Goal: Information Seeking & Learning: Learn about a topic

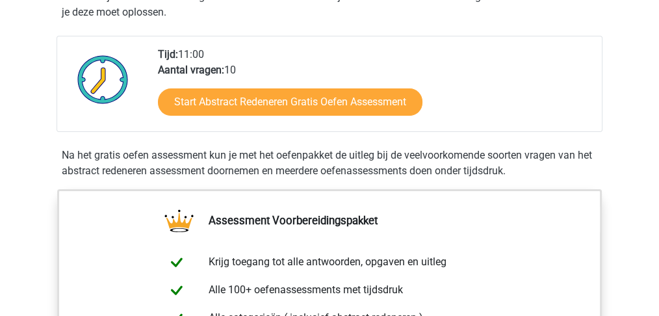
scroll to position [390, 0]
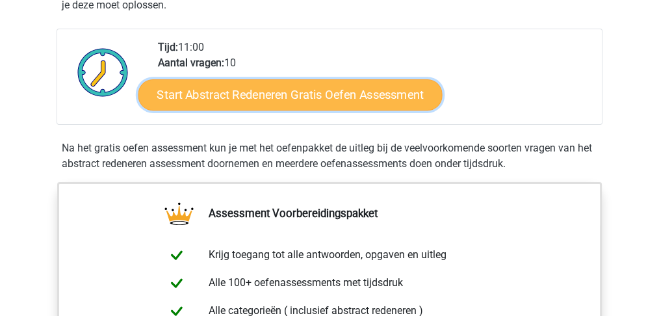
click at [276, 95] on link "Start Abstract Redeneren Gratis Oefen Assessment" at bounding box center [290, 94] width 304 height 31
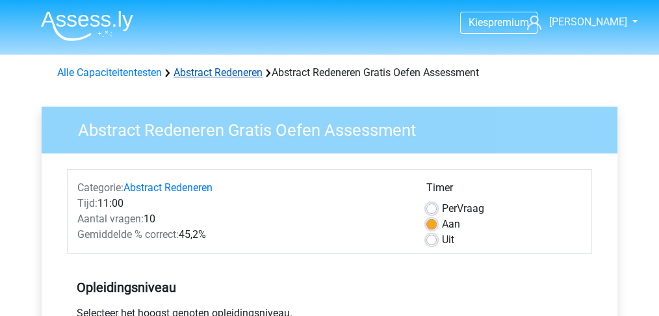
click at [218, 73] on link "Abstract Redeneren" at bounding box center [217, 72] width 89 height 12
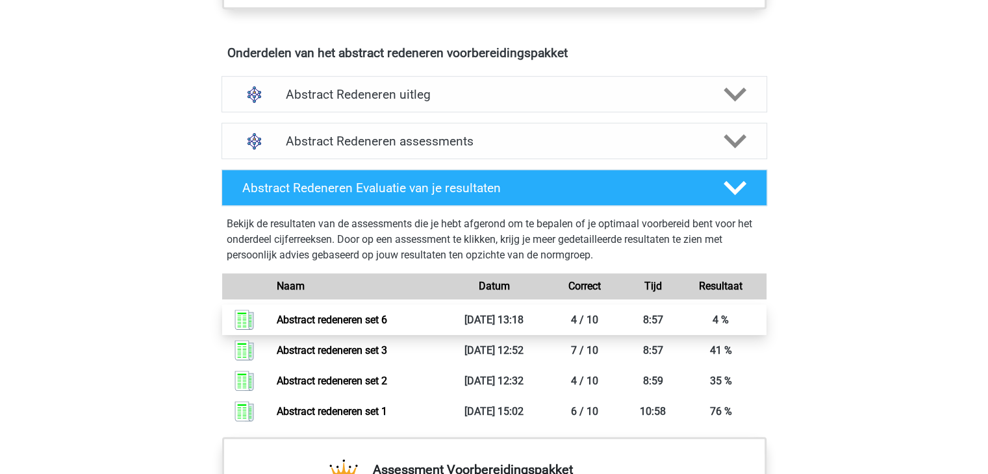
scroll to position [714, 0]
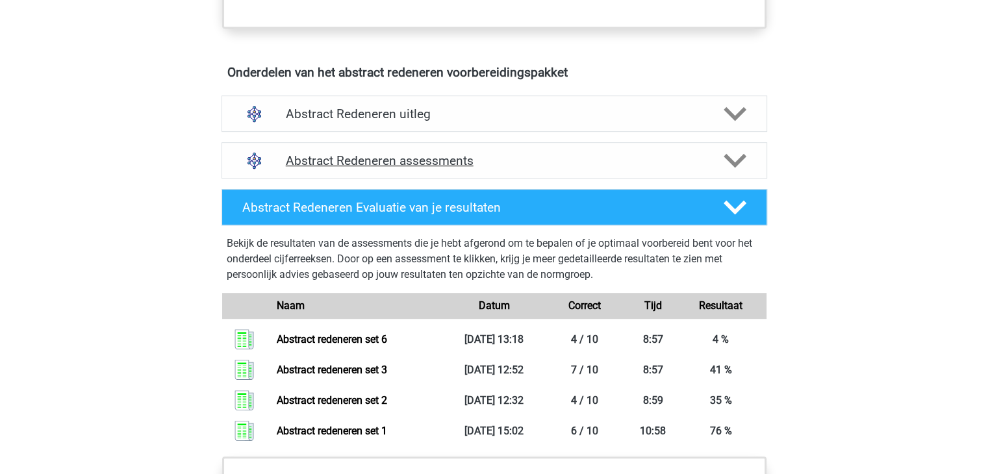
click at [387, 155] on h4 "Abstract Redeneren assessments" at bounding box center [494, 160] width 417 height 15
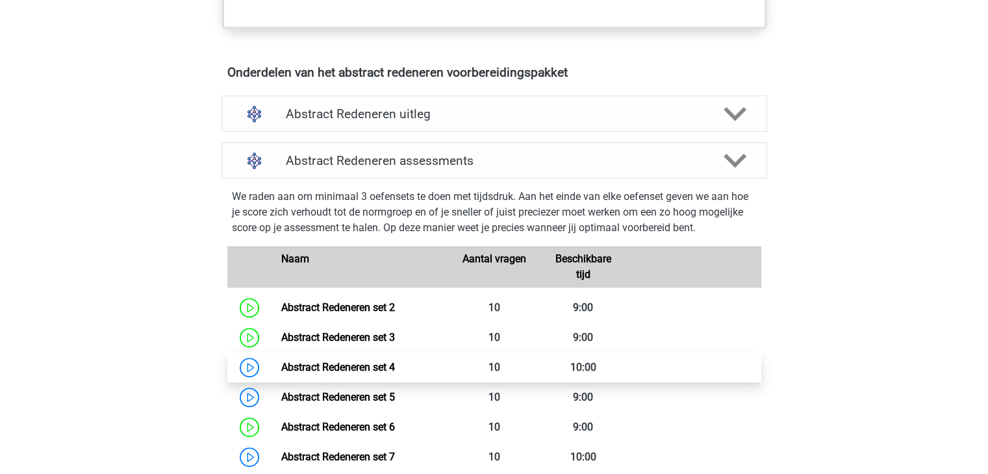
click at [333, 315] on link "Abstract Redeneren set 4" at bounding box center [338, 367] width 114 height 12
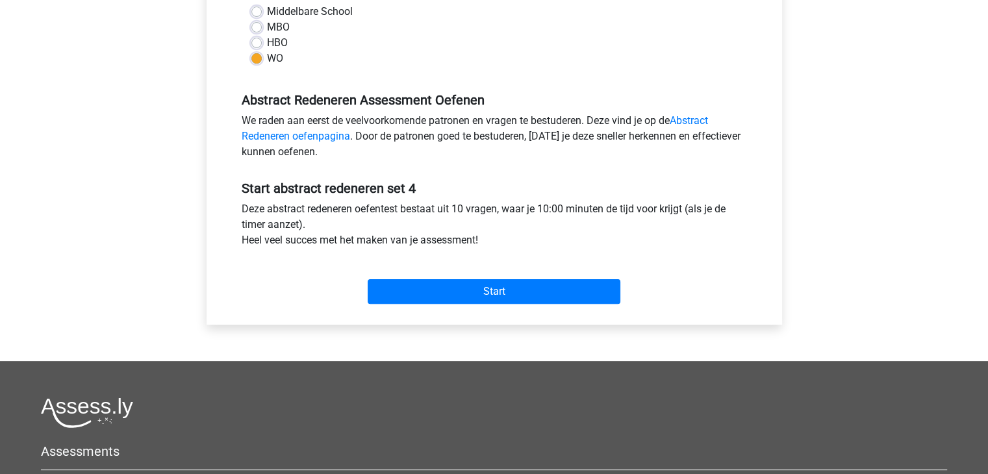
scroll to position [325, 0]
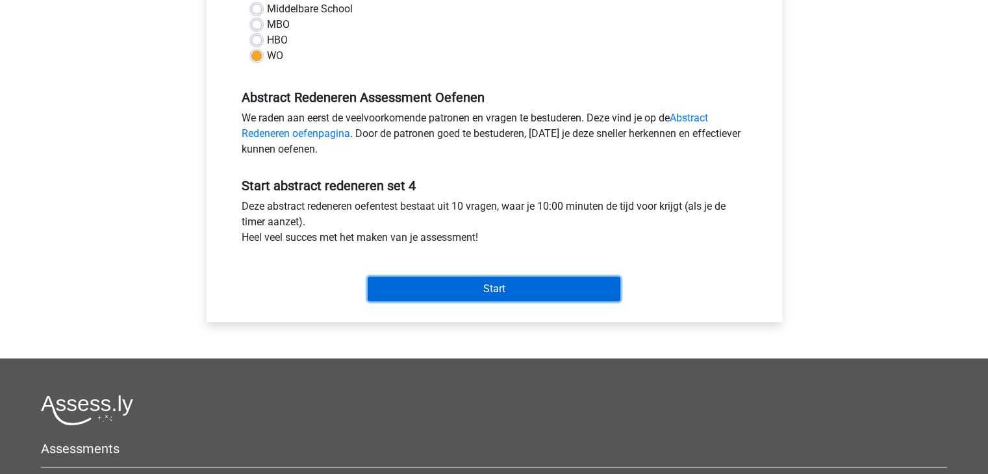
click at [448, 289] on input "Start" at bounding box center [494, 289] width 253 height 25
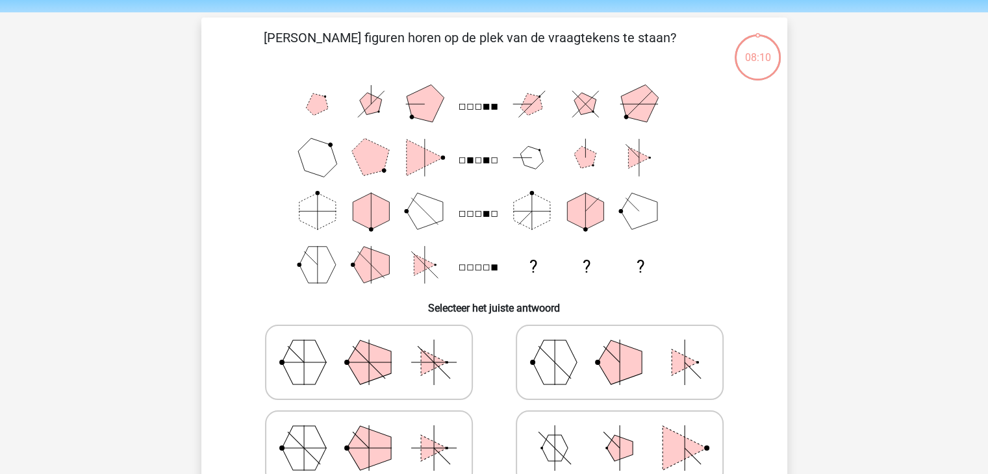
scroll to position [65, 0]
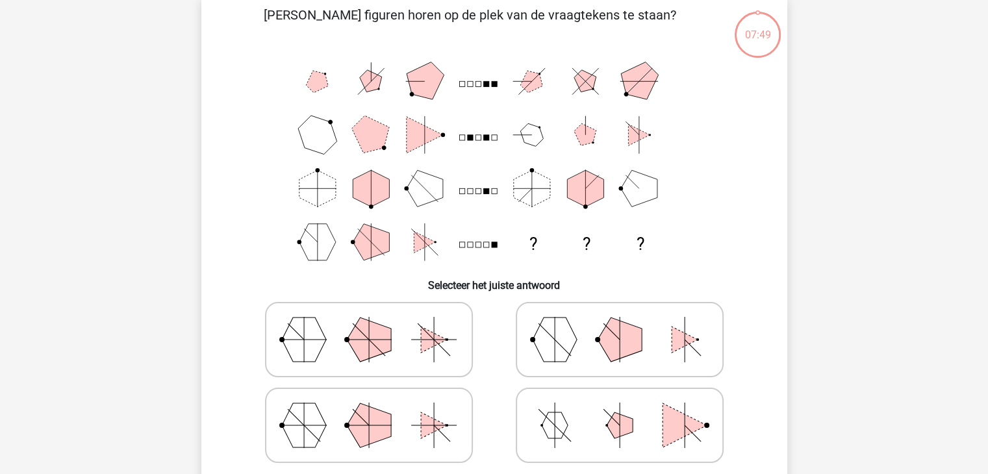
click at [383, 358] on icon at bounding box center [368, 339] width 195 height 65
click at [377, 323] on input "radio" at bounding box center [373, 319] width 8 height 8
radio input "true"
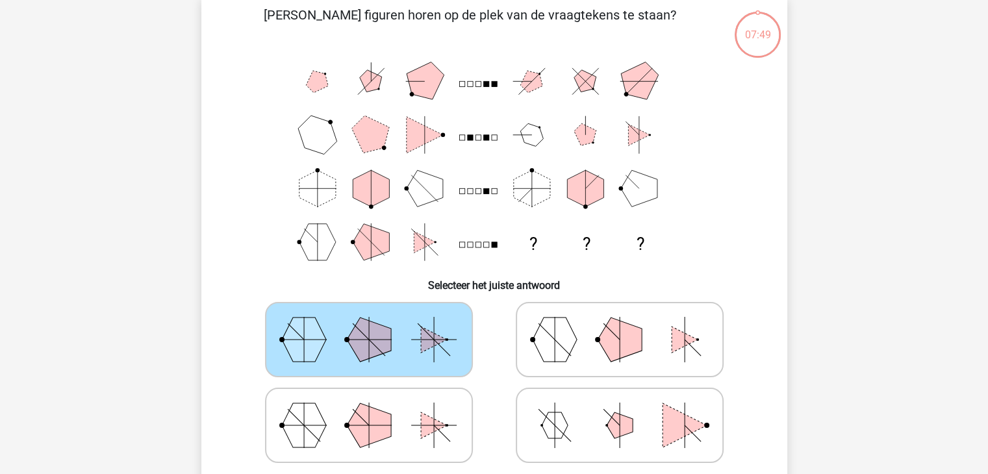
scroll to position [195, 0]
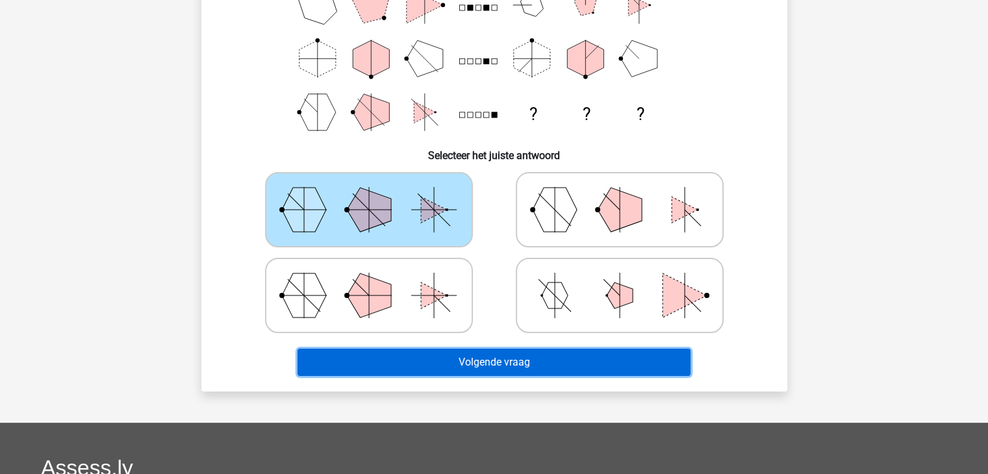
click at [470, 360] on button "Volgende vraag" at bounding box center [493, 362] width 393 height 27
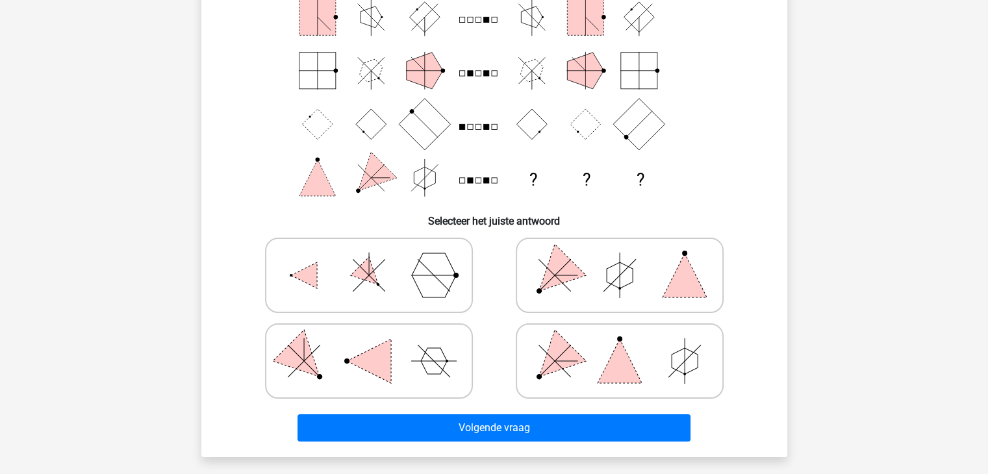
scroll to position [130, 0]
click at [675, 275] on polygon at bounding box center [684, 275] width 44 height 44
click at [628, 259] on input "radio" at bounding box center [624, 254] width 8 height 8
radio input "true"
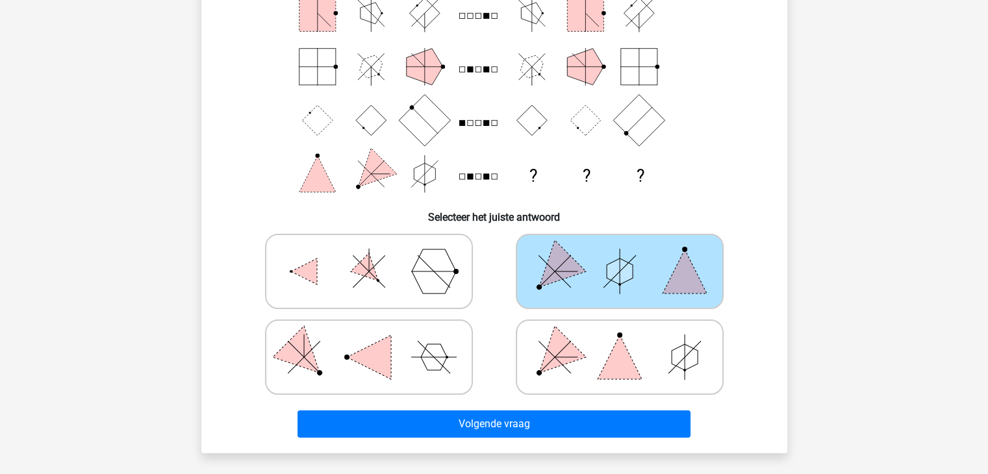
scroll to position [195, 0]
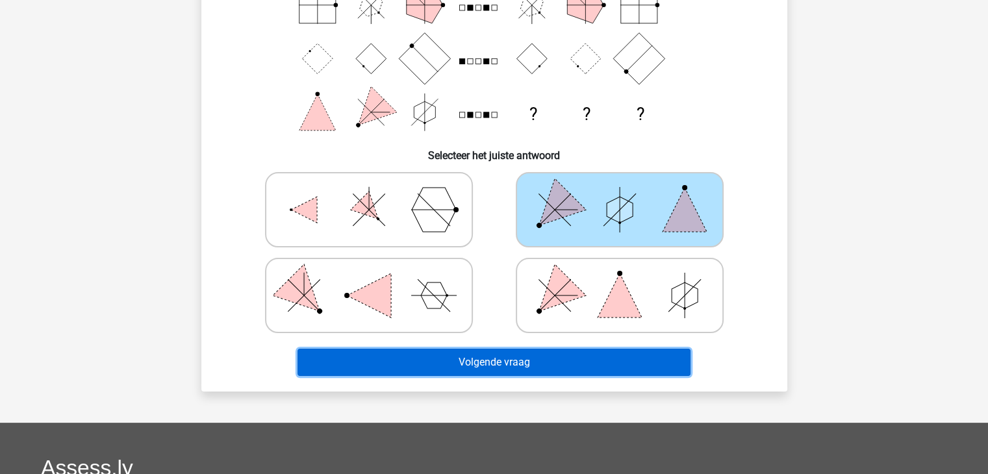
click at [484, 364] on button "Volgende vraag" at bounding box center [493, 362] width 393 height 27
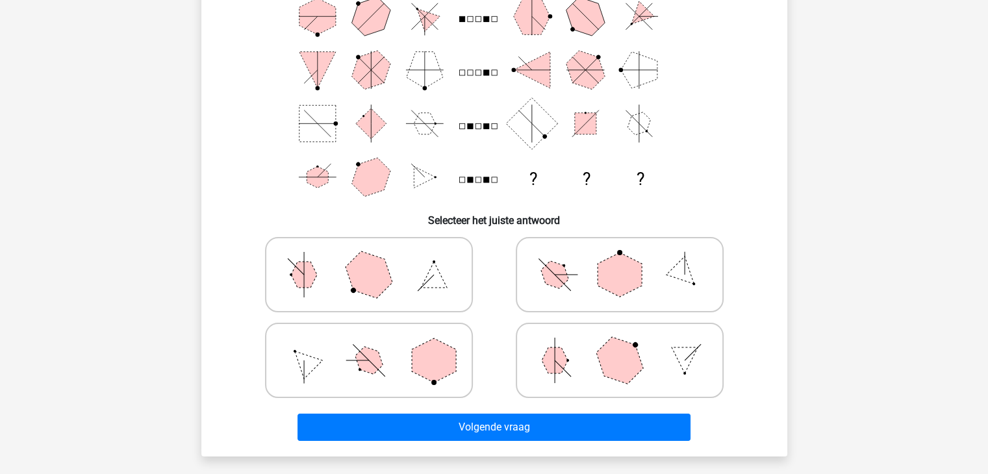
scroll to position [65, 0]
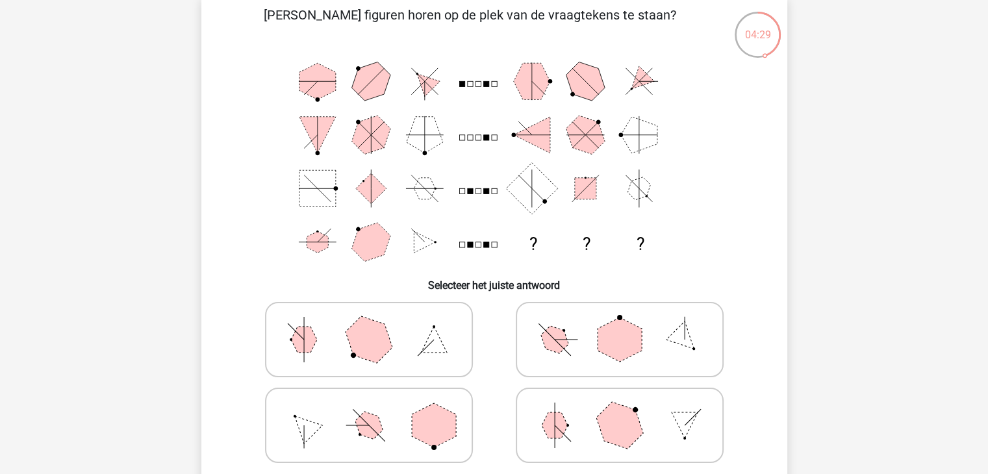
click at [600, 344] on polygon at bounding box center [620, 340] width 44 height 44
click at [620, 323] on input "radio" at bounding box center [624, 319] width 8 height 8
radio input "true"
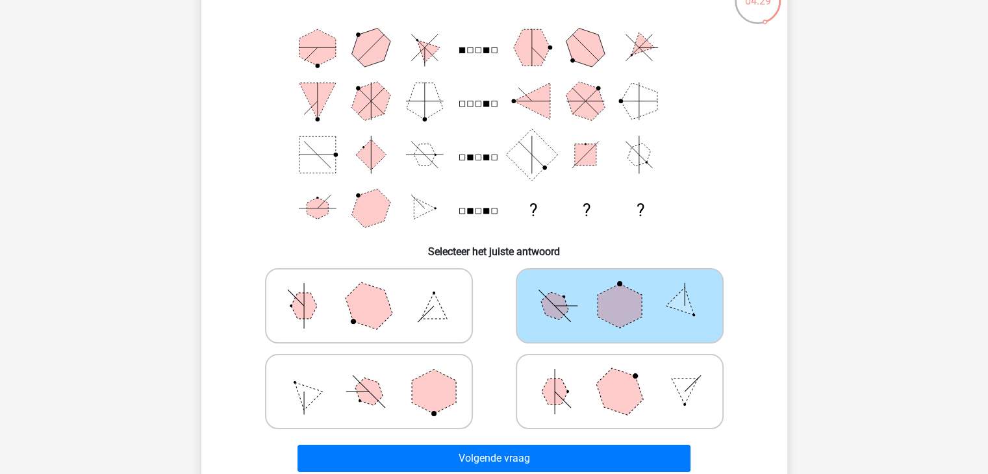
scroll to position [130, 0]
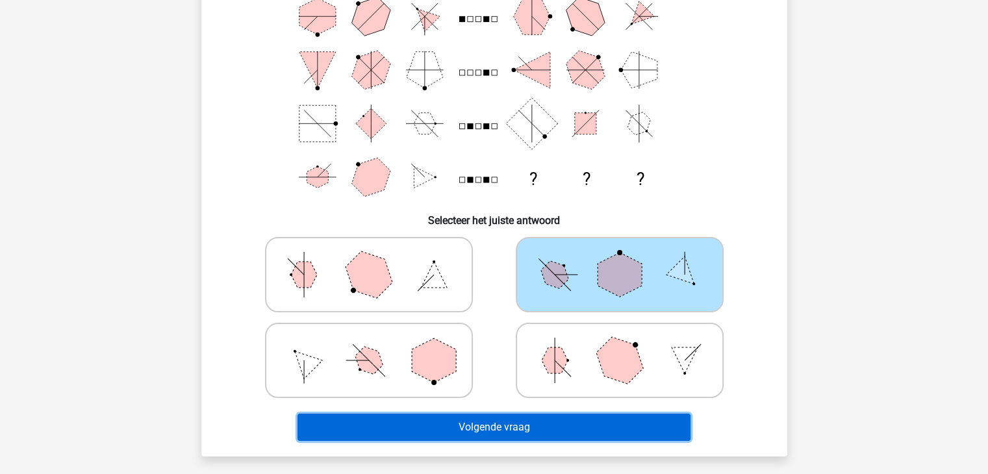
click at [508, 428] on button "Volgende vraag" at bounding box center [493, 427] width 393 height 27
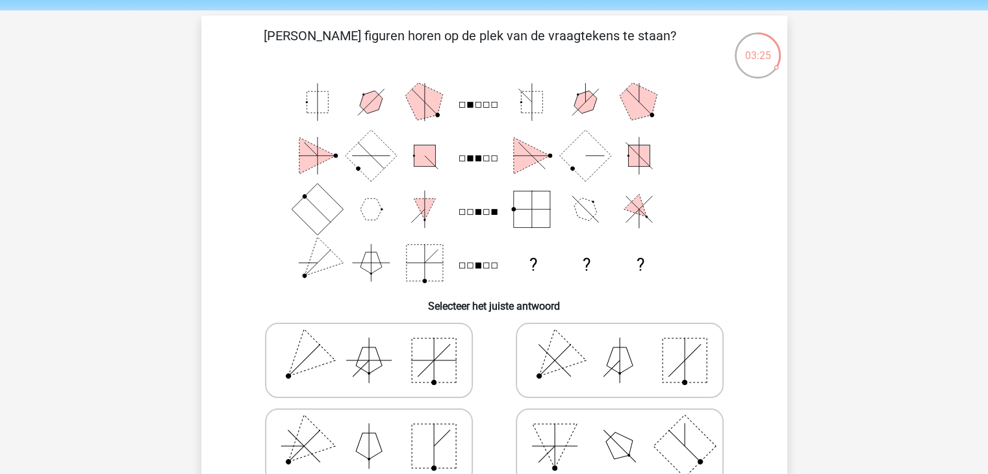
scroll to position [65, 0]
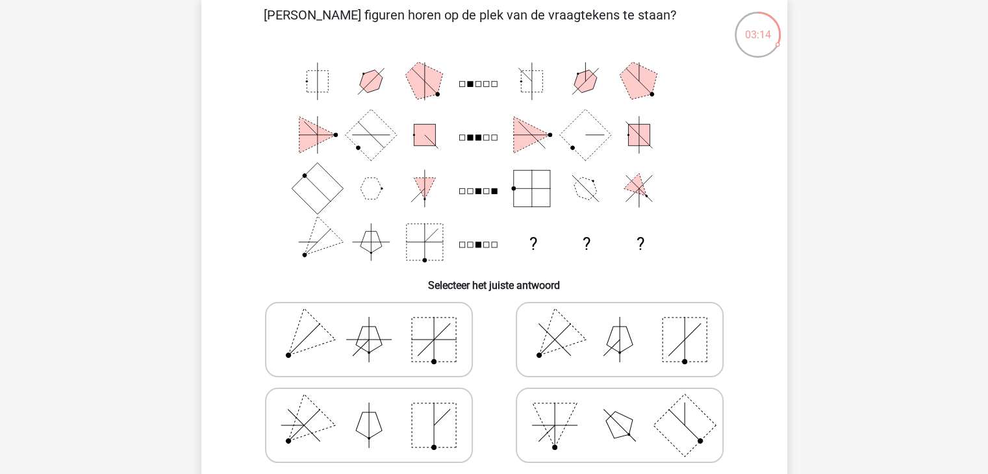
click at [377, 422] on polygon at bounding box center [369, 425] width 26 height 26
click at [377, 409] on input "radio" at bounding box center [373, 405] width 8 height 8
radio input "true"
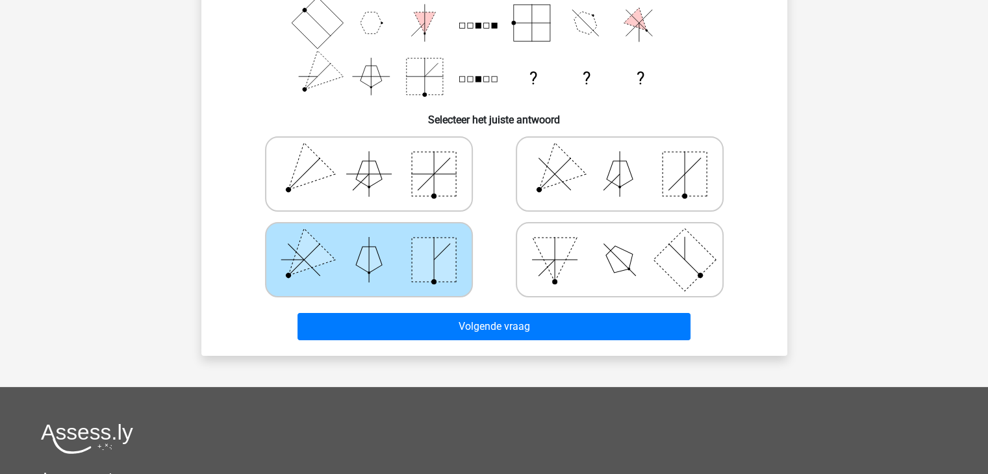
scroll to position [260, 0]
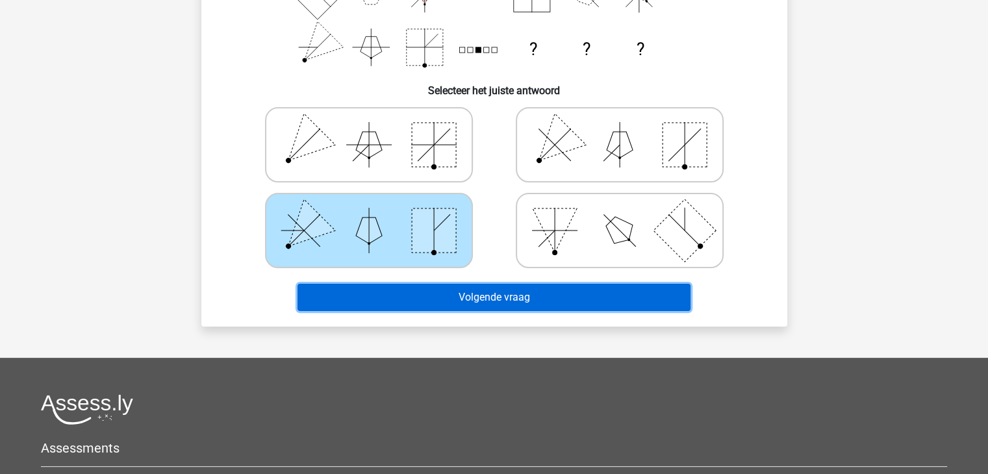
click at [495, 294] on button "Volgende vraag" at bounding box center [493, 297] width 393 height 27
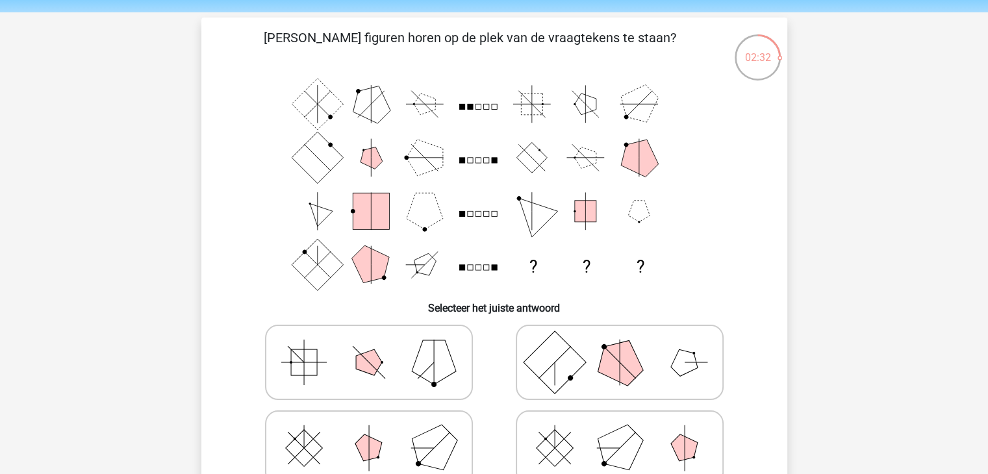
scroll to position [65, 0]
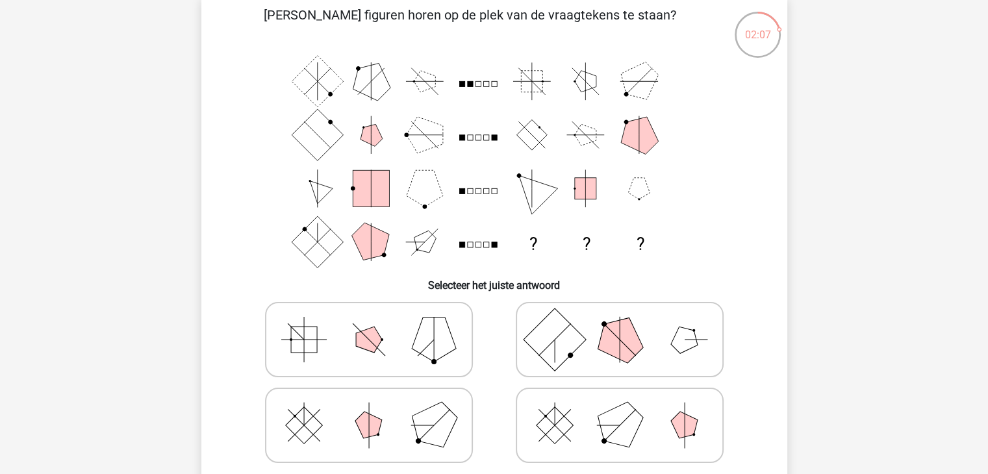
click at [556, 440] on rect at bounding box center [554, 425] width 37 height 37
click at [620, 409] on input "radio" at bounding box center [624, 405] width 8 height 8
radio input "true"
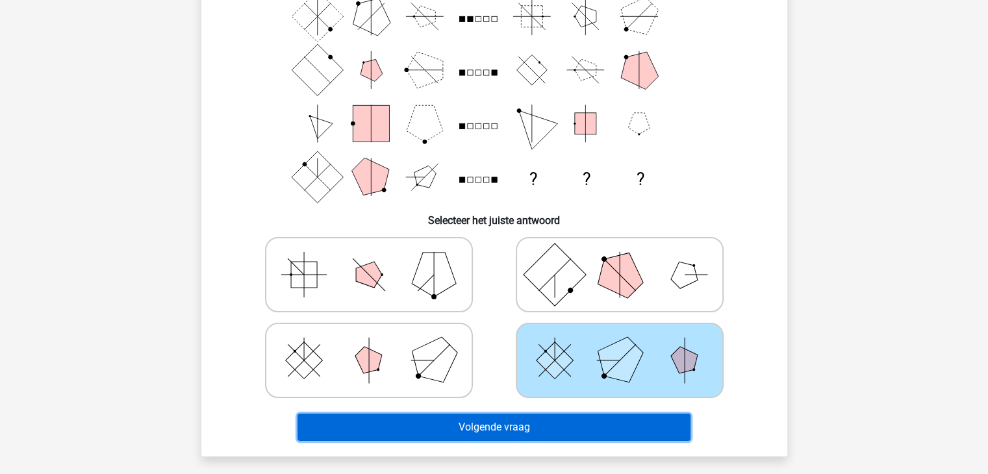
click at [540, 431] on button "Volgende vraag" at bounding box center [493, 427] width 393 height 27
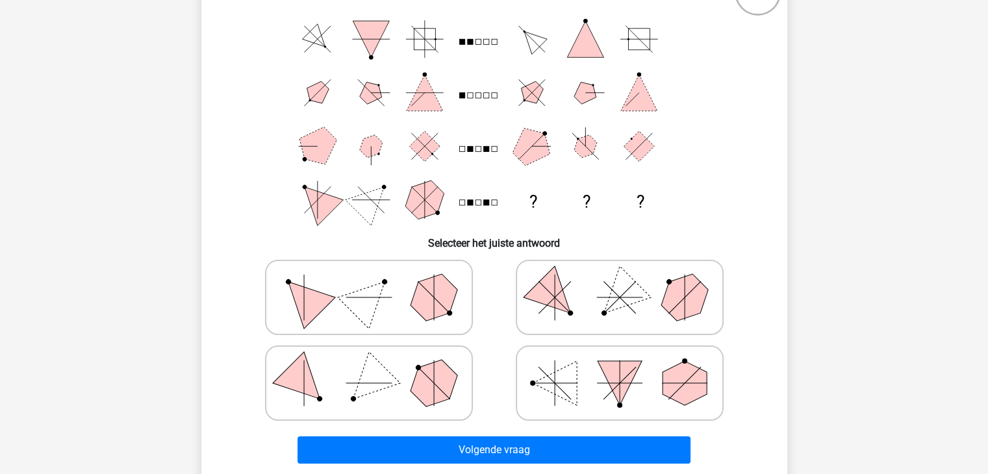
scroll to position [130, 0]
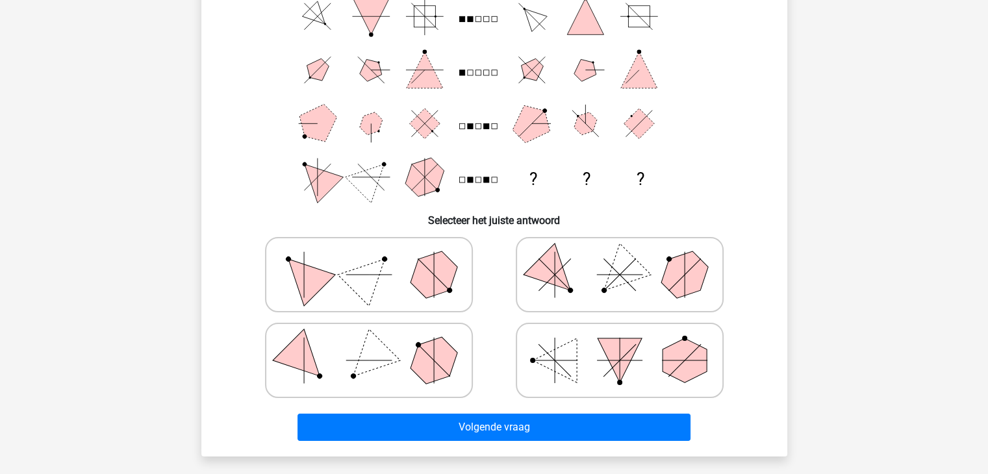
click at [643, 282] on icon at bounding box center [619, 274] width 195 height 65
click at [628, 259] on input "radio" at bounding box center [624, 254] width 8 height 8
radio input "true"
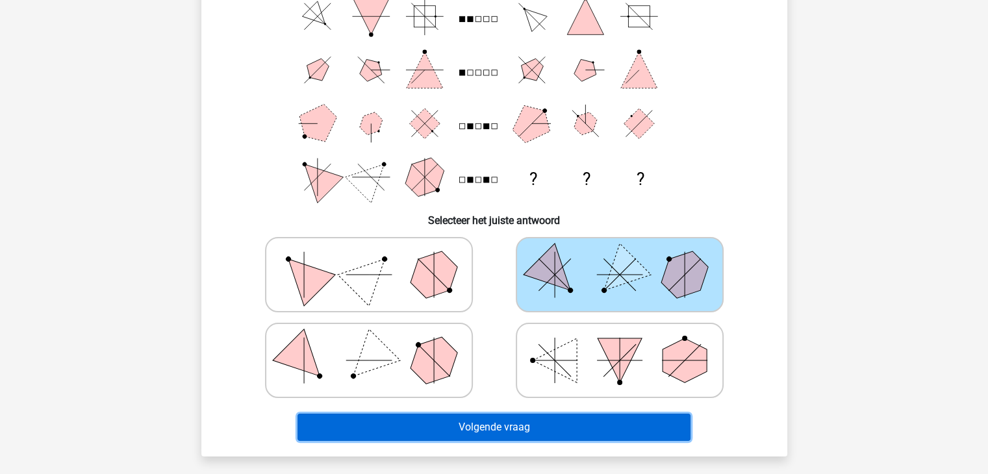
click at [523, 425] on button "Volgende vraag" at bounding box center [493, 427] width 393 height 27
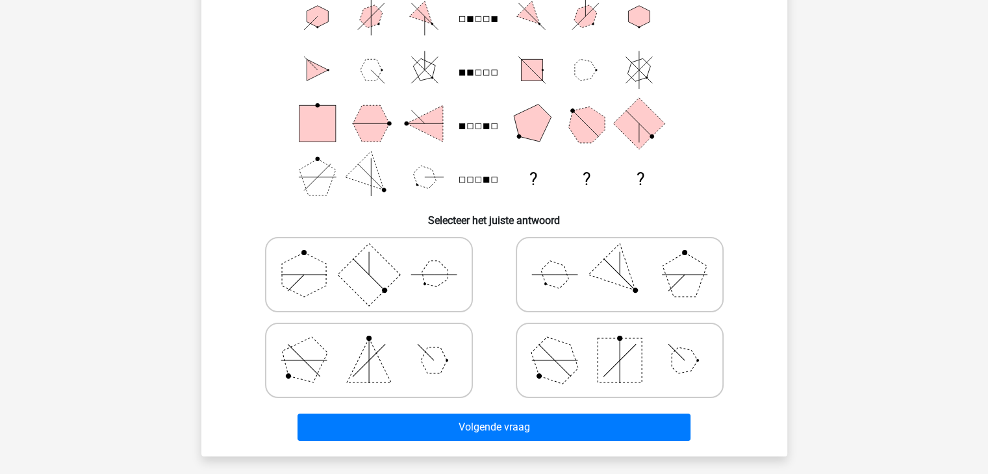
click at [585, 351] on icon at bounding box center [619, 360] width 195 height 65
click at [620, 344] on input "radio" at bounding box center [624, 340] width 8 height 8
radio input "true"
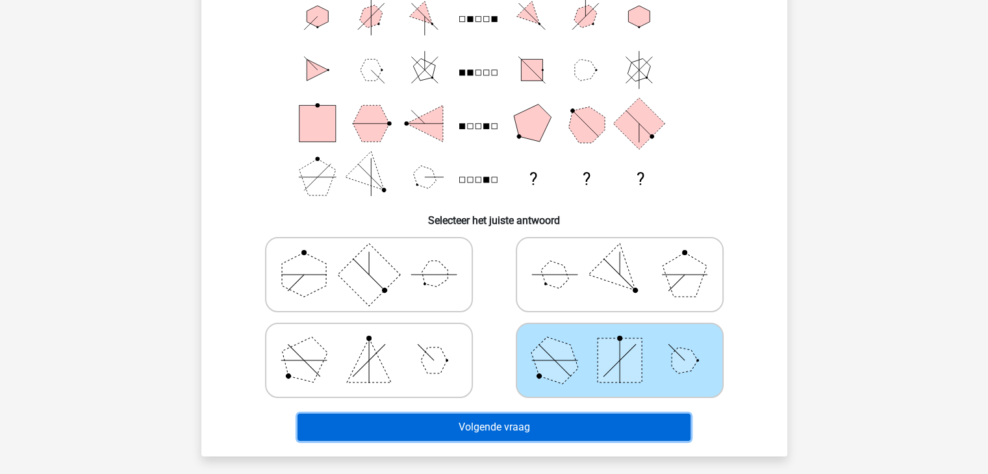
click at [526, 427] on button "Volgende vraag" at bounding box center [493, 427] width 393 height 27
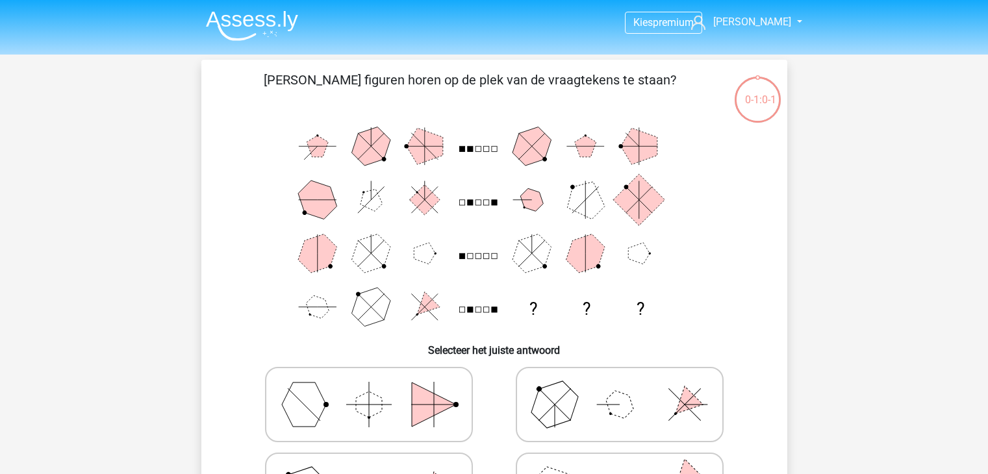
scroll to position [309, 0]
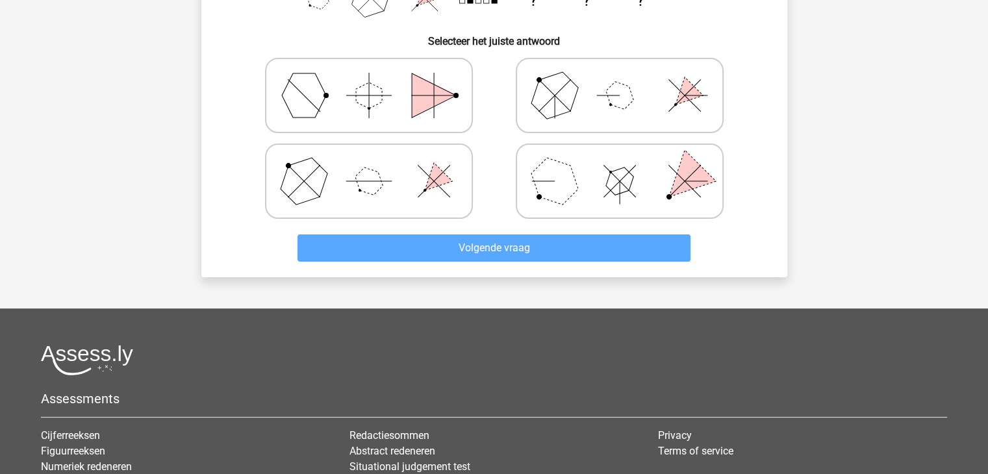
click at [556, 190] on polygon at bounding box center [554, 181] width 62 height 62
click at [620, 165] on input "radio" at bounding box center [624, 161] width 8 height 8
radio input "true"
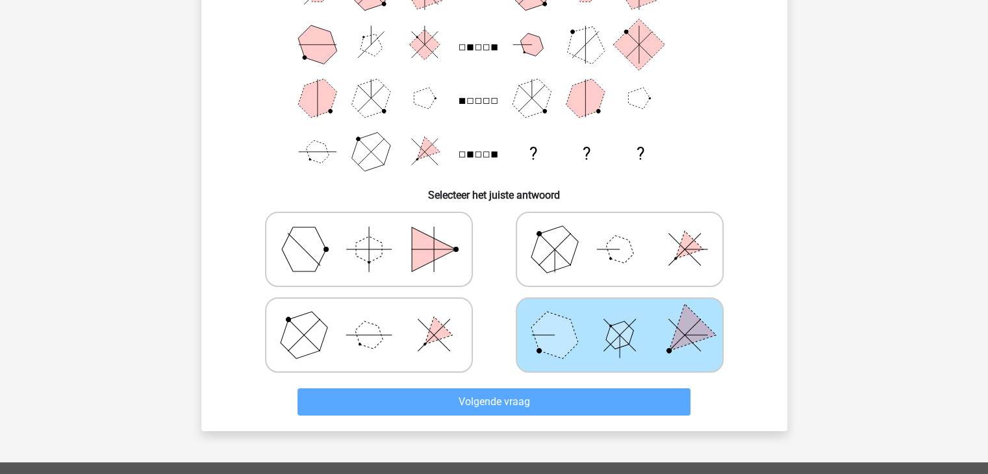
scroll to position [195, 0]
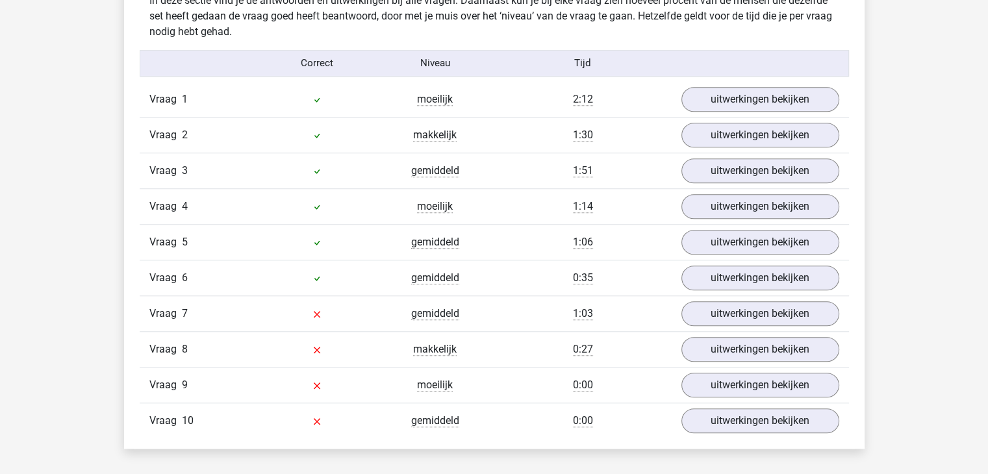
scroll to position [1039, 0]
click at [718, 315] on link "uitwerkingen bekijken" at bounding box center [759, 313] width 181 height 29
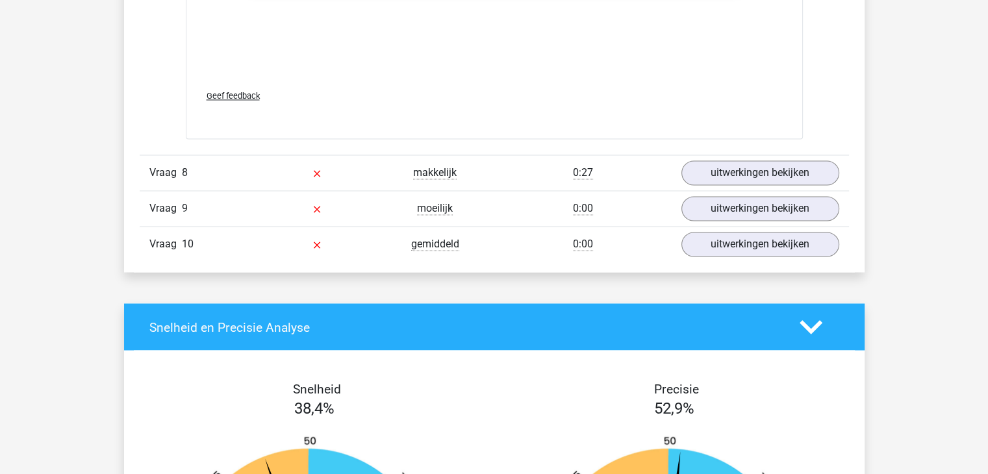
scroll to position [2208, 0]
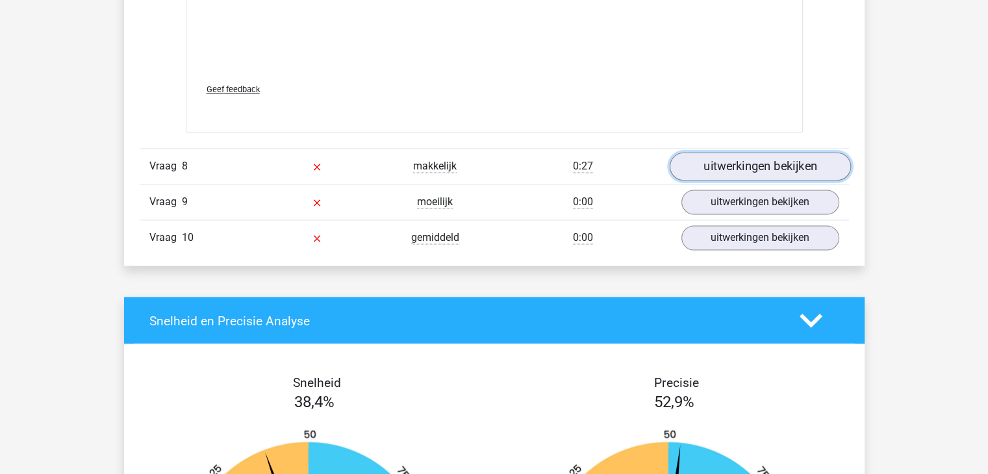
click at [732, 167] on link "uitwerkingen bekijken" at bounding box center [759, 166] width 181 height 29
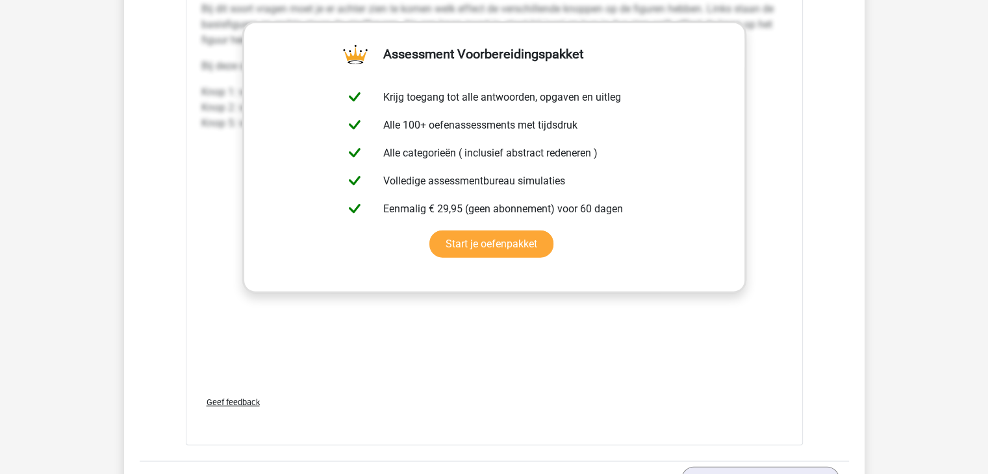
scroll to position [3053, 0]
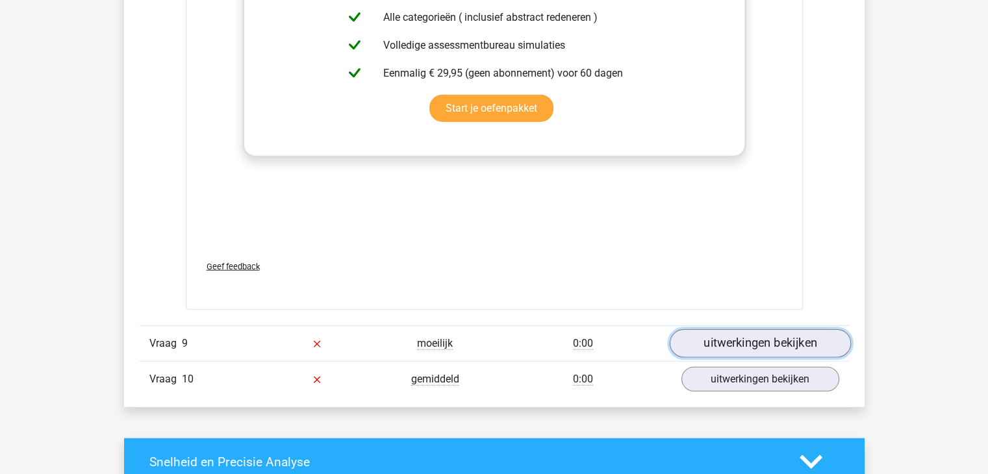
click at [701, 336] on link "uitwerkingen bekijken" at bounding box center [759, 344] width 181 height 29
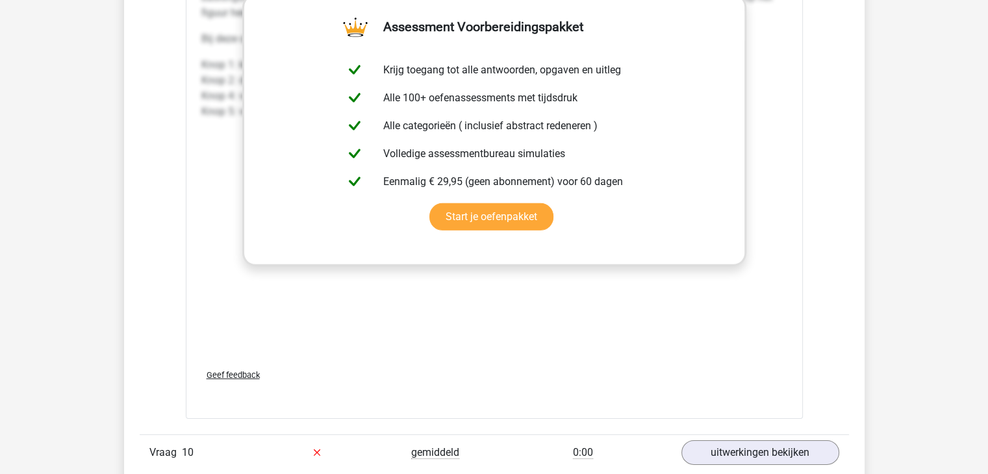
scroll to position [4092, 0]
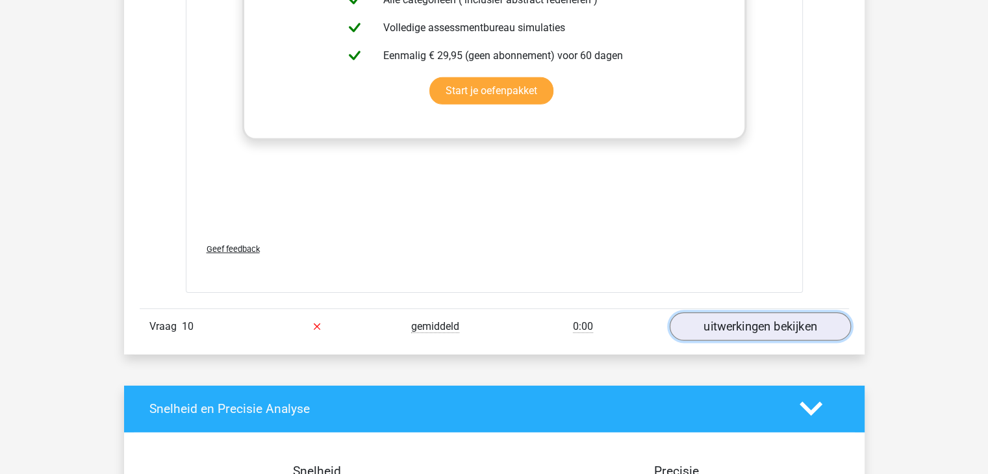
click at [746, 321] on link "uitwerkingen bekijken" at bounding box center [759, 326] width 181 height 29
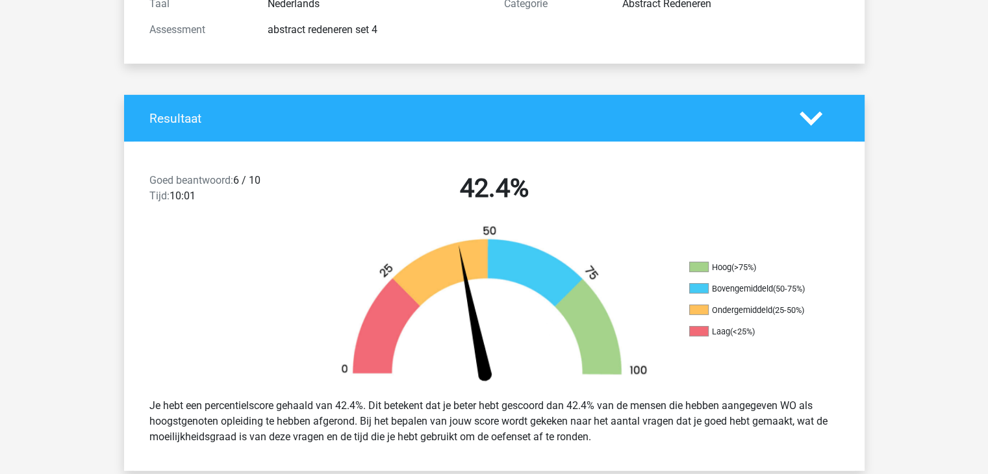
scroll to position [195, 0]
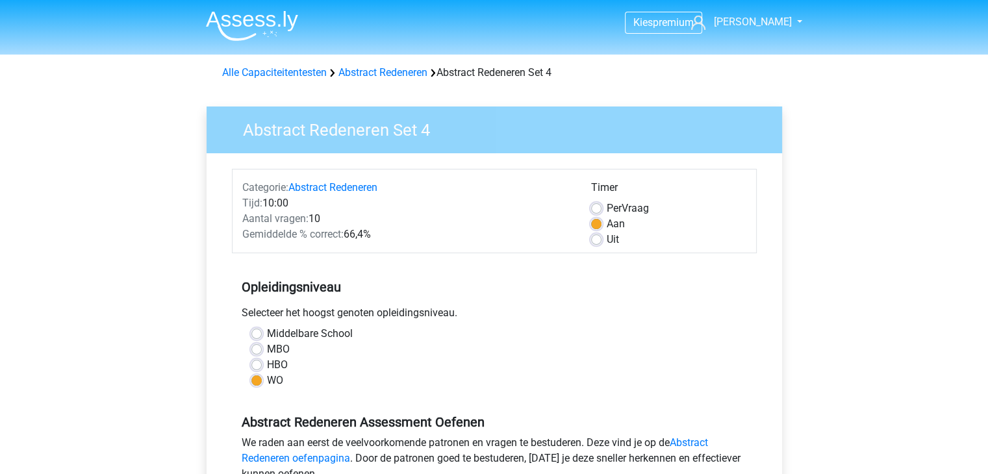
click at [267, 362] on label "HBO" at bounding box center [277, 365] width 21 height 16
click at [255, 362] on input "HBO" at bounding box center [256, 363] width 10 height 13
radio input "true"
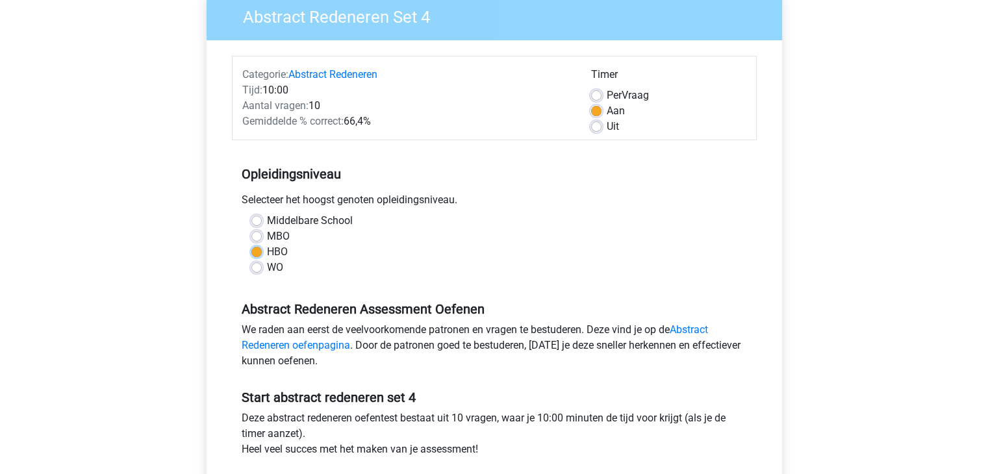
scroll to position [260, 0]
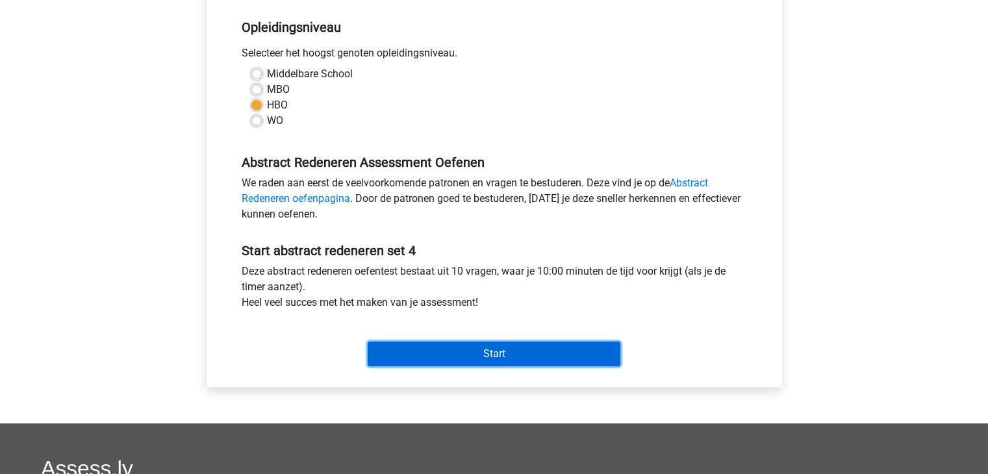
click at [497, 355] on input "Start" at bounding box center [494, 354] width 253 height 25
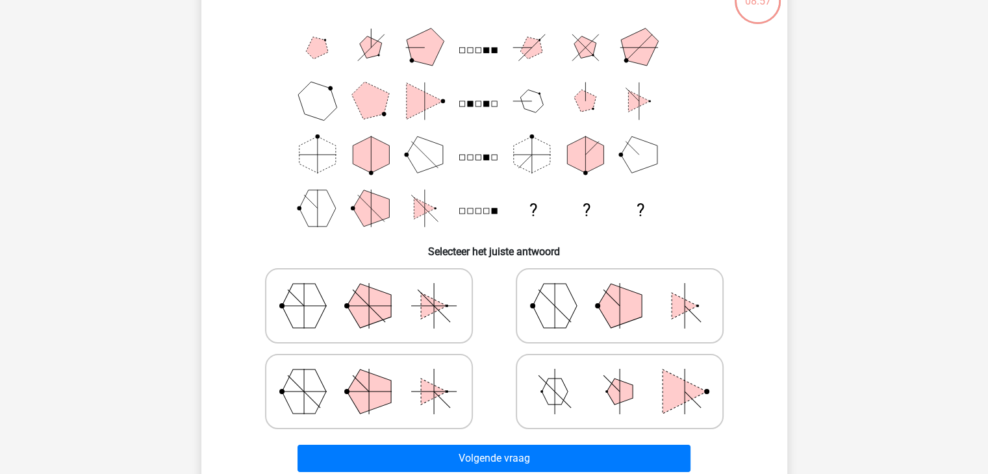
scroll to position [130, 0]
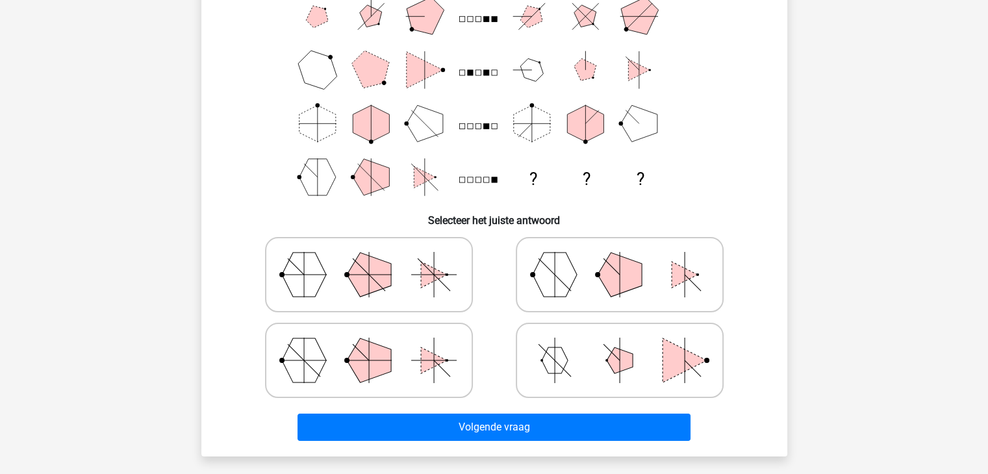
click at [598, 352] on icon at bounding box center [619, 360] width 195 height 65
click at [620, 344] on input "radio" at bounding box center [624, 340] width 8 height 8
radio input "true"
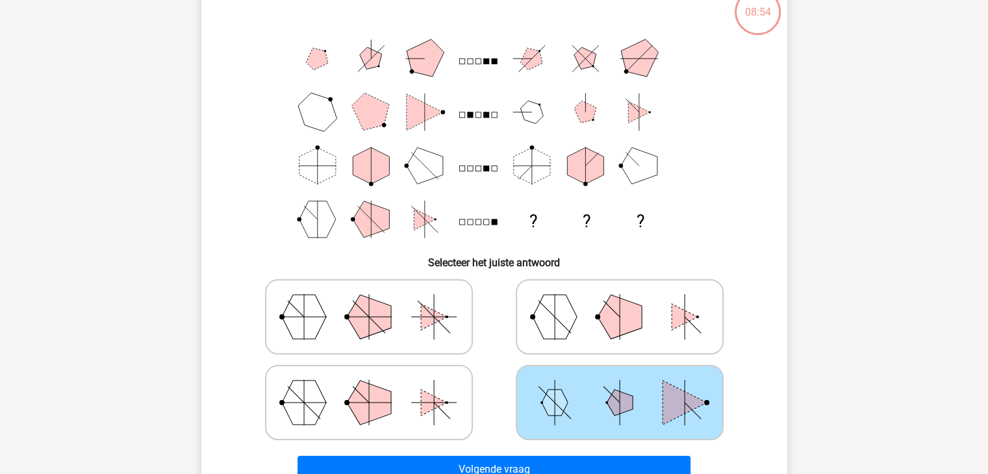
scroll to position [65, 0]
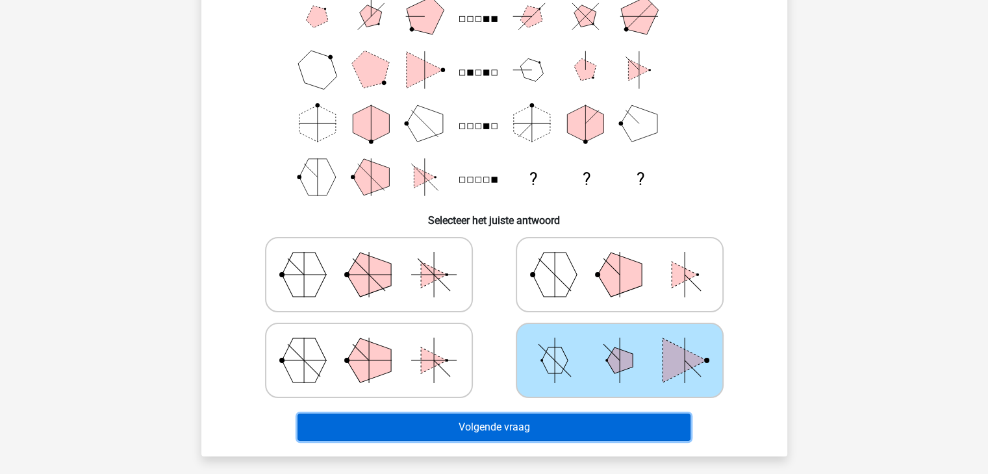
click at [490, 422] on button "Volgende vraag" at bounding box center [493, 427] width 393 height 27
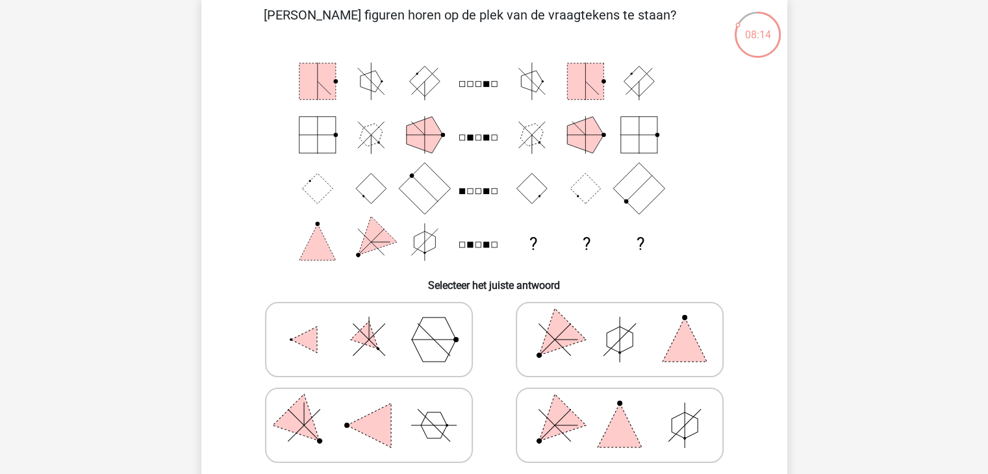
click at [588, 333] on icon at bounding box center [619, 339] width 195 height 65
click at [620, 323] on input "radio" at bounding box center [624, 319] width 8 height 8
radio input "true"
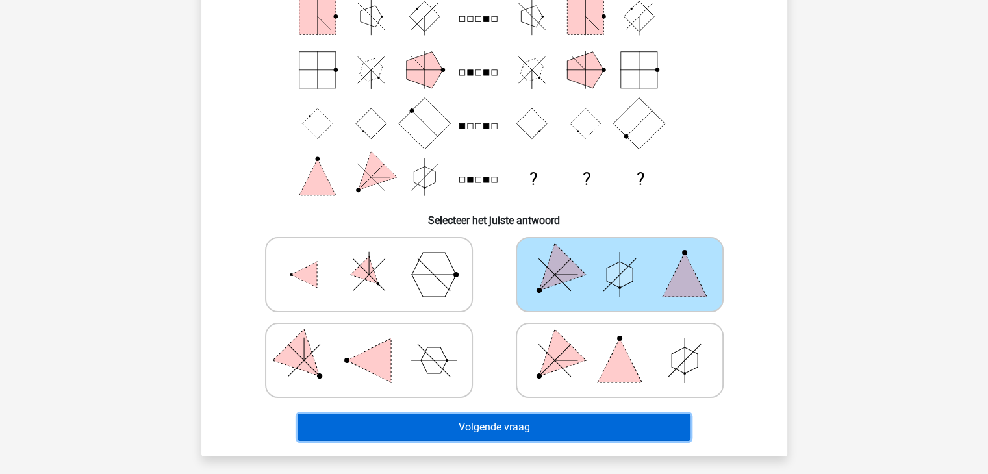
click at [538, 429] on button "Volgende vraag" at bounding box center [493, 427] width 393 height 27
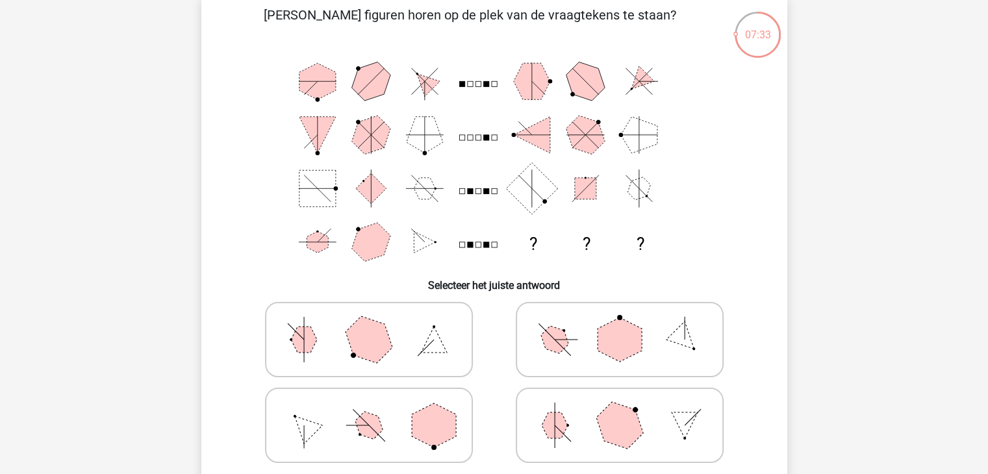
click at [596, 368] on icon at bounding box center [619, 339] width 195 height 65
click at [620, 323] on input "radio" at bounding box center [624, 319] width 8 height 8
radio input "true"
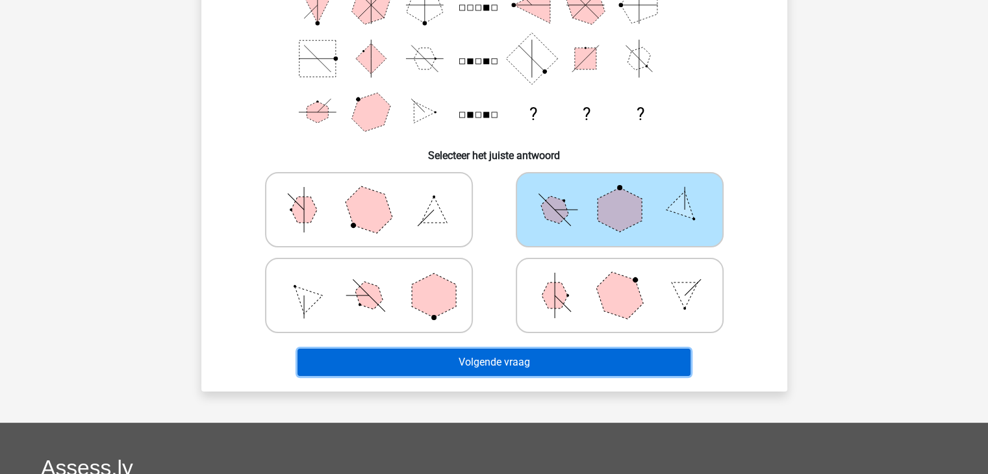
click at [533, 367] on button "Volgende vraag" at bounding box center [493, 362] width 393 height 27
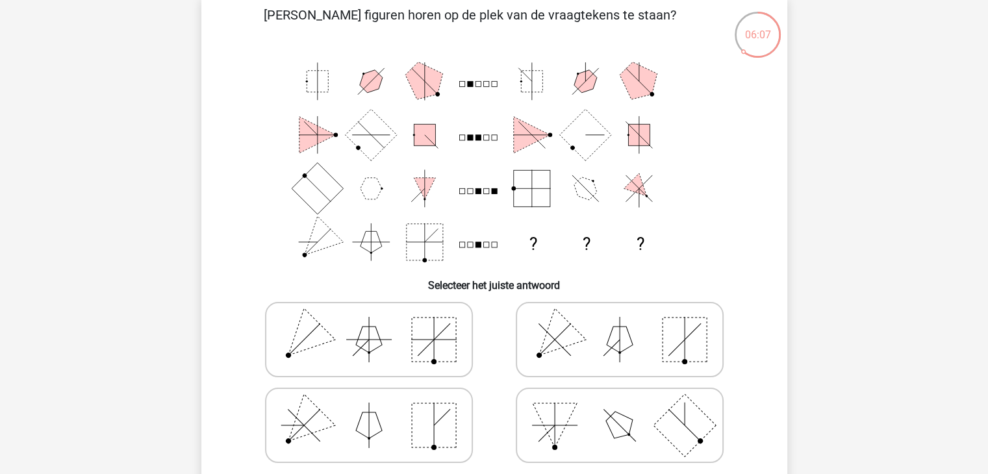
scroll to position [130, 0]
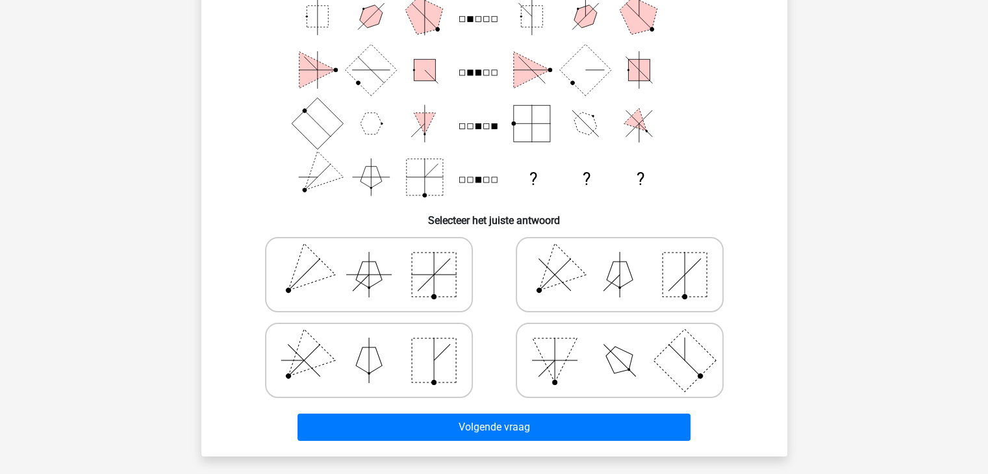
click at [372, 359] on polygon at bounding box center [369, 360] width 26 height 26
click at [372, 344] on input "radio" at bounding box center [373, 340] width 8 height 8
radio input "true"
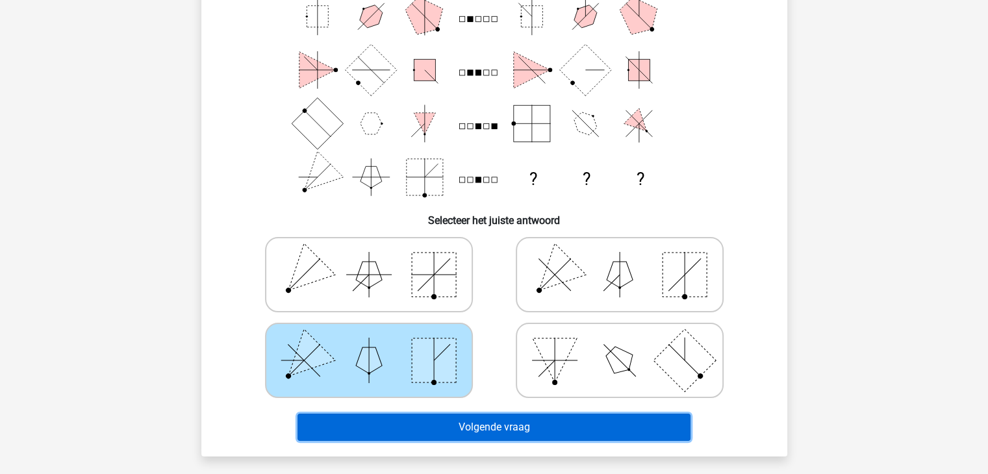
click at [460, 429] on button "Volgende vraag" at bounding box center [493, 427] width 393 height 27
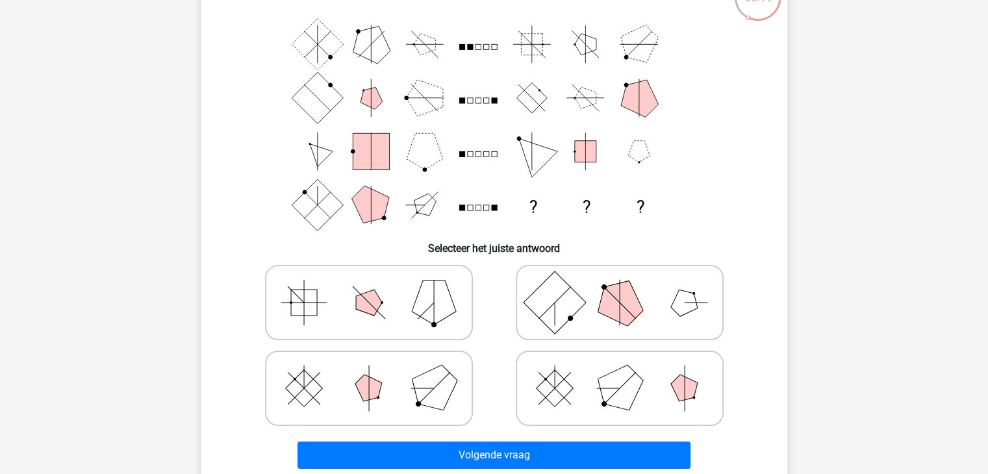
scroll to position [125, 0]
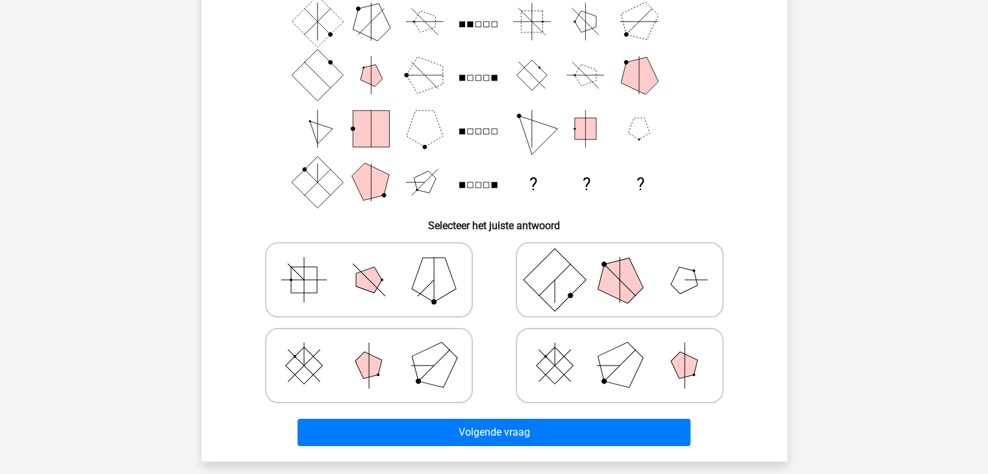
click at [582, 356] on icon at bounding box center [619, 365] width 195 height 65
click at [620, 349] on input "radio" at bounding box center [624, 345] width 8 height 8
radio input "true"
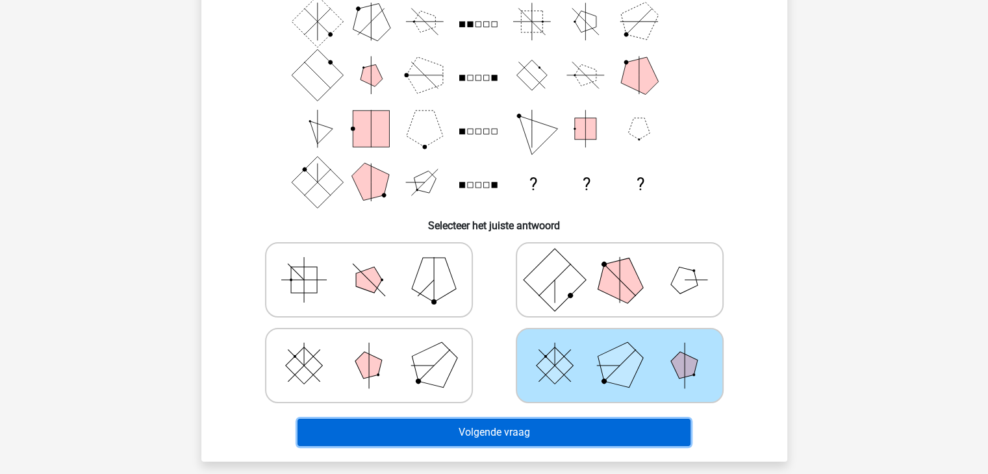
click at [500, 433] on button "Volgende vraag" at bounding box center [493, 432] width 393 height 27
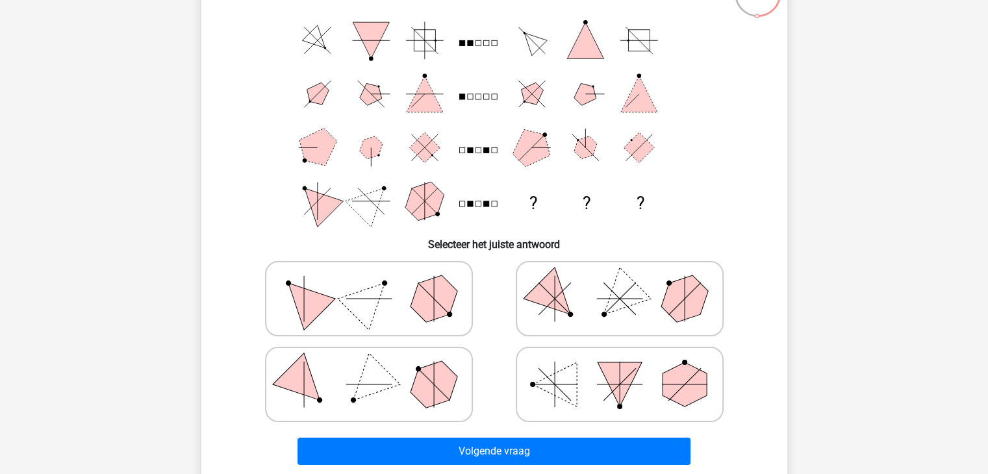
scroll to position [130, 0]
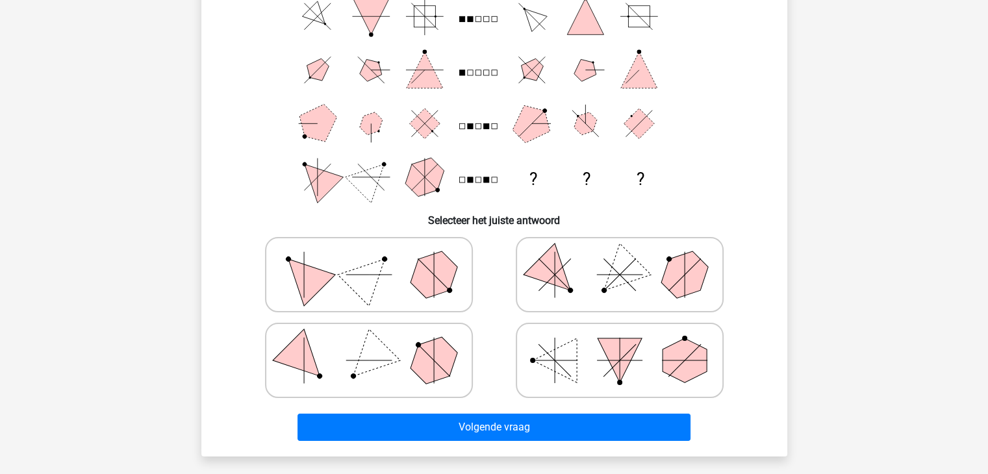
click at [554, 264] on line at bounding box center [554, 263] width 23 height 23
click at [620, 259] on input "radio" at bounding box center [624, 254] width 8 height 8
radio input "true"
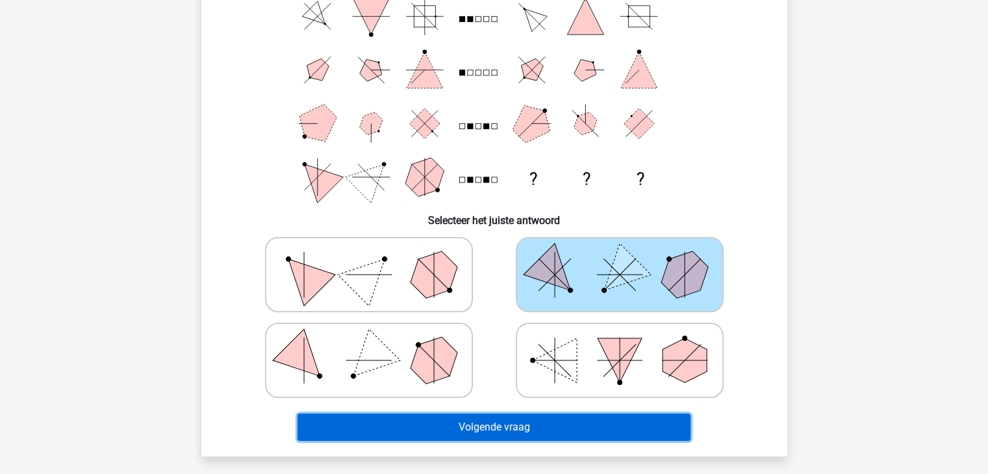
click at [478, 429] on button "Volgende vraag" at bounding box center [493, 427] width 393 height 27
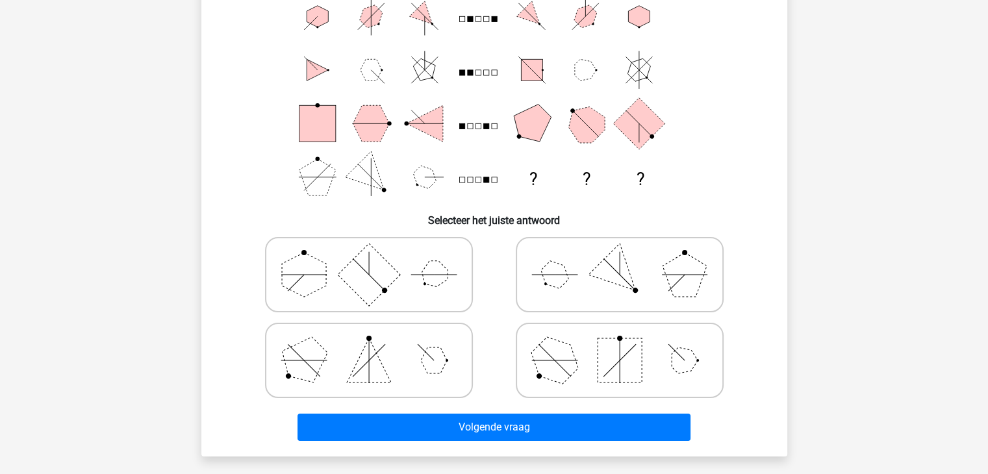
click at [342, 364] on icon at bounding box center [368, 360] width 195 height 65
click at [369, 344] on input "radio" at bounding box center [373, 340] width 8 height 8
radio input "true"
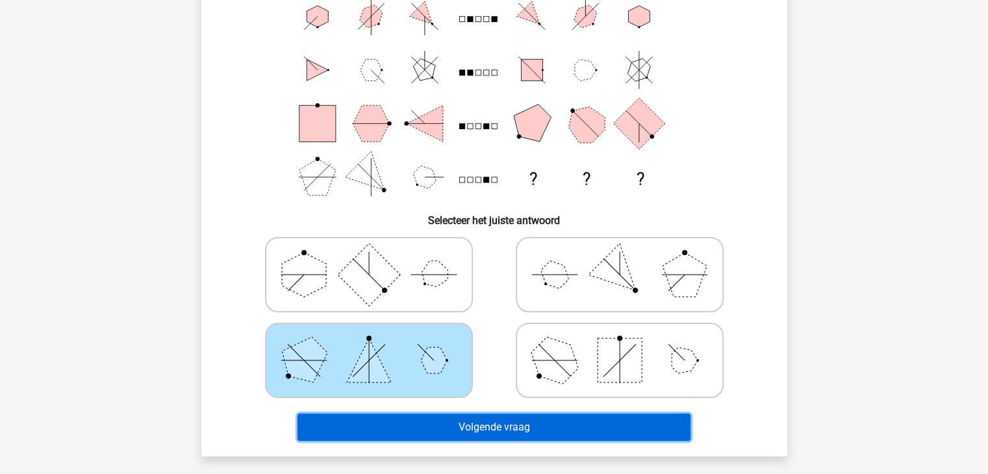
click at [481, 423] on button "Volgende vraag" at bounding box center [493, 427] width 393 height 27
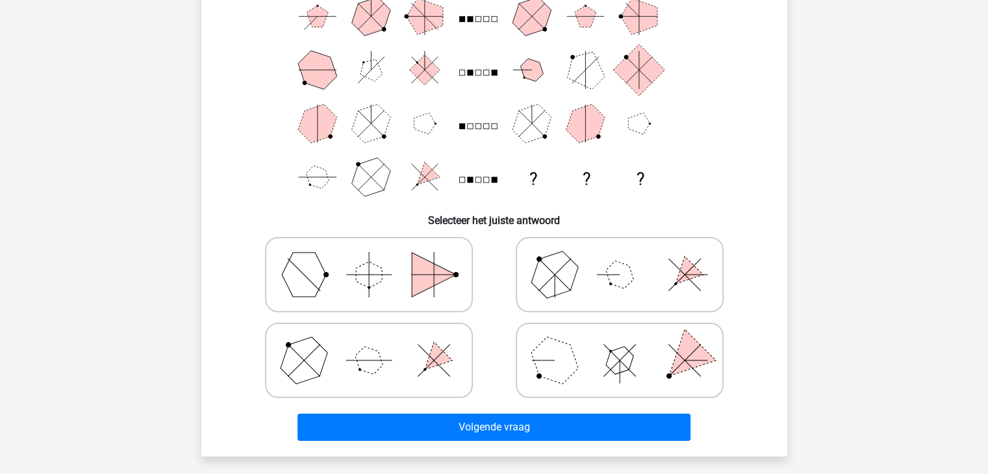
click at [596, 393] on label at bounding box center [620, 360] width 208 height 75
click at [620, 344] on input "radio" at bounding box center [624, 340] width 8 height 8
radio input "true"
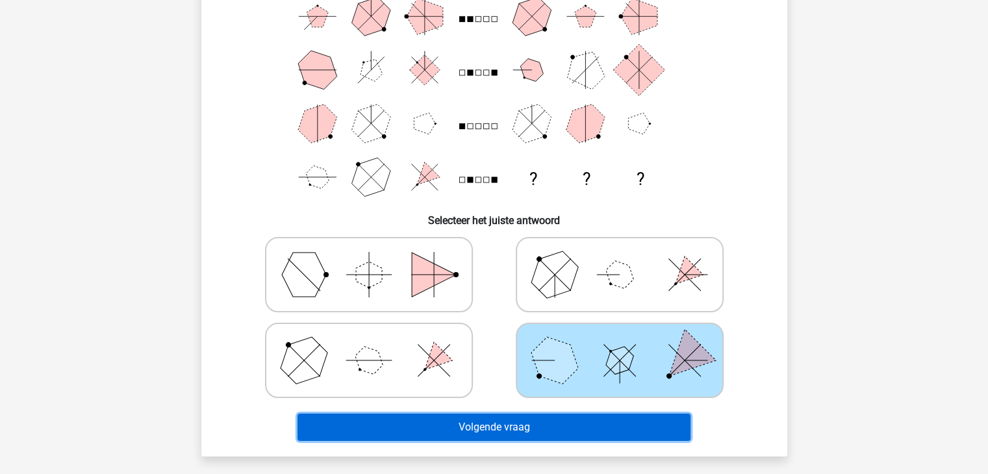
click at [538, 434] on button "Volgende vraag" at bounding box center [493, 427] width 393 height 27
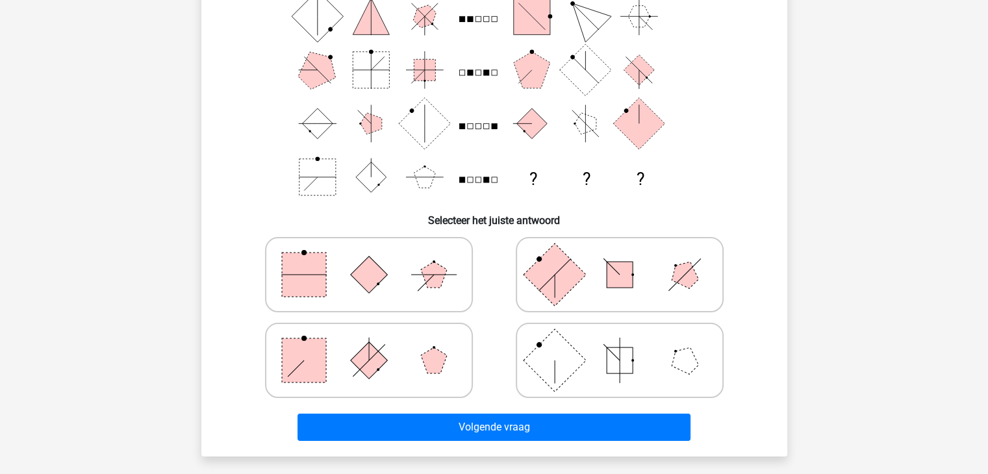
click at [386, 369] on icon at bounding box center [368, 360] width 195 height 65
click at [377, 344] on input "radio" at bounding box center [373, 340] width 8 height 8
radio input "true"
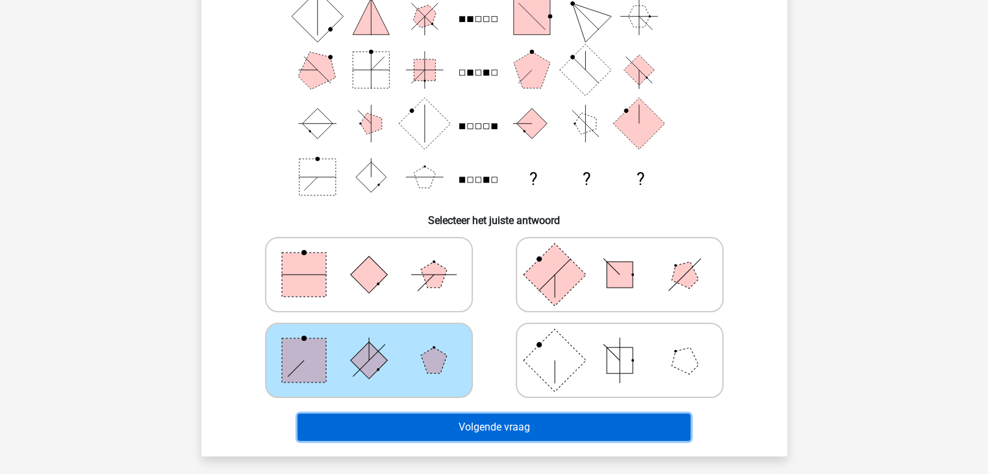
click at [483, 430] on button "Volgende vraag" at bounding box center [493, 427] width 393 height 27
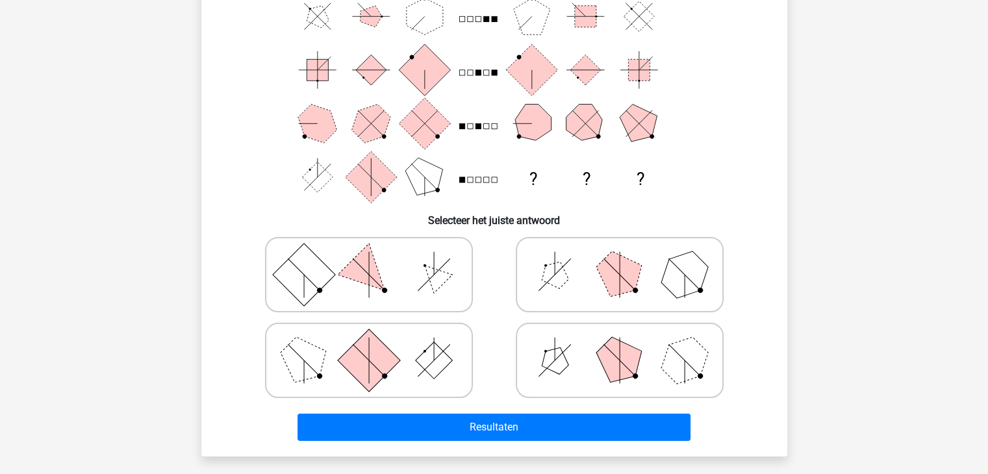
click at [551, 275] on polygon at bounding box center [554, 275] width 37 height 37
click at [620, 259] on input "radio" at bounding box center [624, 254] width 8 height 8
radio input "true"
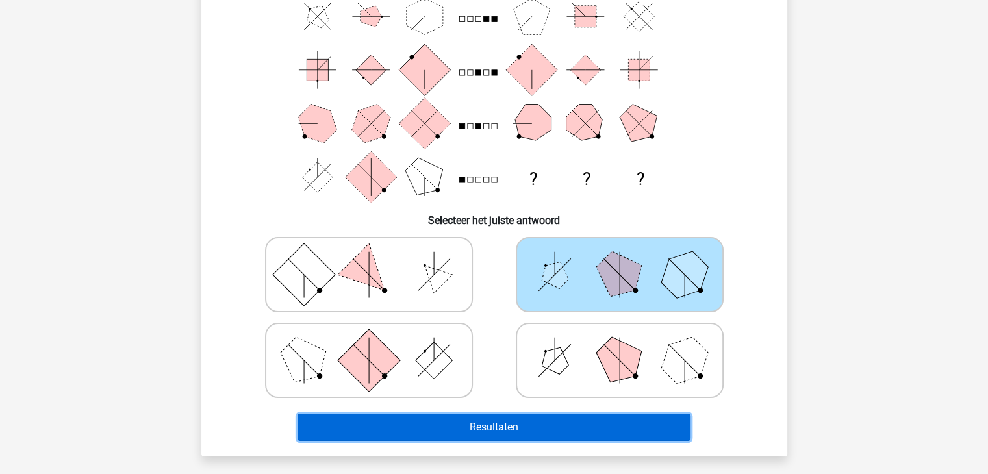
click at [474, 425] on button "Resultaten" at bounding box center [493, 427] width 393 height 27
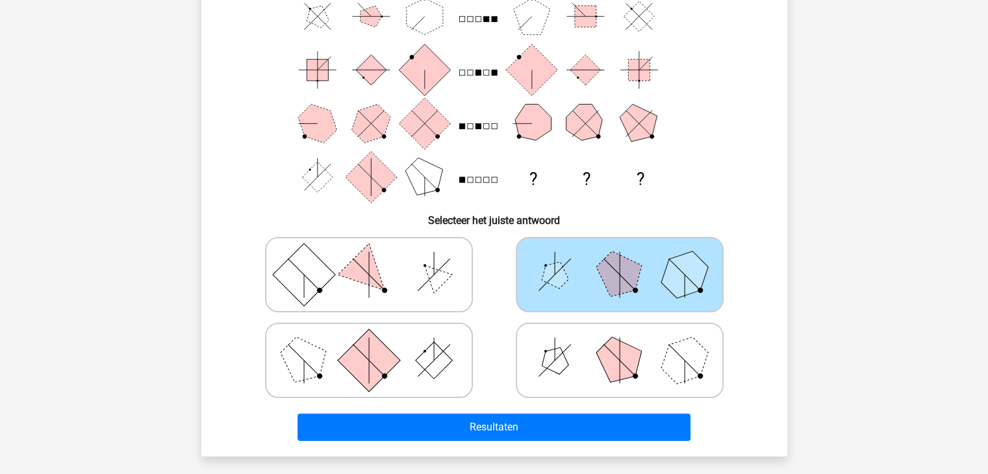
scroll to position [0, 0]
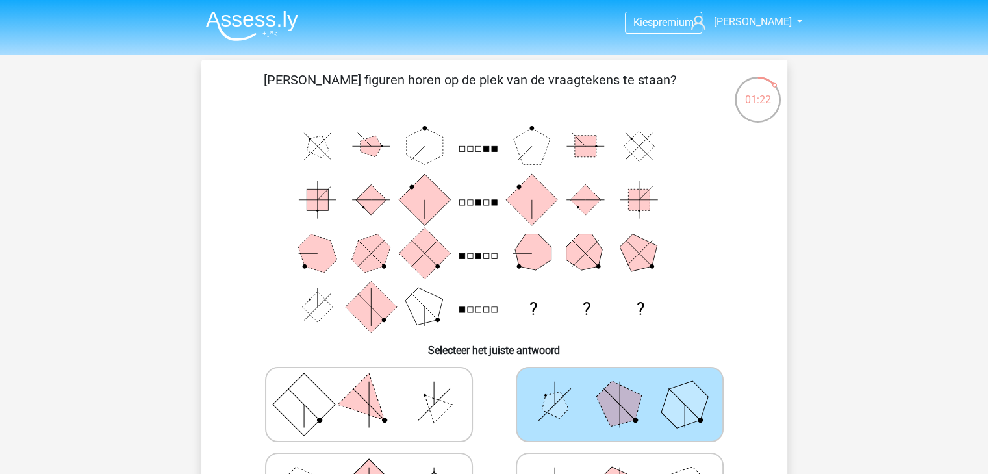
click at [260, 19] on img at bounding box center [252, 25] width 92 height 31
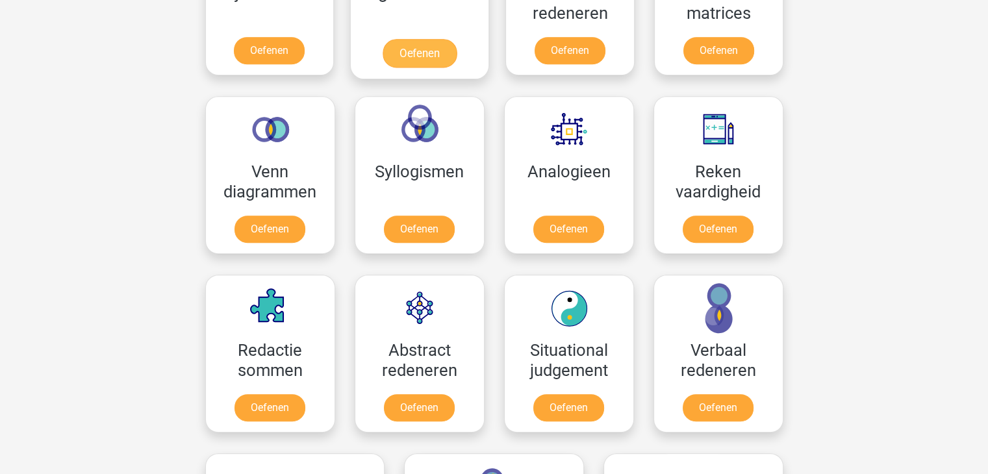
scroll to position [714, 0]
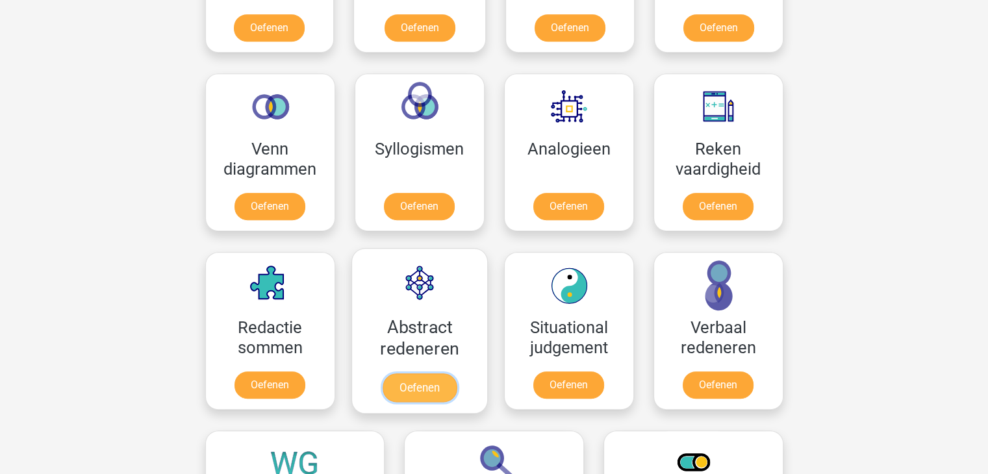
click at [429, 373] on link "Oefenen" at bounding box center [419, 387] width 74 height 29
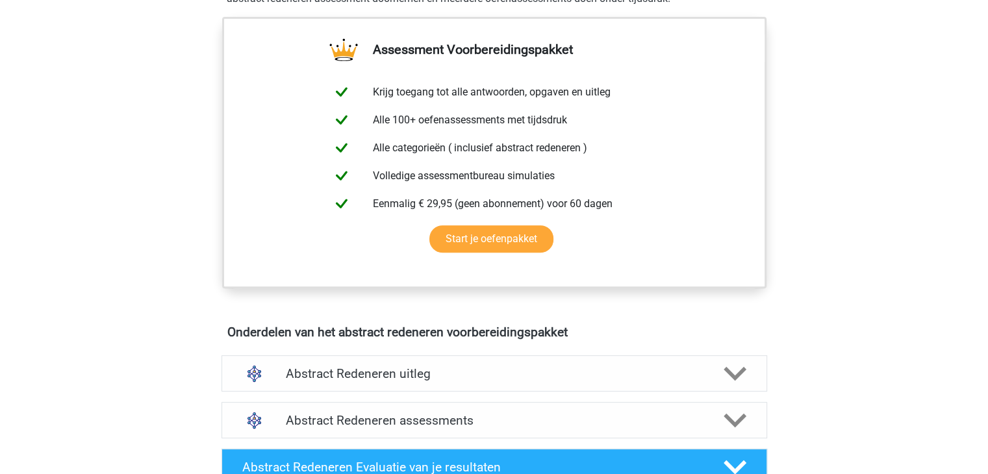
scroll to position [520, 0]
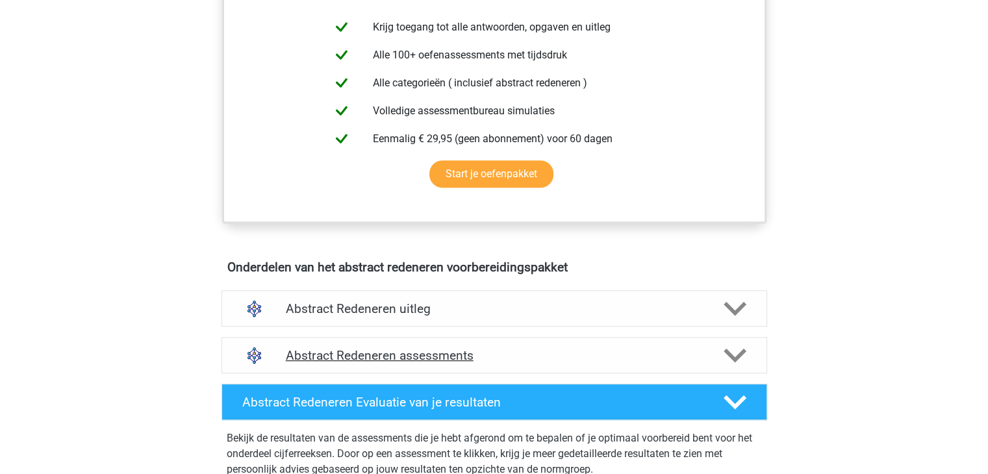
click at [425, 348] on h4 "Abstract Redeneren assessments" at bounding box center [494, 355] width 417 height 15
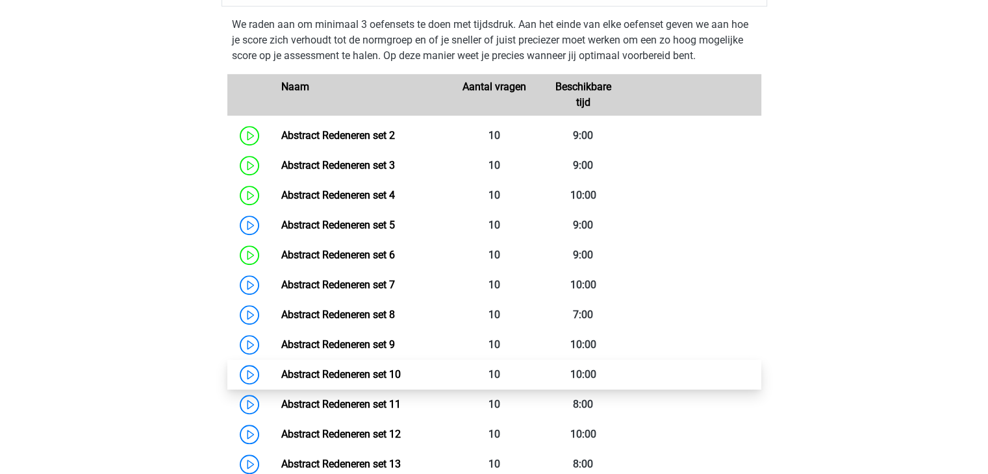
scroll to position [909, 0]
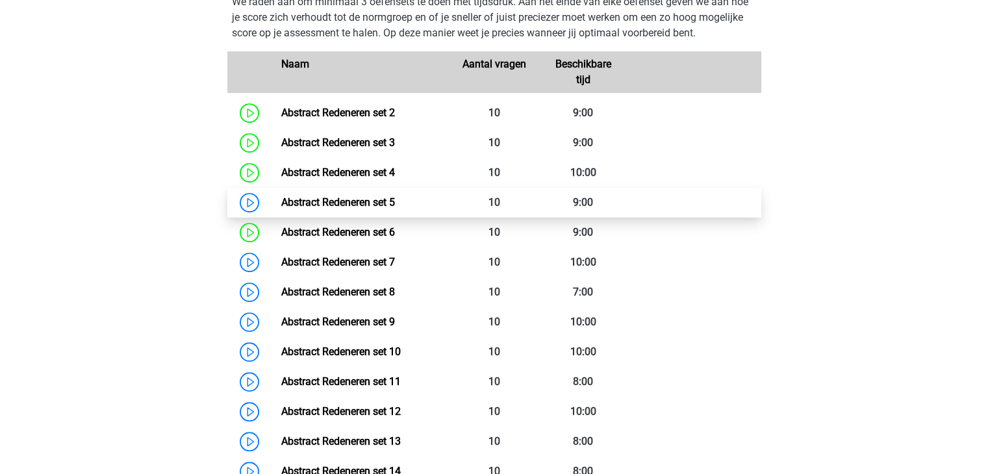
click at [371, 204] on link "Abstract Redeneren set 5" at bounding box center [338, 202] width 114 height 12
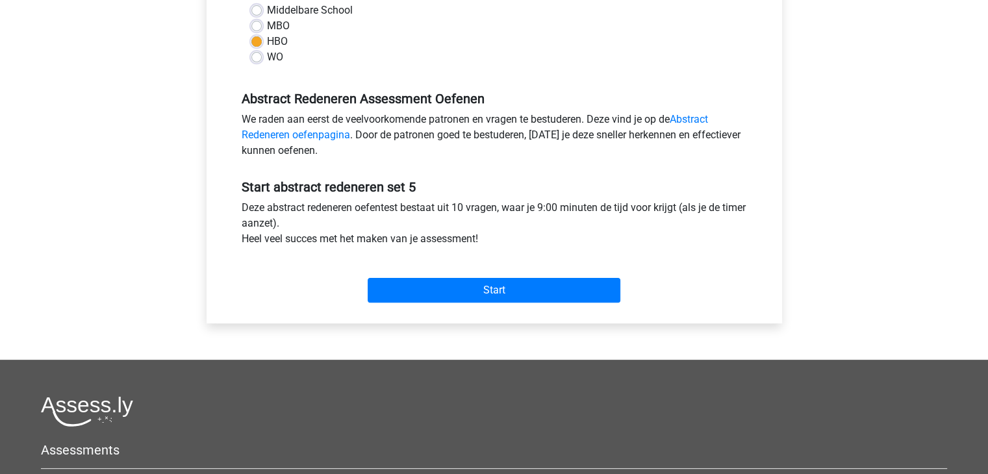
scroll to position [325, 0]
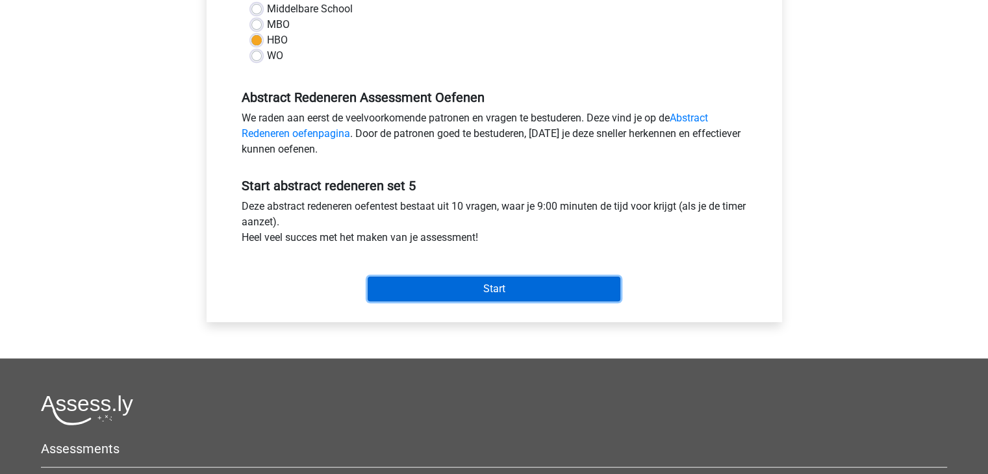
click at [447, 290] on input "Start" at bounding box center [494, 289] width 253 height 25
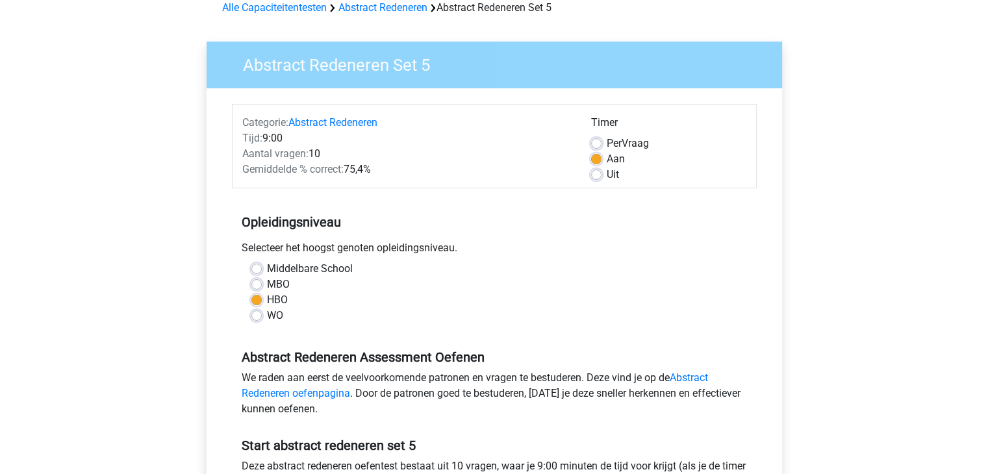
scroll to position [0, 0]
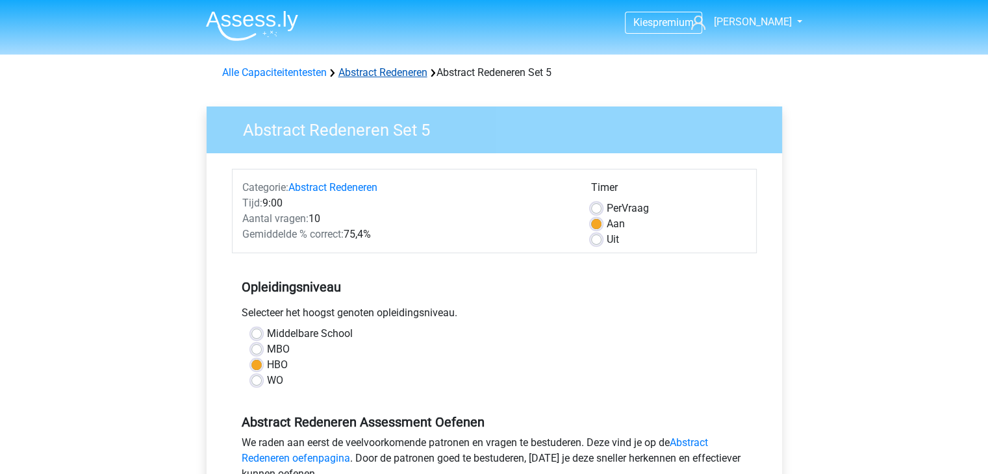
click at [390, 72] on link "Abstract Redeneren" at bounding box center [382, 72] width 89 height 12
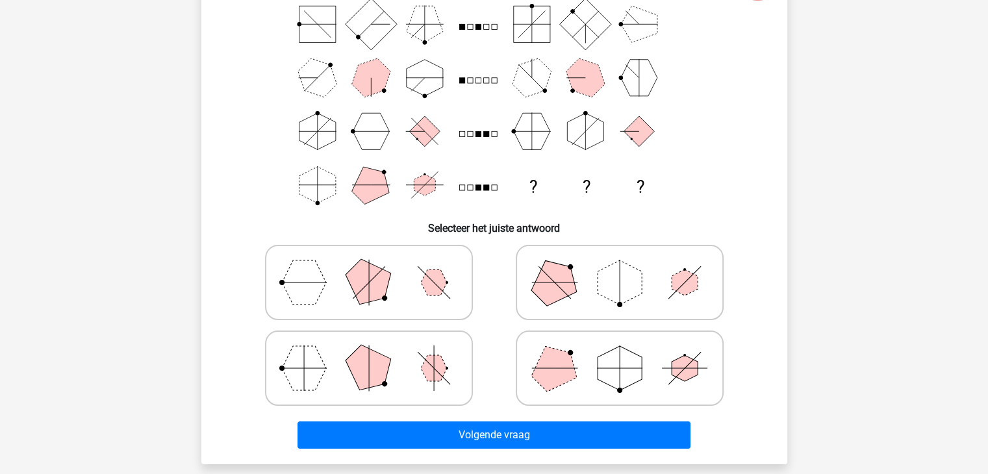
scroll to position [130, 0]
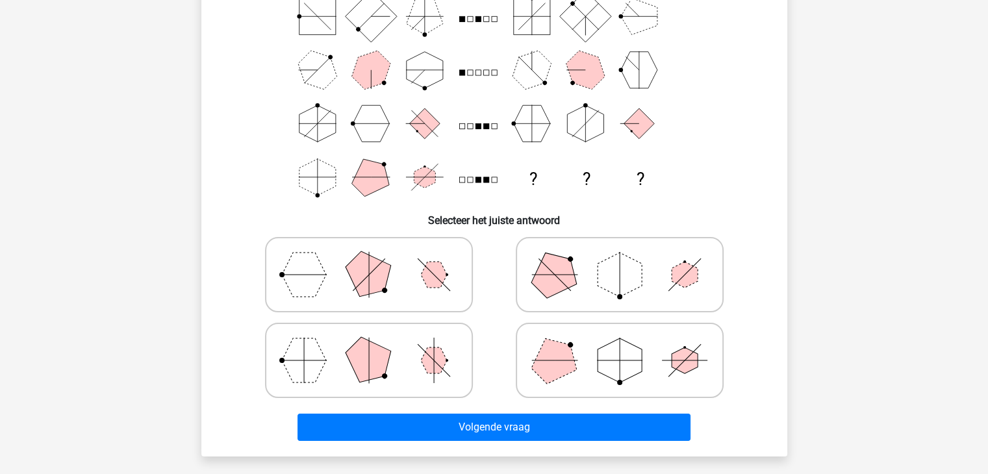
click at [556, 292] on polygon at bounding box center [554, 275] width 62 height 62
click at [620, 259] on input "radio" at bounding box center [624, 254] width 8 height 8
radio input "true"
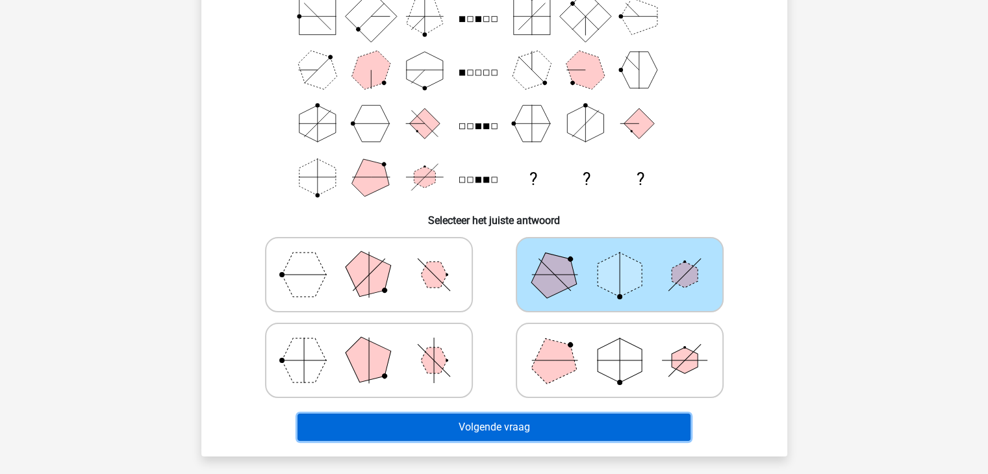
click at [473, 428] on button "Volgende vraag" at bounding box center [493, 427] width 393 height 27
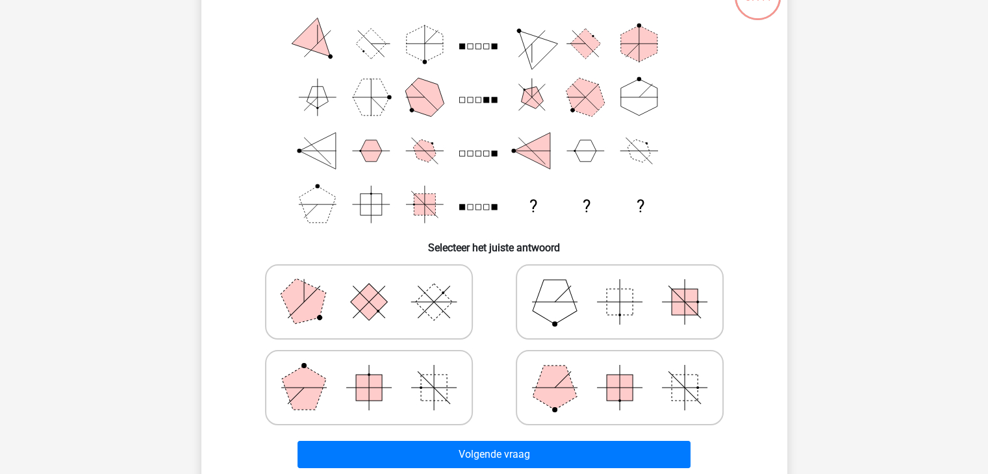
scroll to position [125, 0]
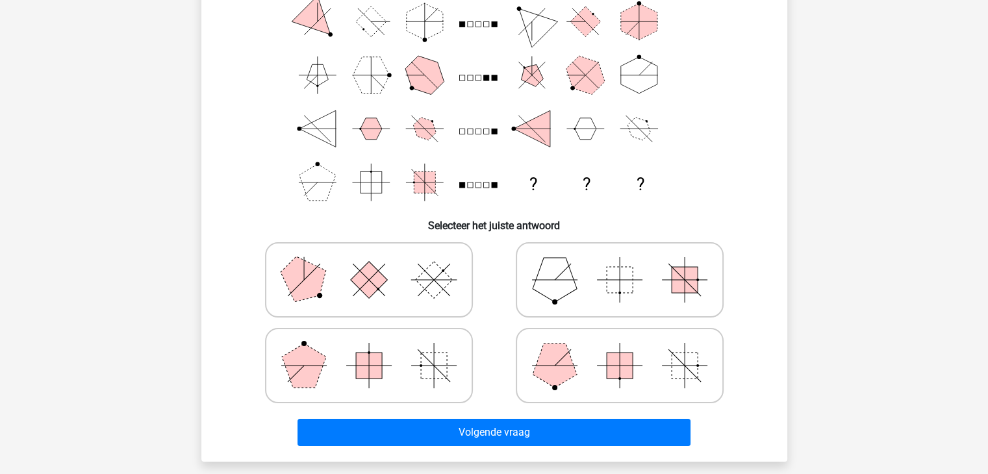
click at [596, 366] on icon at bounding box center [619, 365] width 195 height 65
click at [620, 349] on input "radio" at bounding box center [624, 345] width 8 height 8
radio input "true"
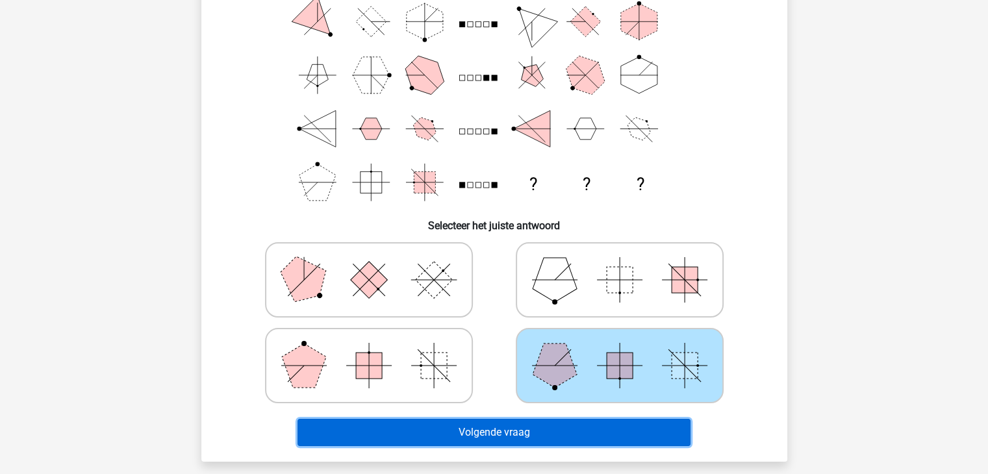
click at [488, 435] on button "Volgende vraag" at bounding box center [493, 432] width 393 height 27
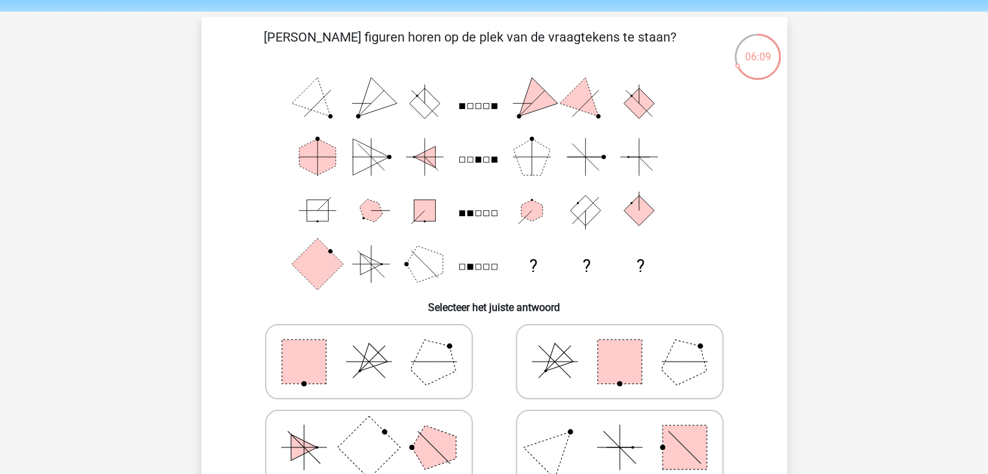
scroll to position [65, 0]
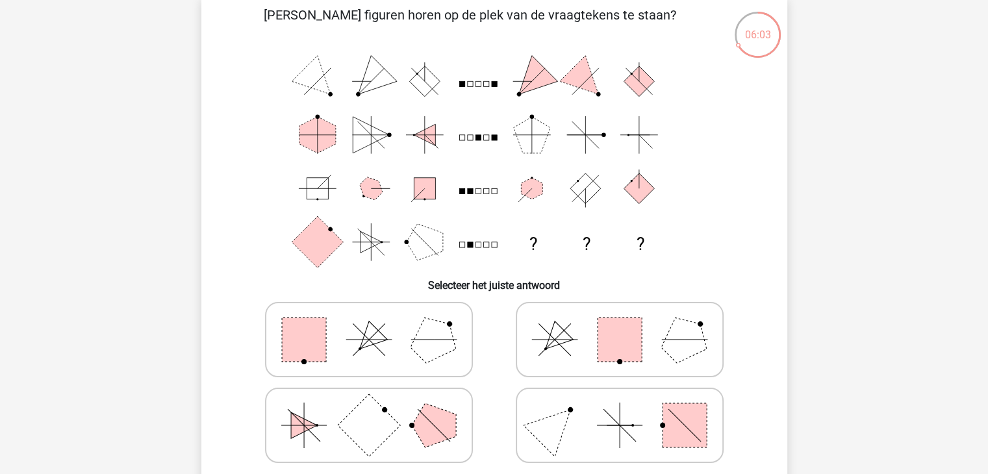
click at [385, 348] on icon at bounding box center [368, 339] width 195 height 65
click at [377, 323] on input "radio" at bounding box center [373, 319] width 8 height 8
radio input "true"
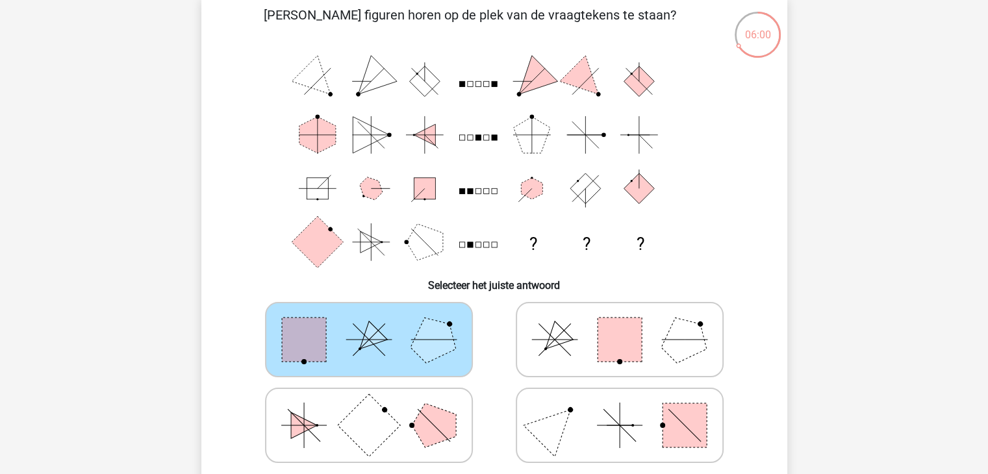
scroll to position [195, 0]
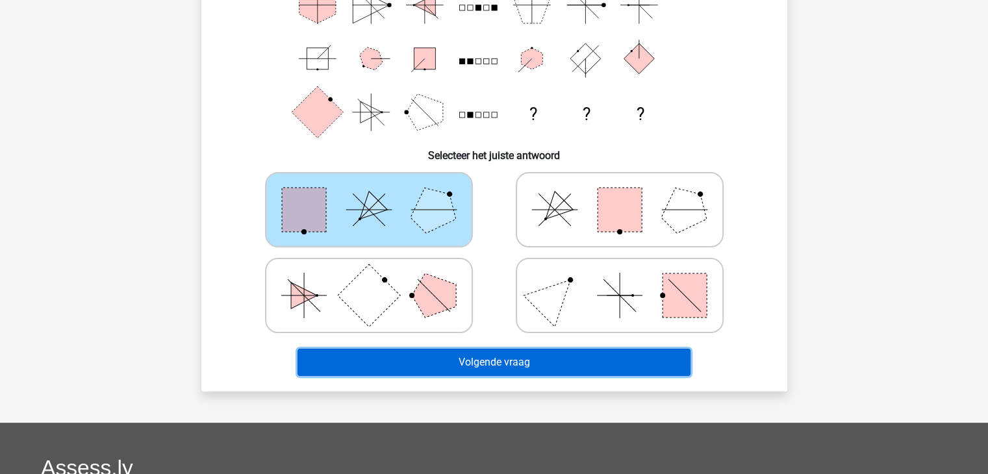
click at [473, 370] on button "Volgende vraag" at bounding box center [493, 362] width 393 height 27
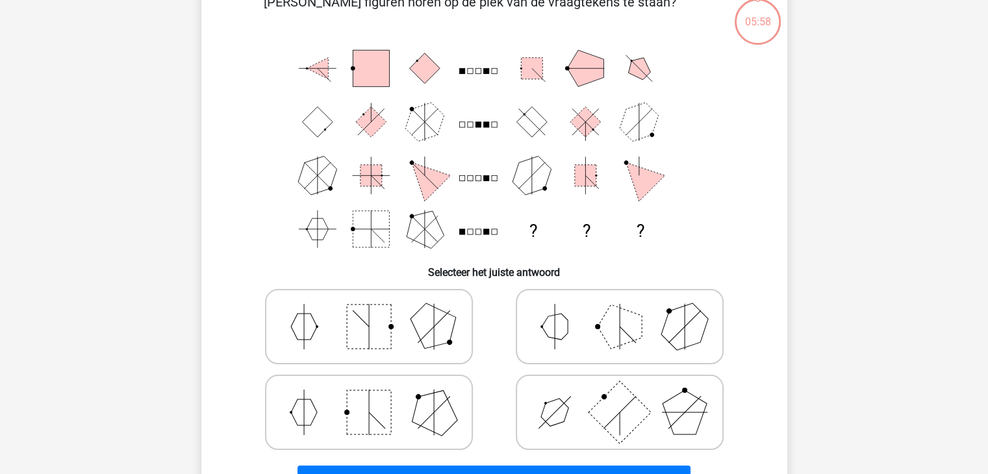
scroll to position [60, 0]
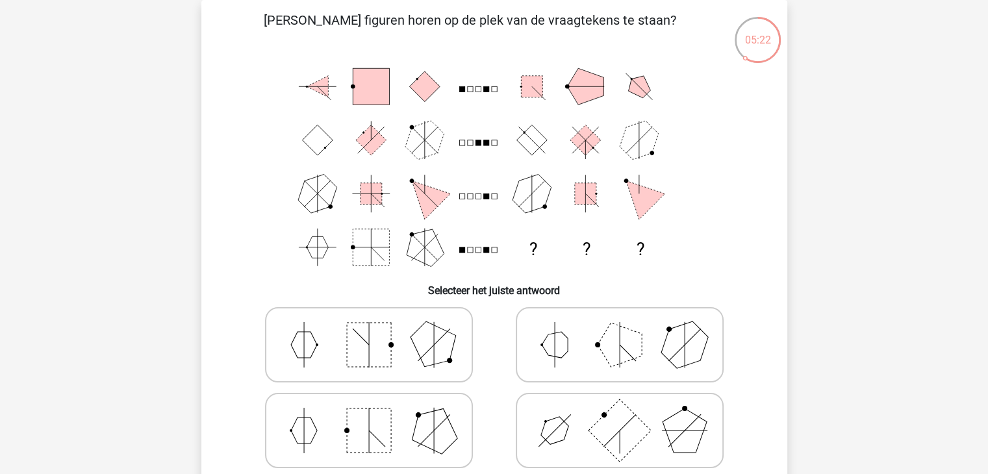
click at [585, 357] on icon at bounding box center [619, 344] width 195 height 65
click at [620, 329] on input "radio" at bounding box center [624, 324] width 8 height 8
radio input "true"
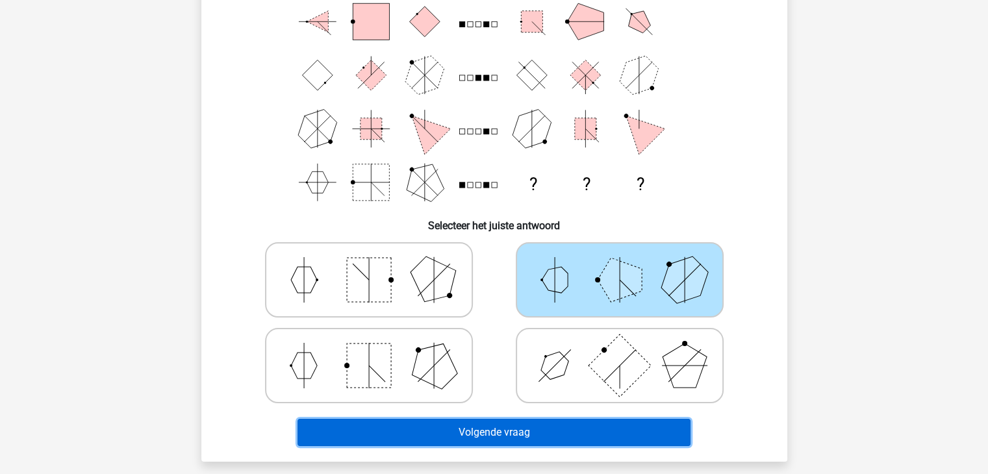
click at [501, 436] on button "Volgende vraag" at bounding box center [493, 432] width 393 height 27
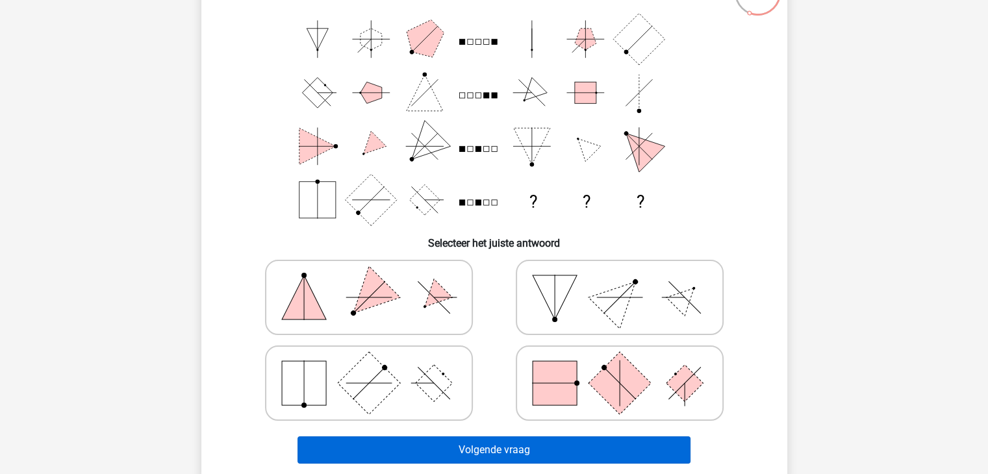
scroll to position [130, 0]
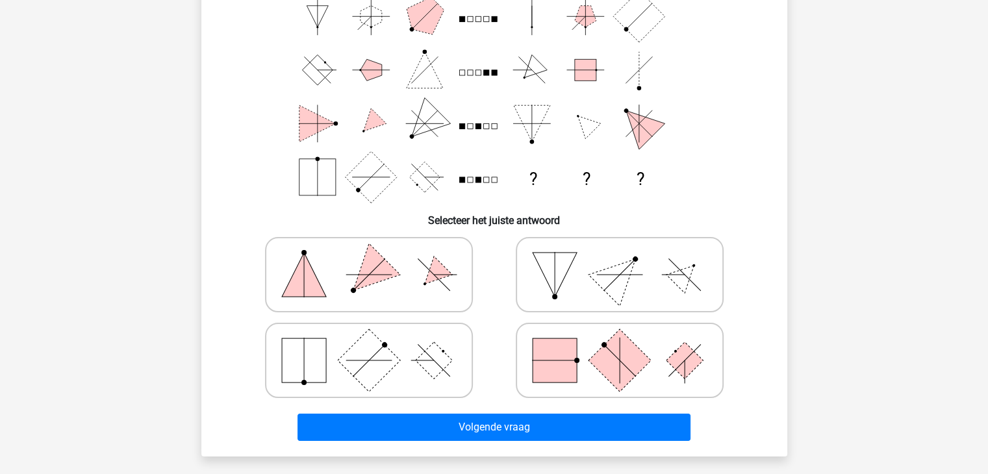
click at [536, 364] on rect at bounding box center [555, 360] width 44 height 44
click at [620, 344] on input "radio" at bounding box center [624, 340] width 8 height 8
radio input "true"
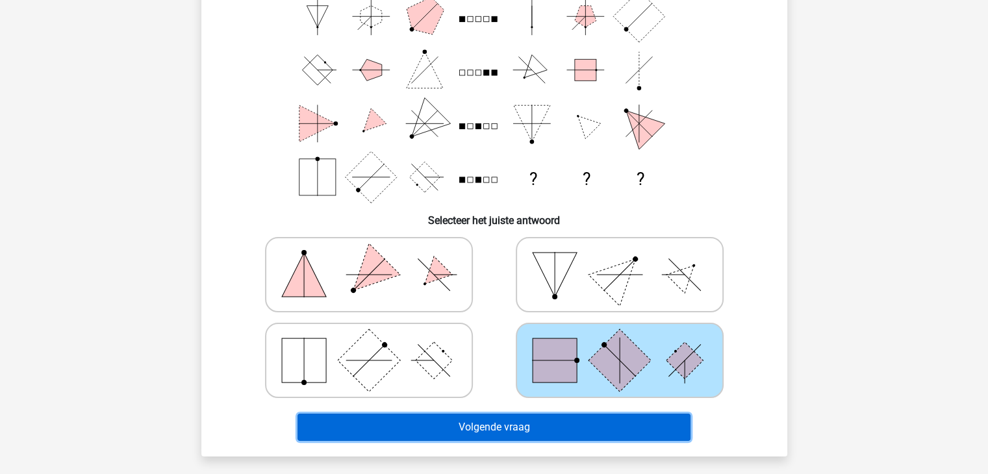
click at [481, 433] on button "Volgende vraag" at bounding box center [493, 427] width 393 height 27
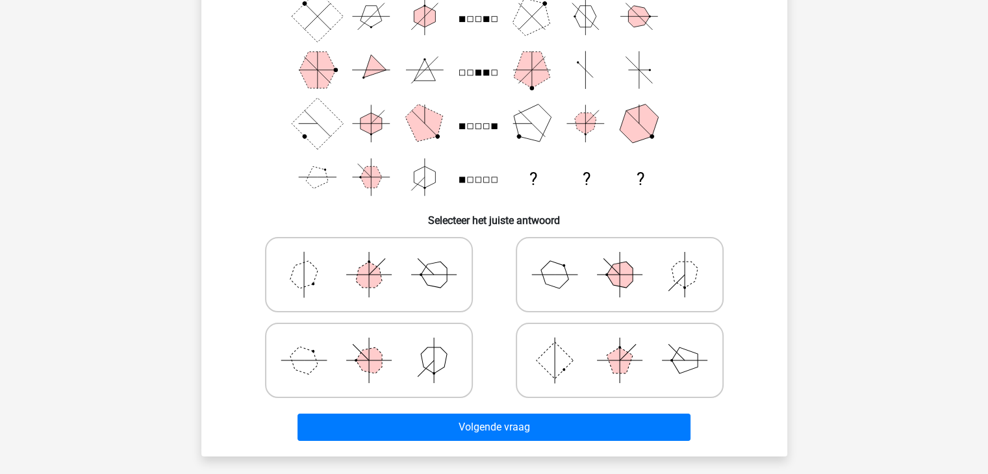
click at [381, 360] on line at bounding box center [368, 360] width 45 height 0
click at [377, 344] on input "radio" at bounding box center [373, 340] width 8 height 8
radio input "true"
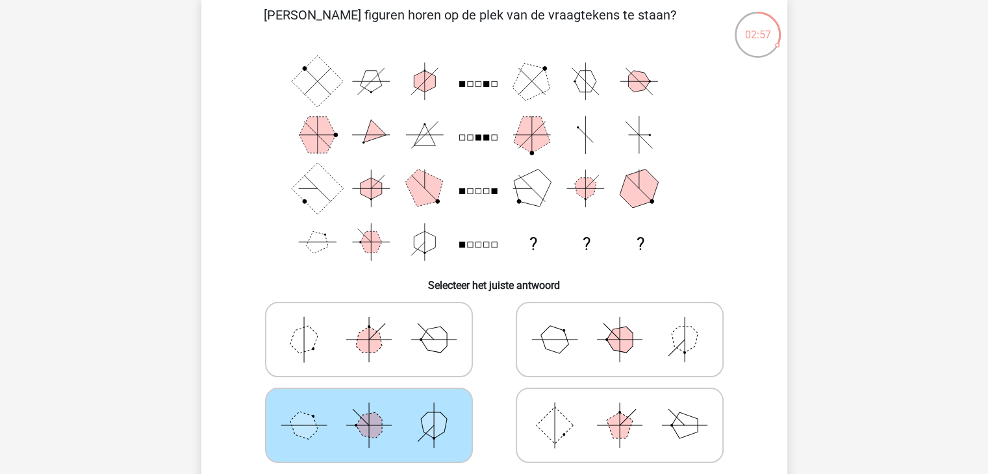
scroll to position [195, 0]
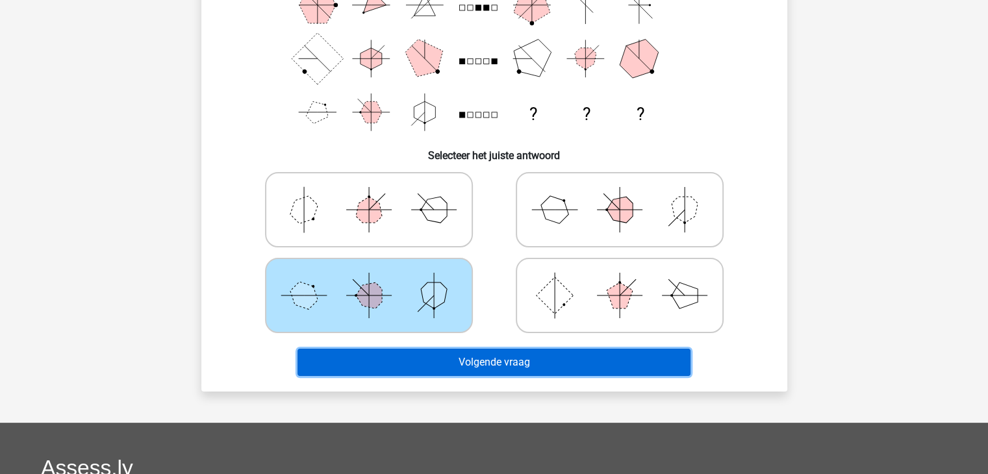
click at [498, 366] on button "Volgende vraag" at bounding box center [493, 362] width 393 height 27
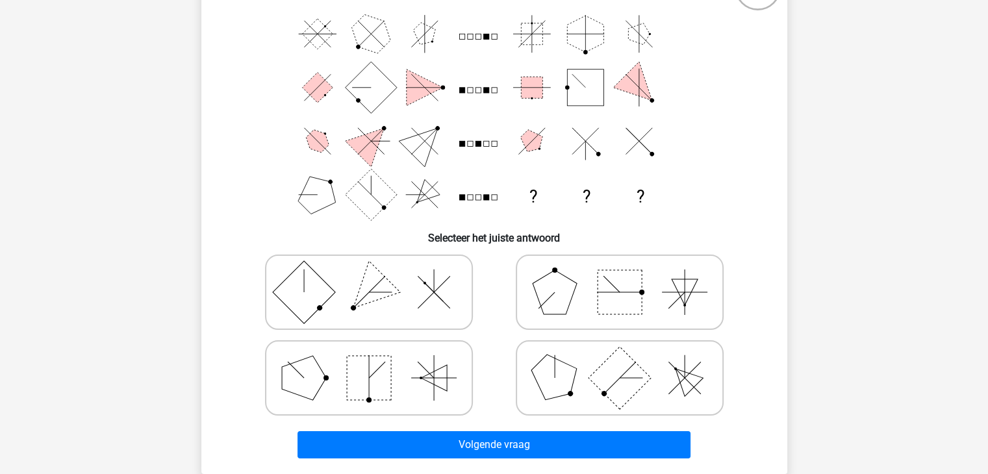
scroll to position [135, 0]
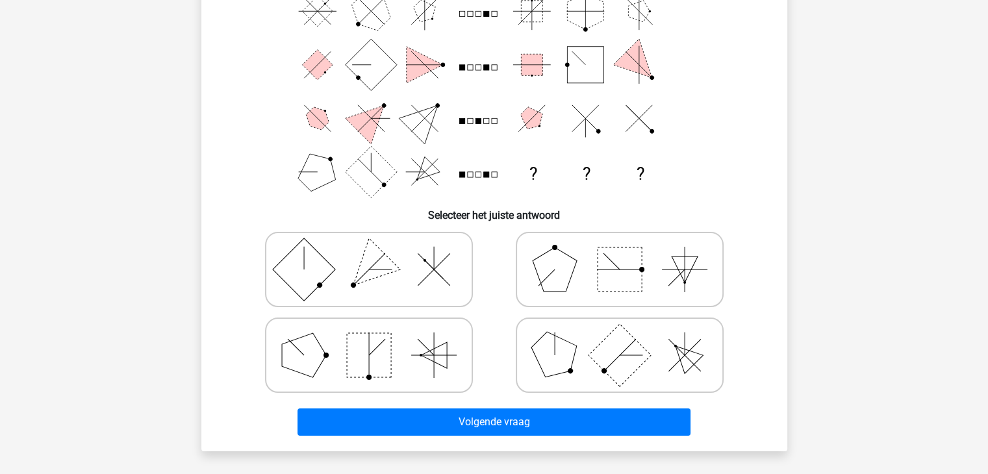
click at [383, 359] on rect at bounding box center [369, 355] width 44 height 44
click at [377, 339] on input "radio" at bounding box center [373, 335] width 8 height 8
radio input "true"
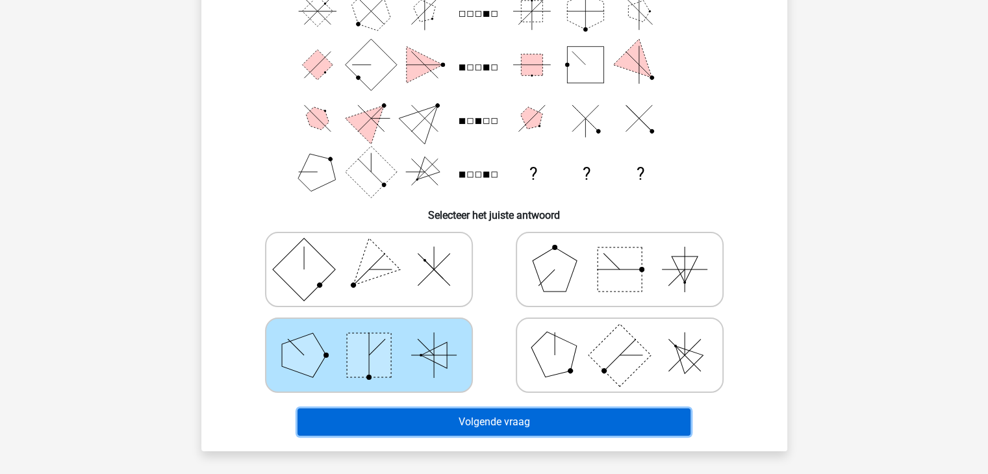
click at [462, 420] on button "Volgende vraag" at bounding box center [493, 422] width 393 height 27
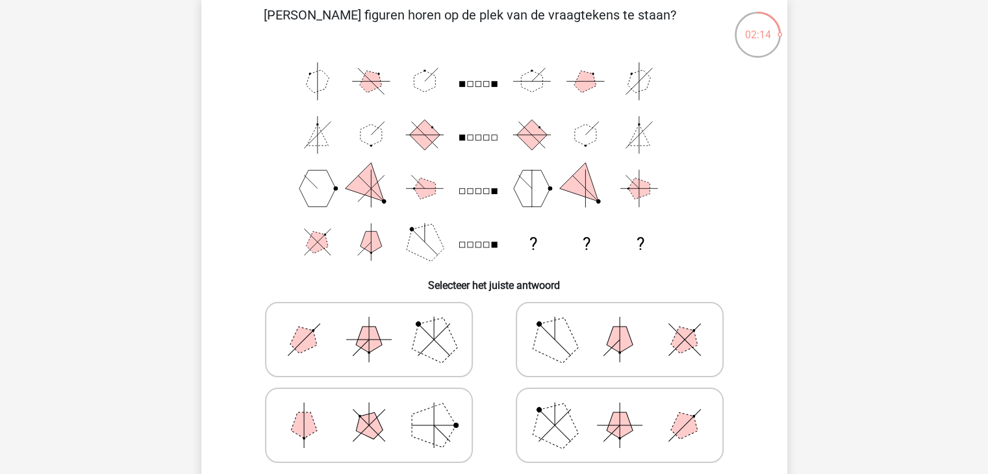
scroll to position [130, 0]
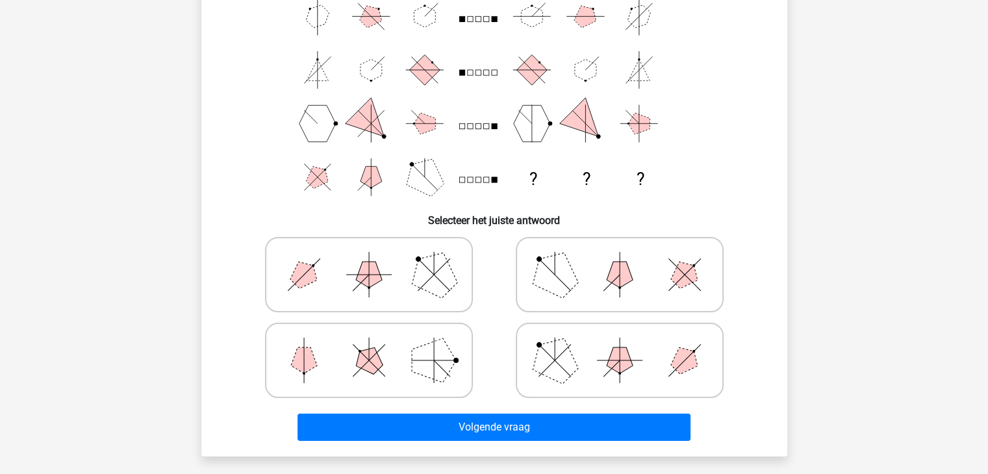
click at [388, 292] on icon at bounding box center [368, 274] width 195 height 65
click at [377, 259] on input "radio" at bounding box center [373, 254] width 8 height 8
radio input "true"
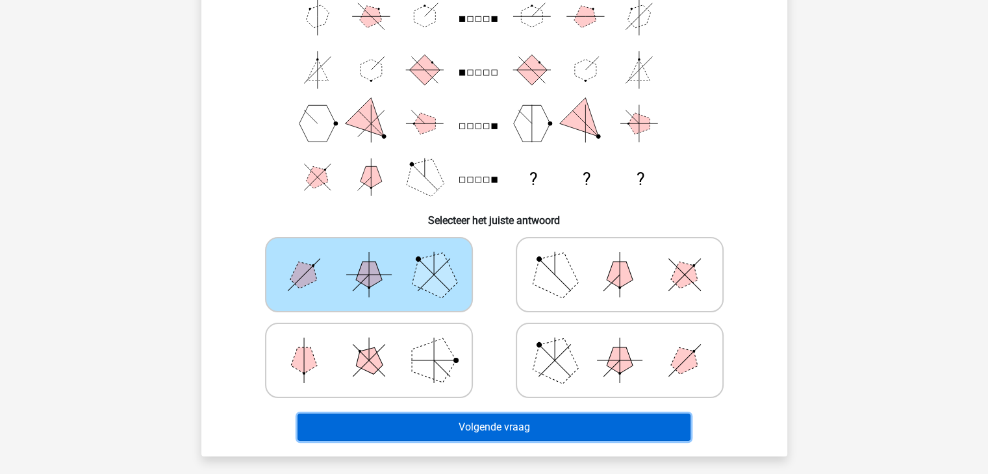
click at [487, 424] on button "Volgende vraag" at bounding box center [493, 427] width 393 height 27
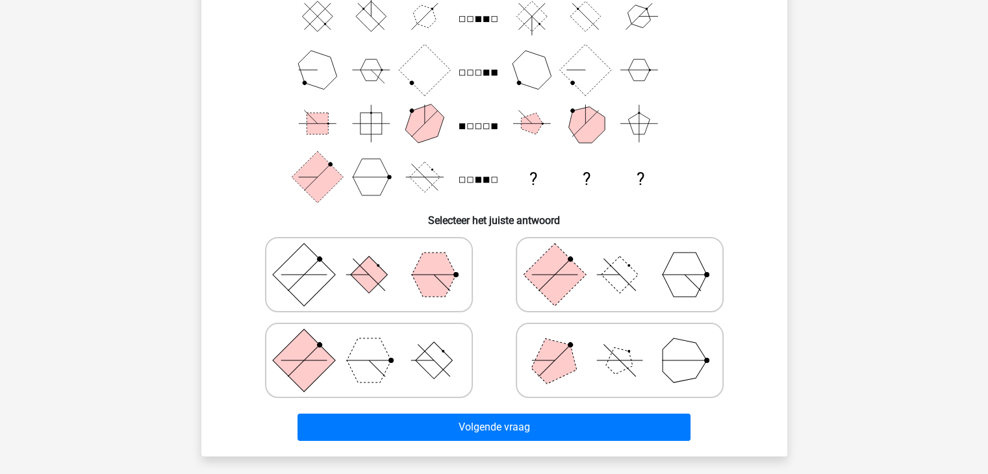
click at [349, 364] on polygon at bounding box center [369, 360] width 44 height 44
click at [369, 344] on input "radio" at bounding box center [373, 340] width 8 height 8
radio input "true"
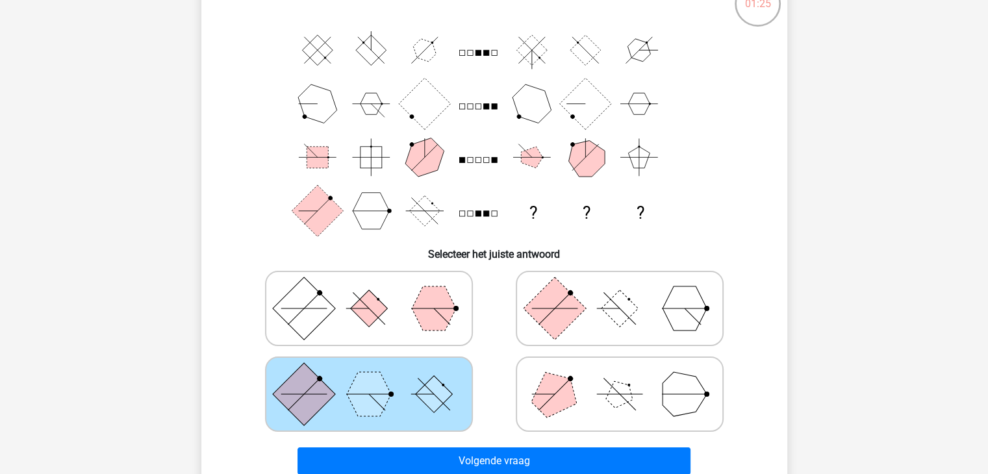
scroll to position [65, 0]
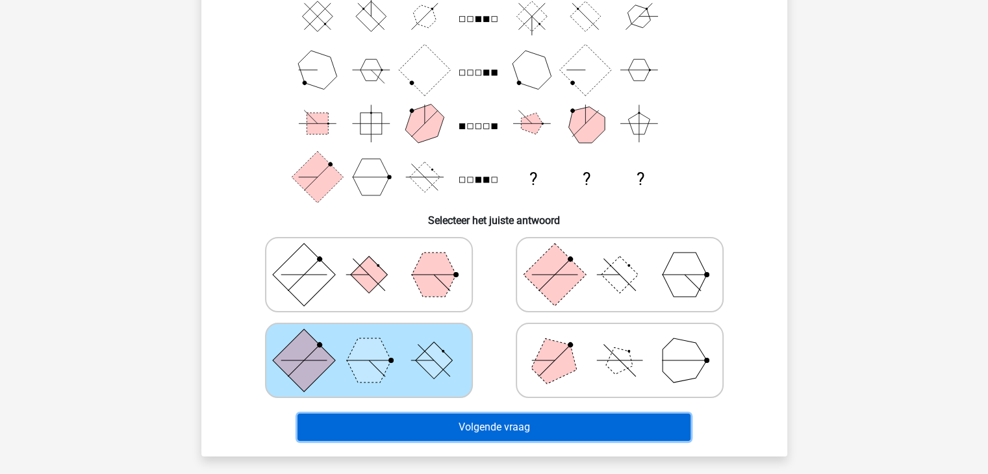
click at [473, 424] on button "Volgende vraag" at bounding box center [493, 427] width 393 height 27
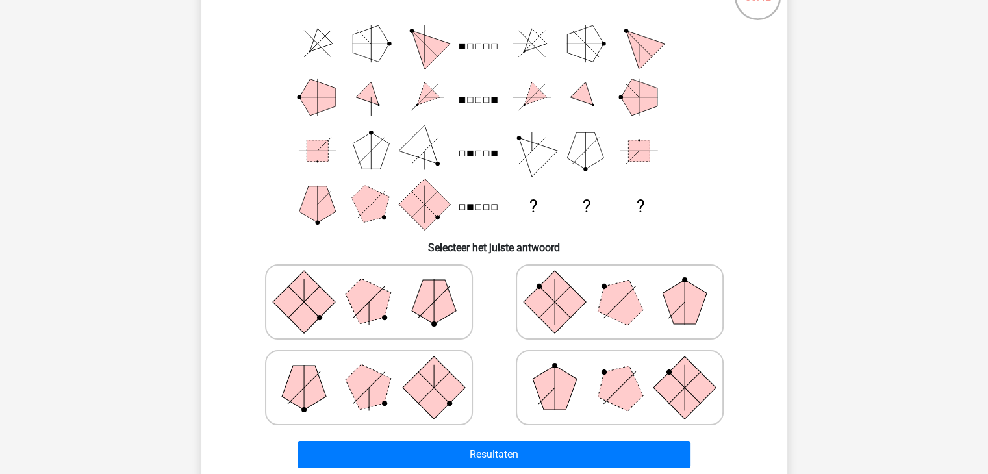
scroll to position [125, 0]
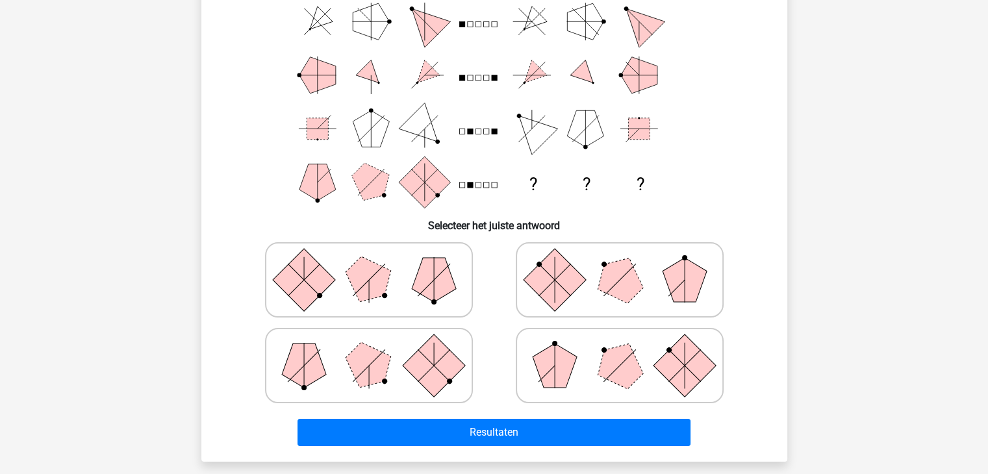
click at [559, 375] on polygon at bounding box center [555, 366] width 44 height 44
click at [620, 349] on input "radio" at bounding box center [624, 345] width 8 height 8
radio input "true"
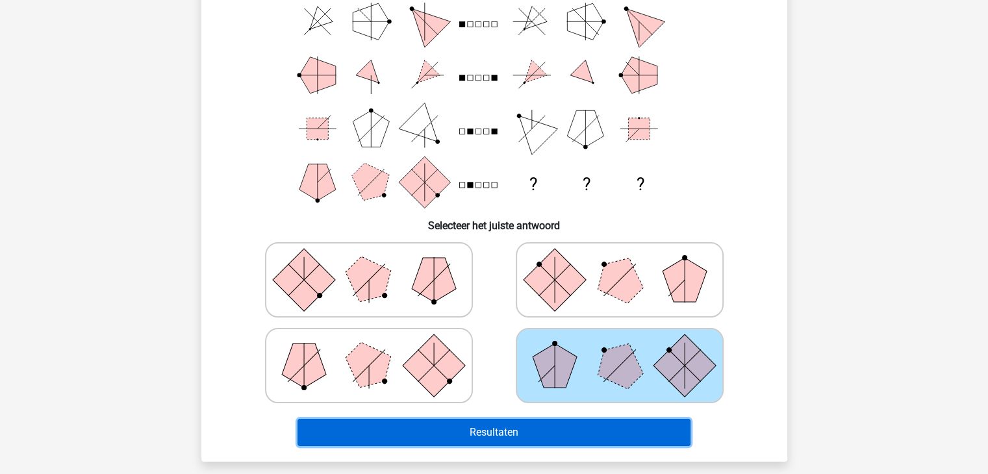
click at [452, 436] on button "Resultaten" at bounding box center [493, 432] width 393 height 27
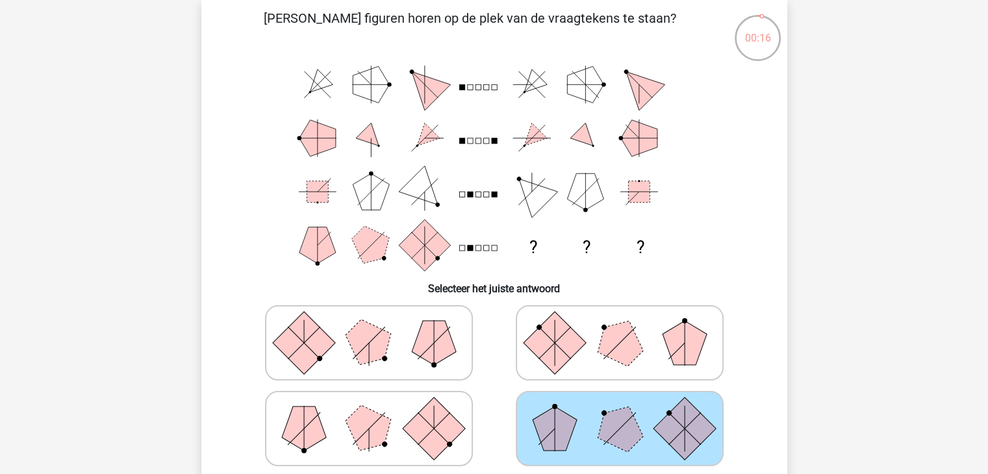
scroll to position [0, 0]
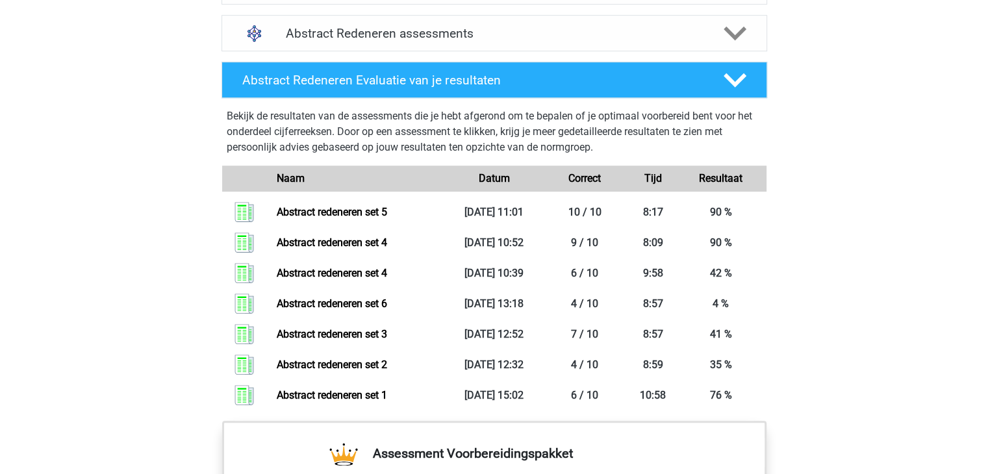
scroll to position [909, 0]
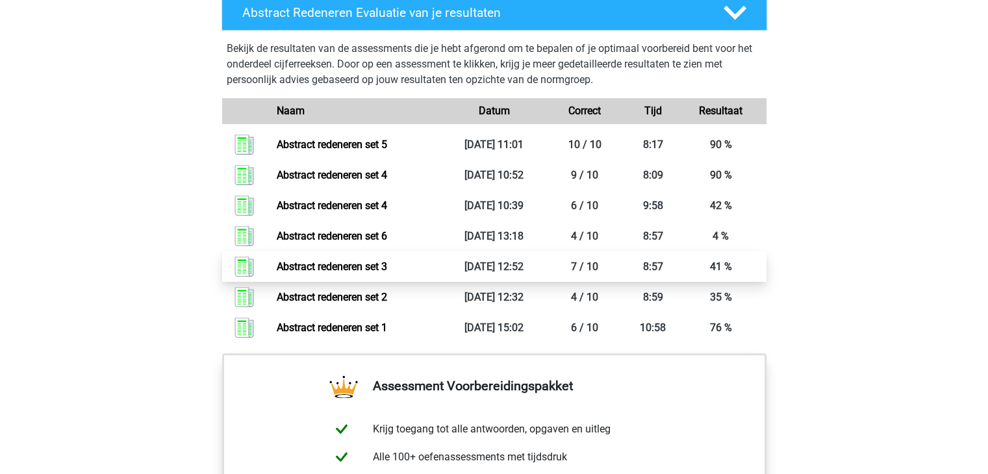
click at [356, 266] on link "Abstract redeneren set 3" at bounding box center [332, 266] width 110 height 12
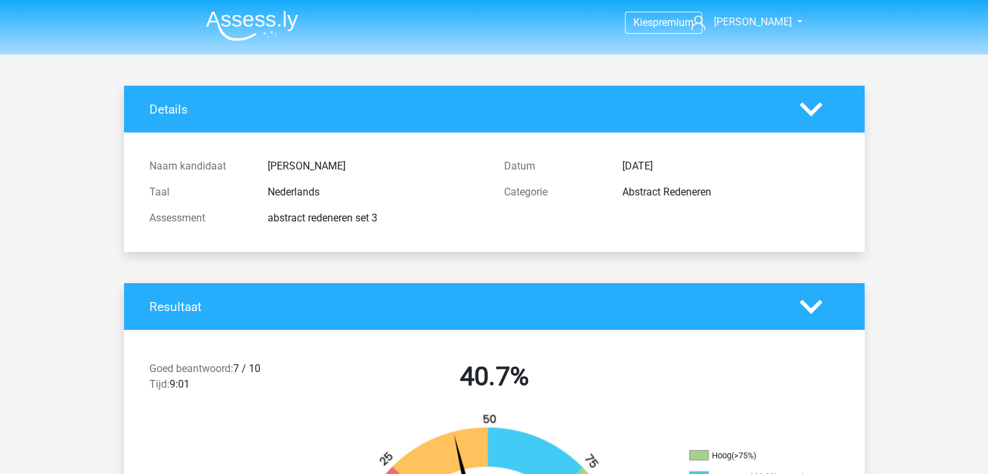
click at [259, 18] on img at bounding box center [252, 25] width 92 height 31
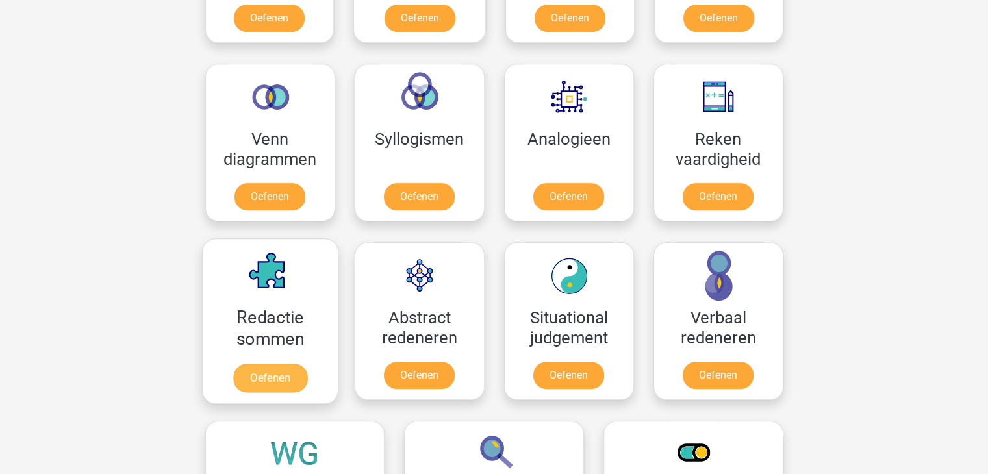
scroll to position [779, 0]
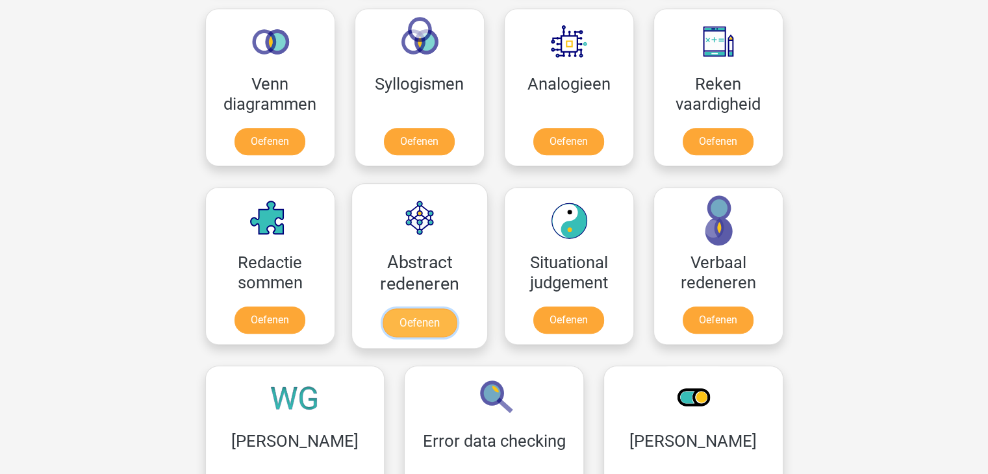
click at [423, 309] on link "Oefenen" at bounding box center [419, 323] width 74 height 29
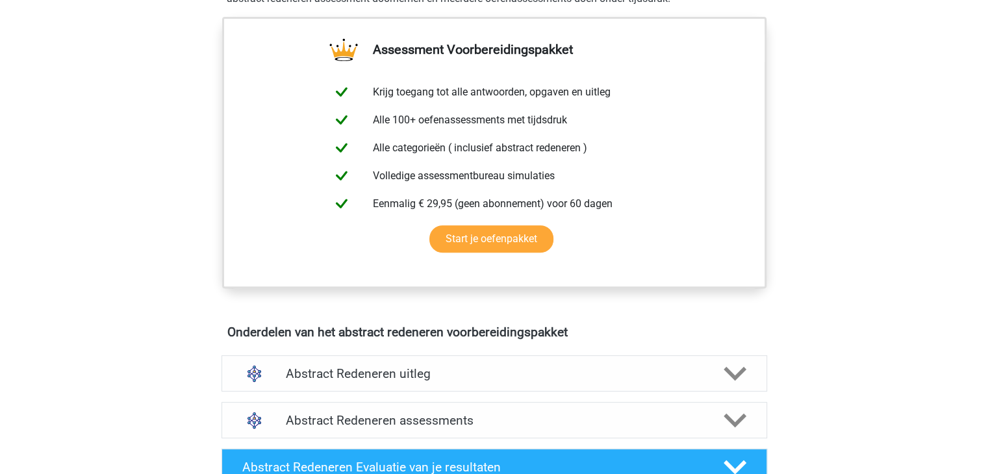
scroll to position [585, 0]
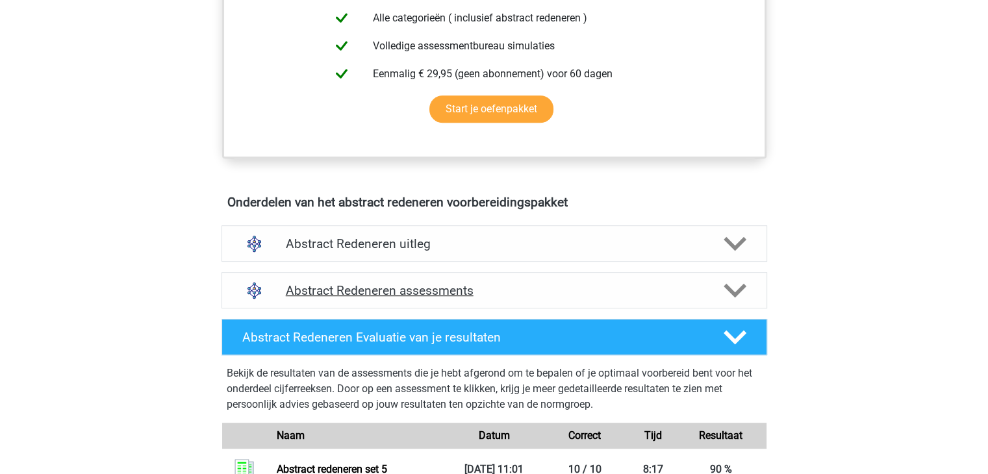
click at [413, 290] on h4 "Abstract Redeneren assessments" at bounding box center [494, 290] width 417 height 15
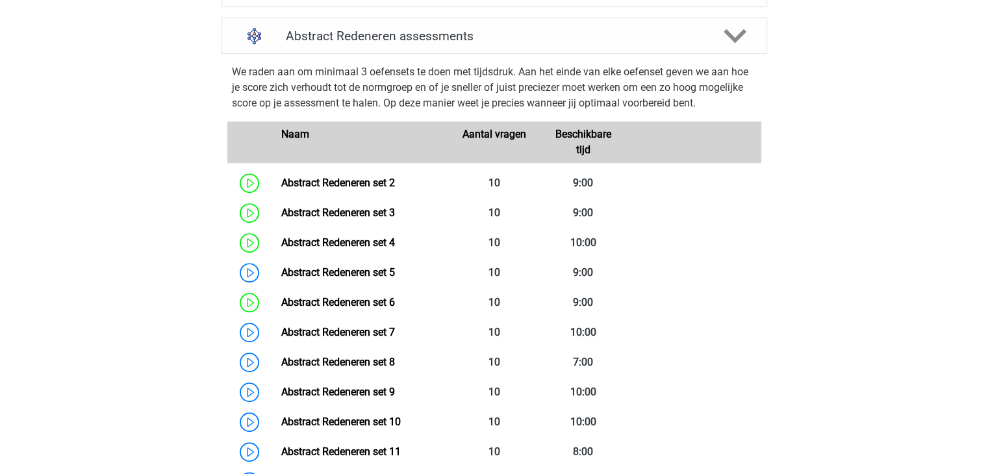
scroll to position [844, 0]
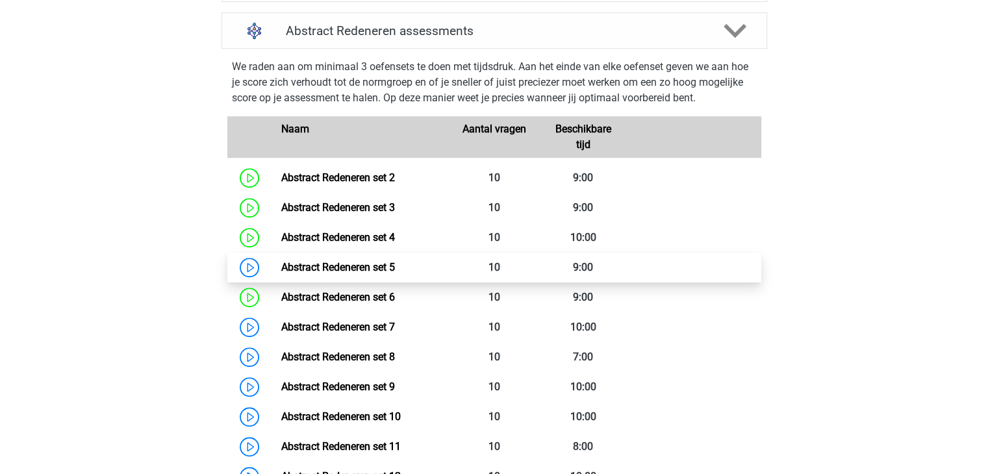
click at [386, 267] on link "Abstract Redeneren set 5" at bounding box center [338, 267] width 114 height 12
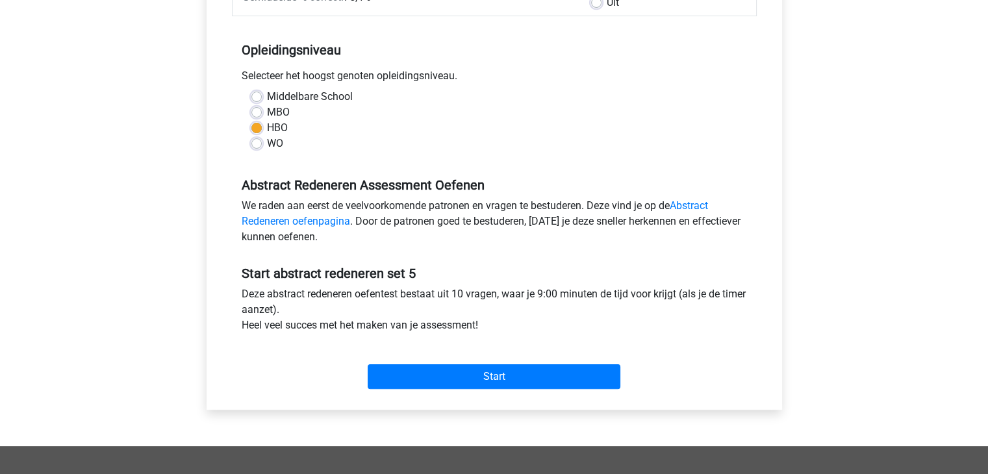
scroll to position [260, 0]
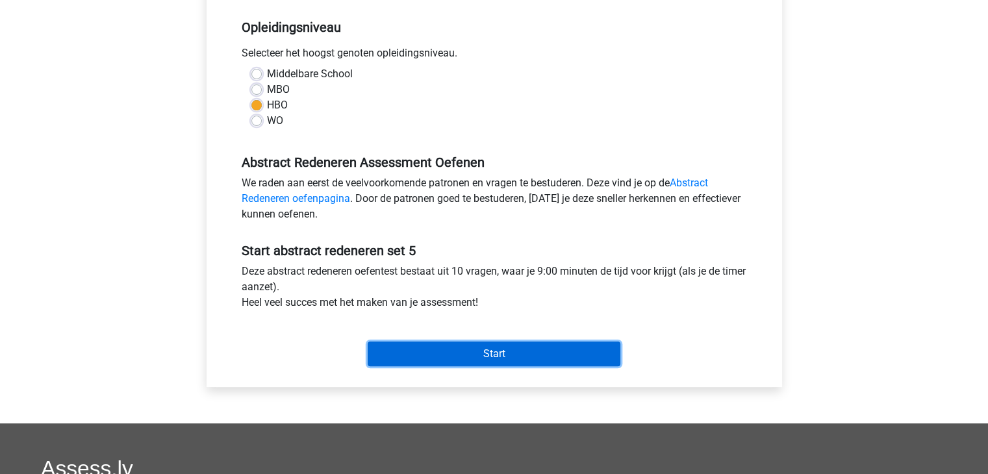
click at [488, 359] on input "Start" at bounding box center [494, 354] width 253 height 25
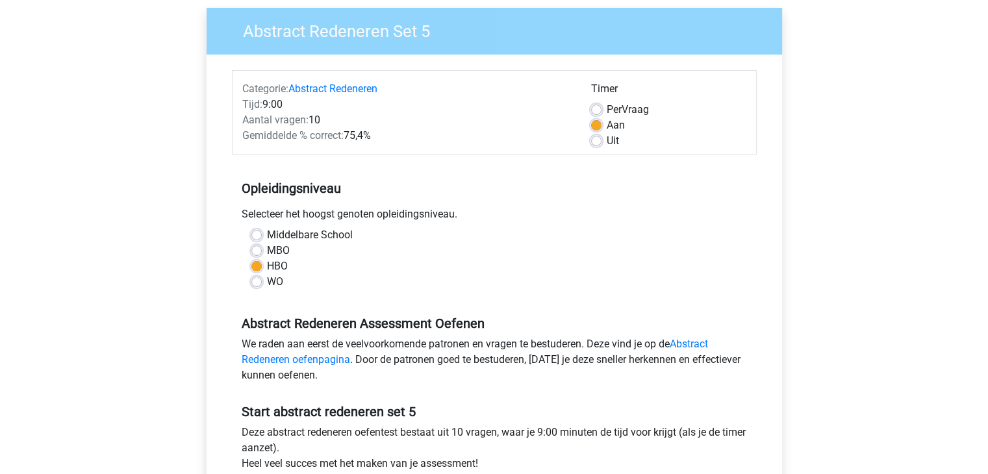
scroll to position [0, 0]
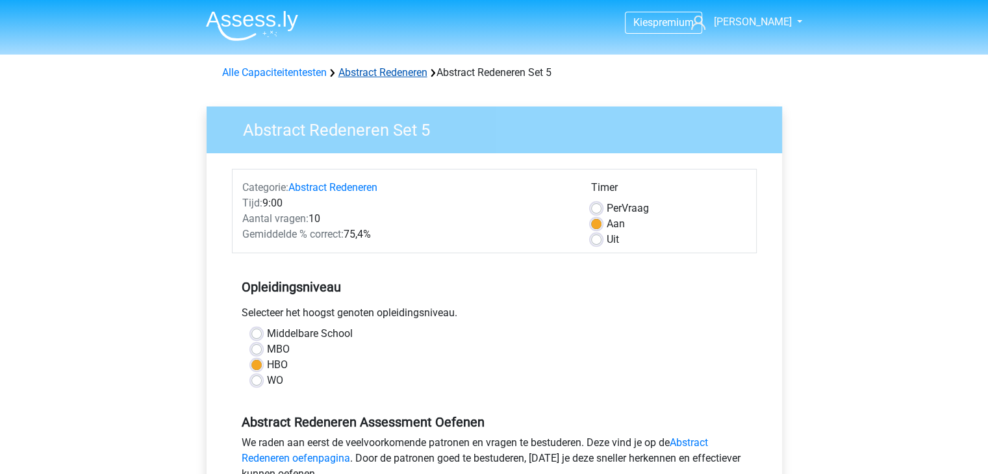
click at [396, 72] on link "Abstract Redeneren" at bounding box center [382, 72] width 89 height 12
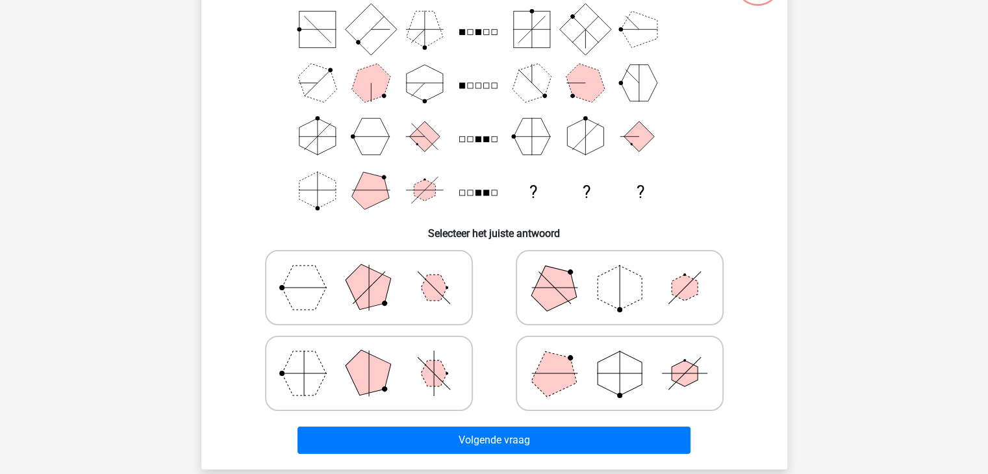
scroll to position [130, 0]
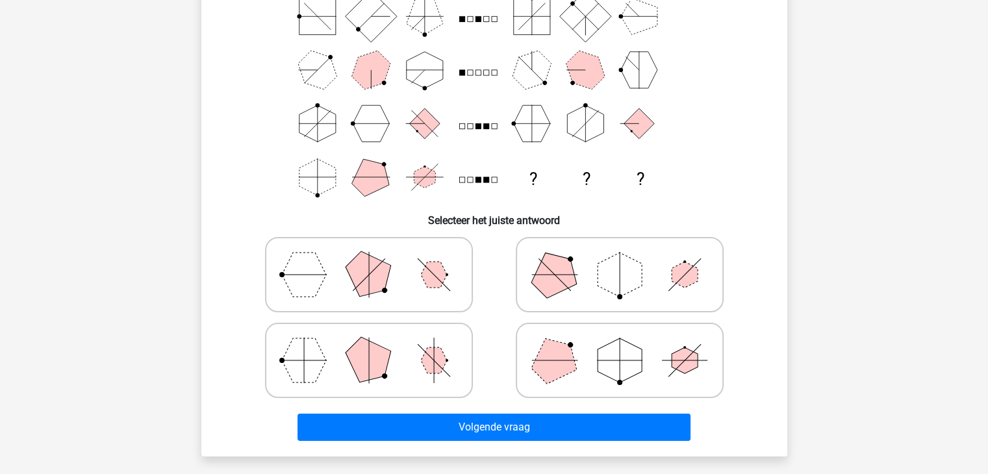
click at [675, 282] on icon at bounding box center [619, 274] width 195 height 65
click at [628, 259] on input "radio" at bounding box center [624, 254] width 8 height 8
radio input "true"
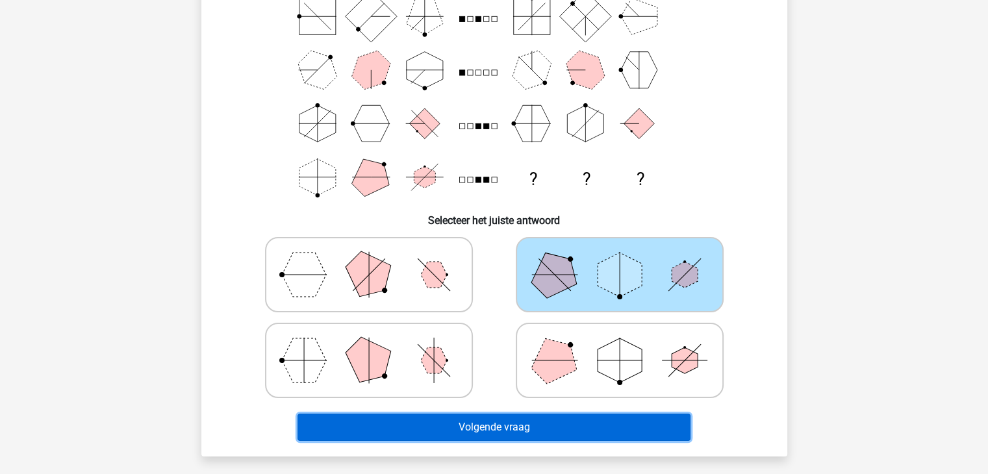
click at [472, 425] on button "Volgende vraag" at bounding box center [493, 427] width 393 height 27
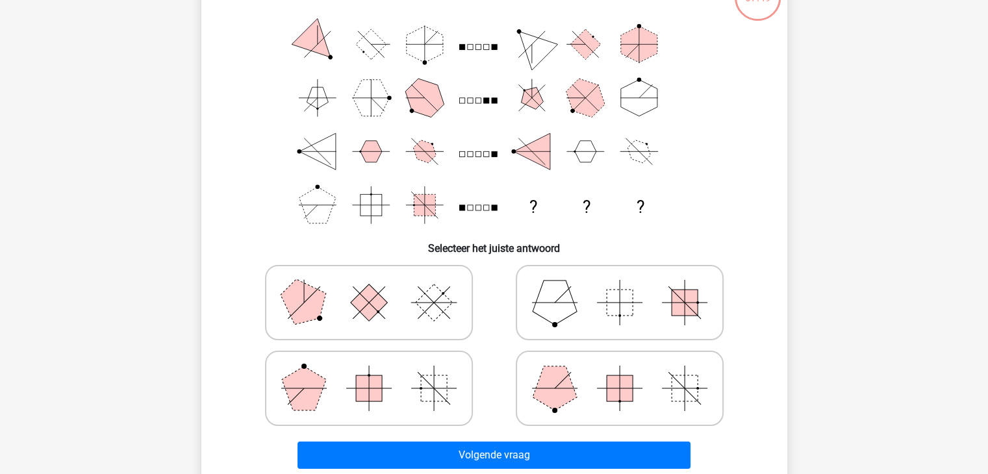
scroll to position [125, 0]
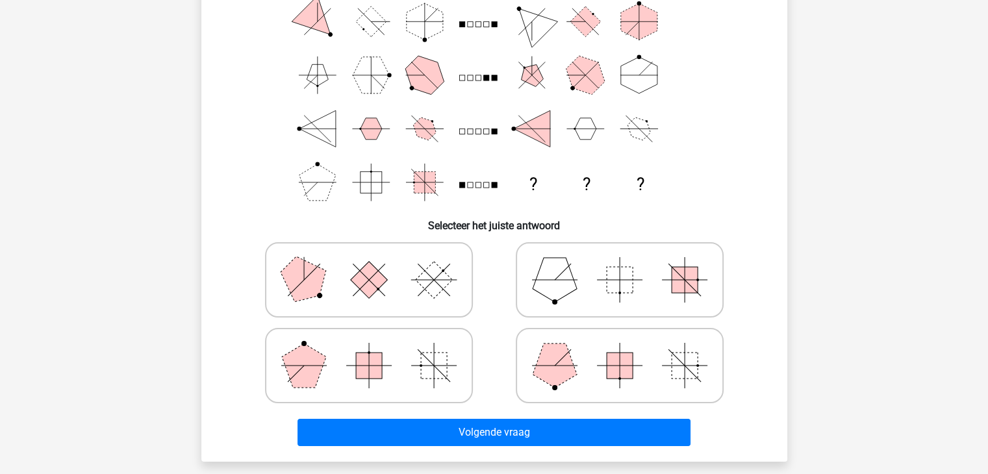
click at [580, 396] on icon at bounding box center [619, 365] width 195 height 65
click at [620, 349] on input "radio" at bounding box center [624, 345] width 8 height 8
radio input "true"
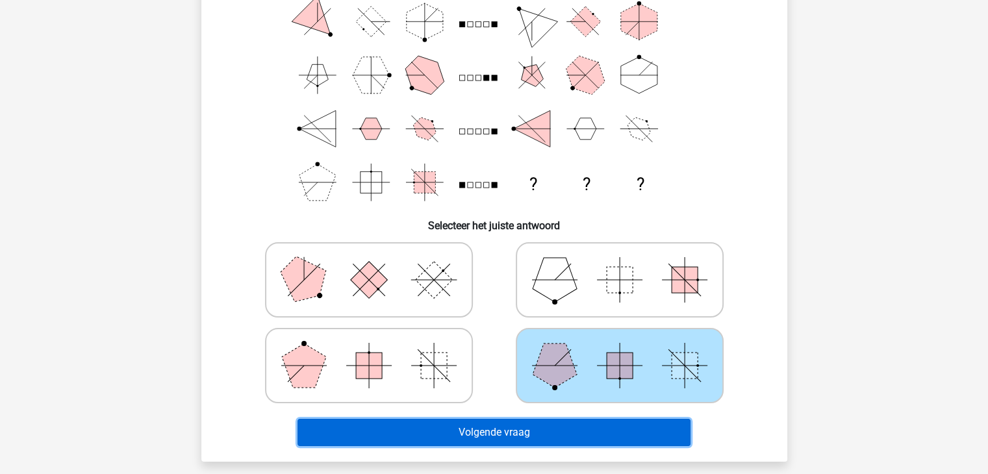
click at [502, 437] on button "Volgende vraag" at bounding box center [493, 432] width 393 height 27
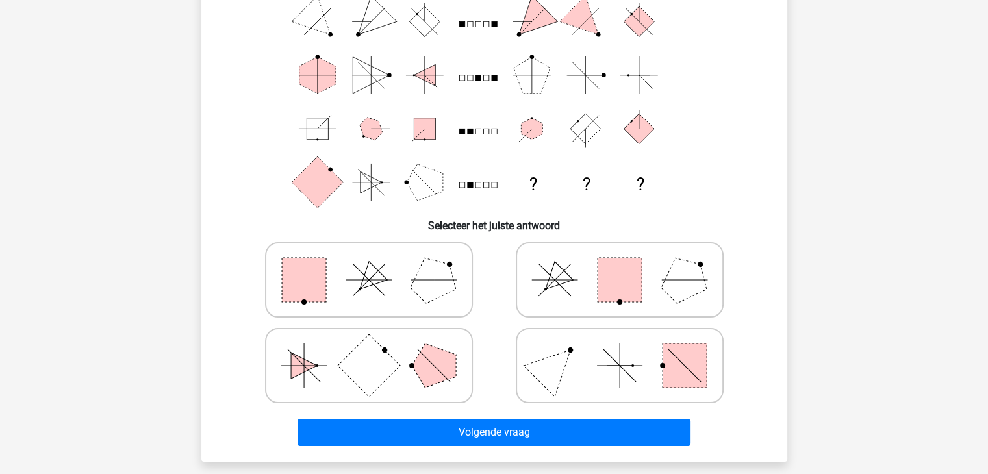
click at [374, 290] on icon at bounding box center [368, 279] width 195 height 65
click at [374, 264] on input "radio" at bounding box center [373, 259] width 8 height 8
radio input "true"
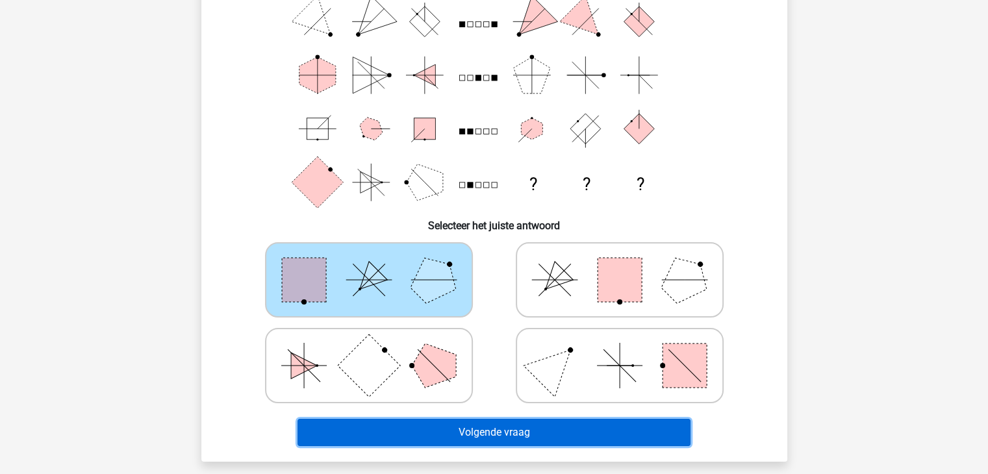
click at [448, 430] on button "Volgende vraag" at bounding box center [493, 432] width 393 height 27
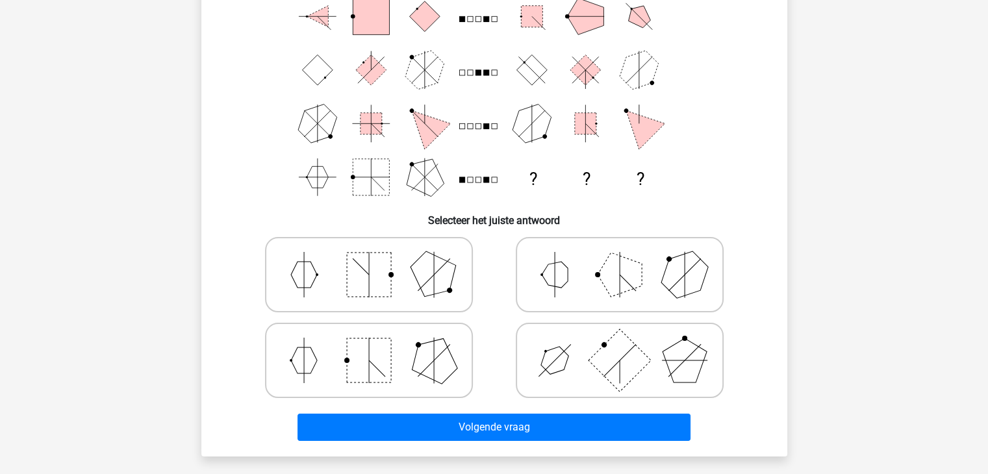
scroll to position [65, 0]
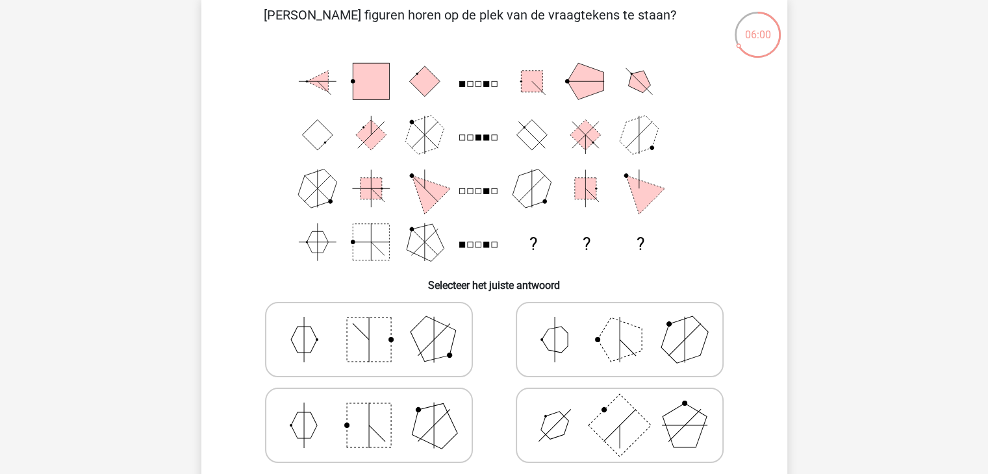
click at [613, 355] on polygon at bounding box center [620, 340] width 44 height 44
click at [620, 323] on input "radio" at bounding box center [624, 319] width 8 height 8
radio input "true"
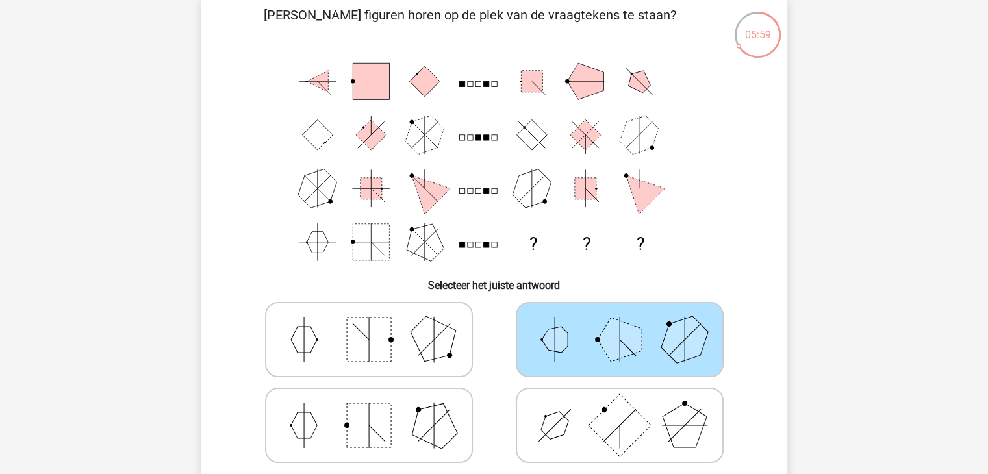
scroll to position [130, 0]
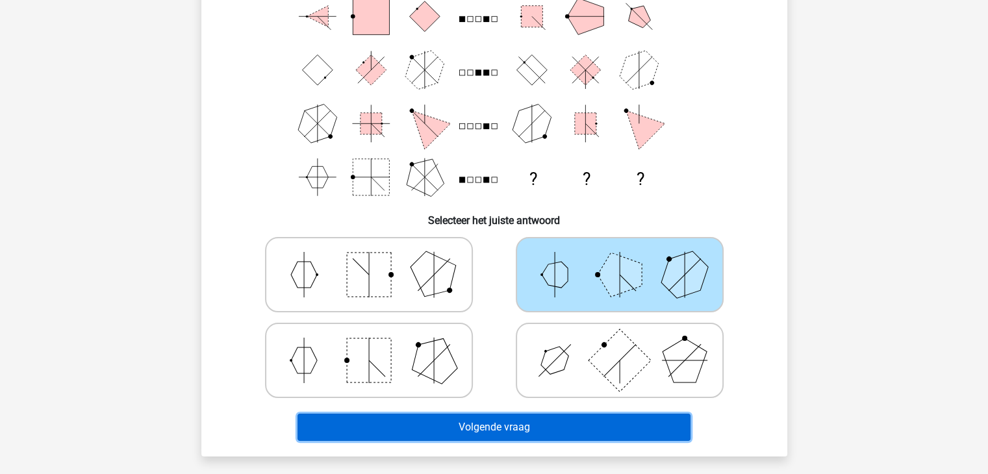
click at [533, 424] on button "Volgende vraag" at bounding box center [493, 427] width 393 height 27
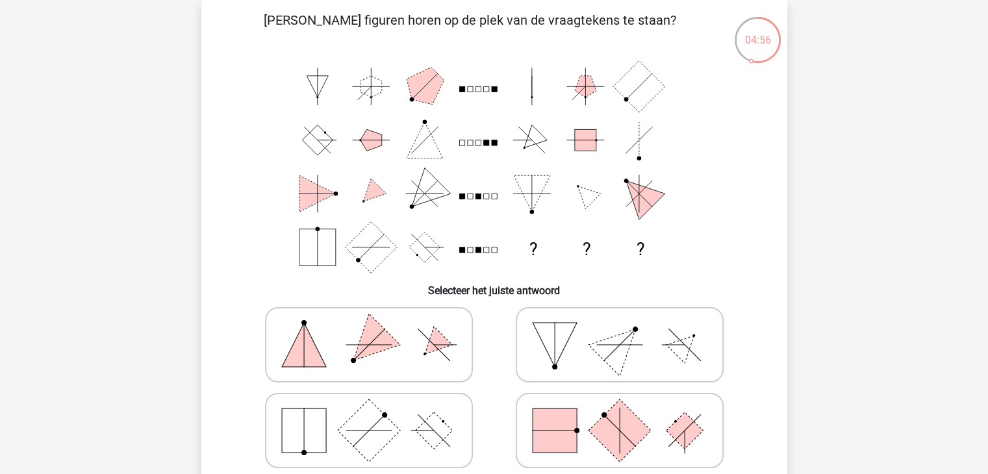
scroll to position [125, 0]
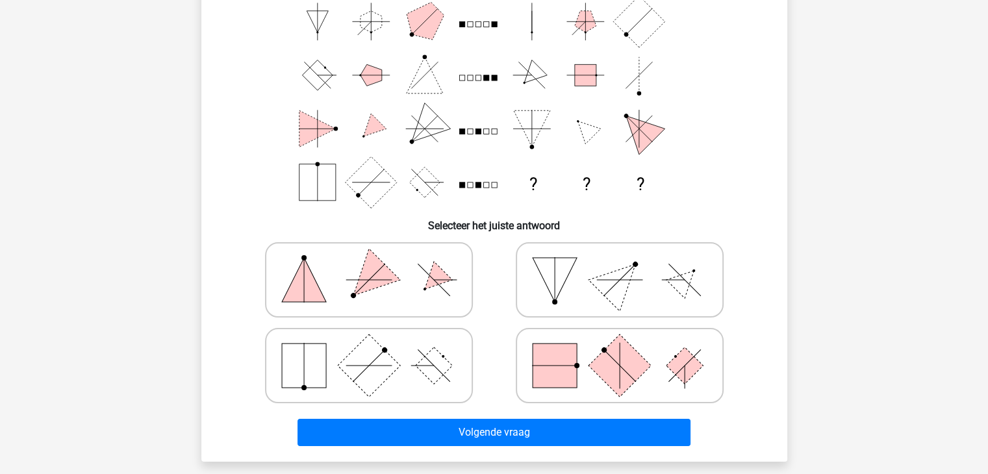
click at [593, 379] on icon at bounding box center [619, 365] width 195 height 65
click at [620, 349] on input "radio" at bounding box center [624, 345] width 8 height 8
radio input "true"
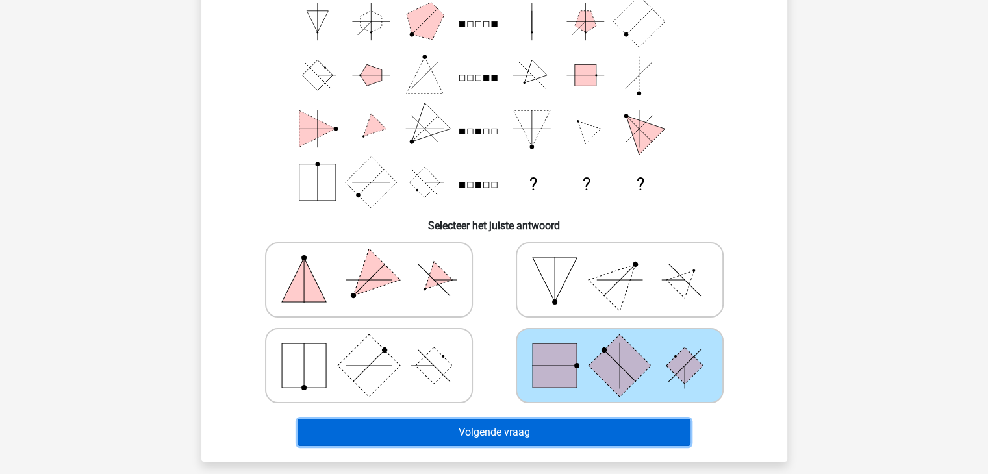
click at [522, 432] on button "Volgende vraag" at bounding box center [493, 432] width 393 height 27
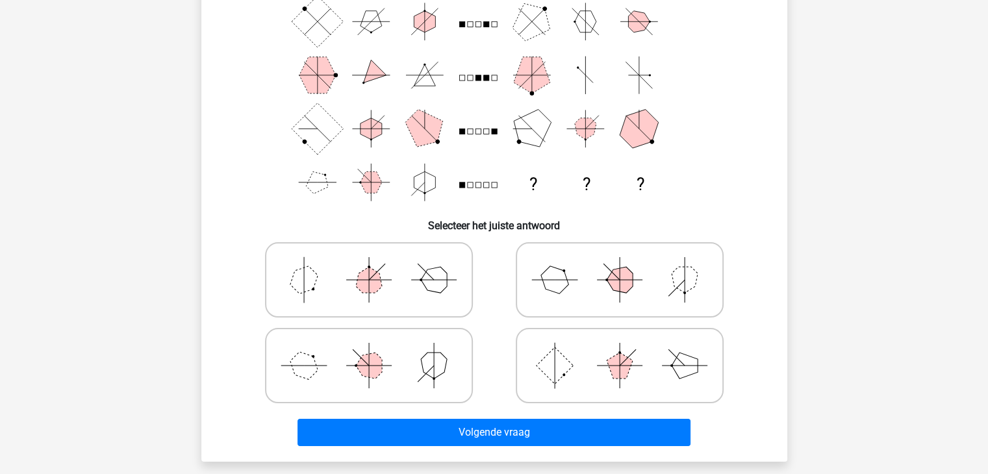
click at [398, 382] on icon at bounding box center [368, 365] width 195 height 65
click at [377, 349] on input "radio" at bounding box center [373, 345] width 8 height 8
radio input "true"
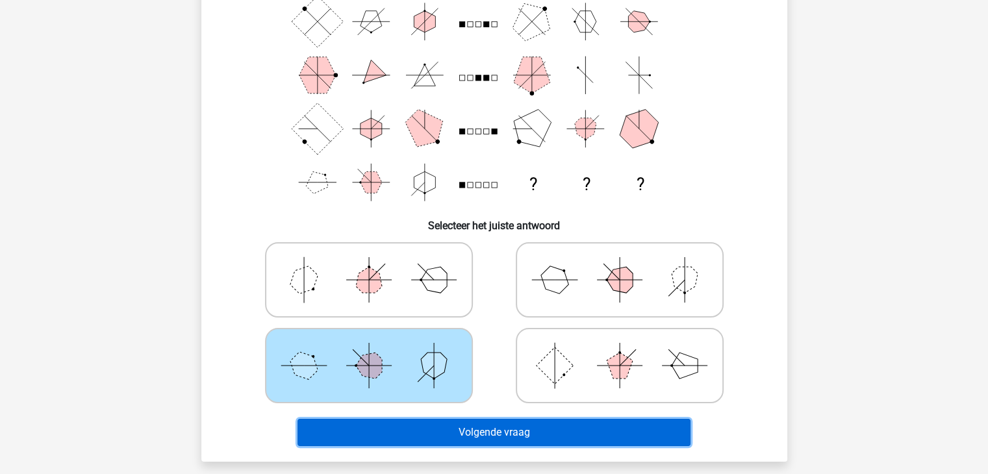
click at [496, 437] on button "Volgende vraag" at bounding box center [493, 432] width 393 height 27
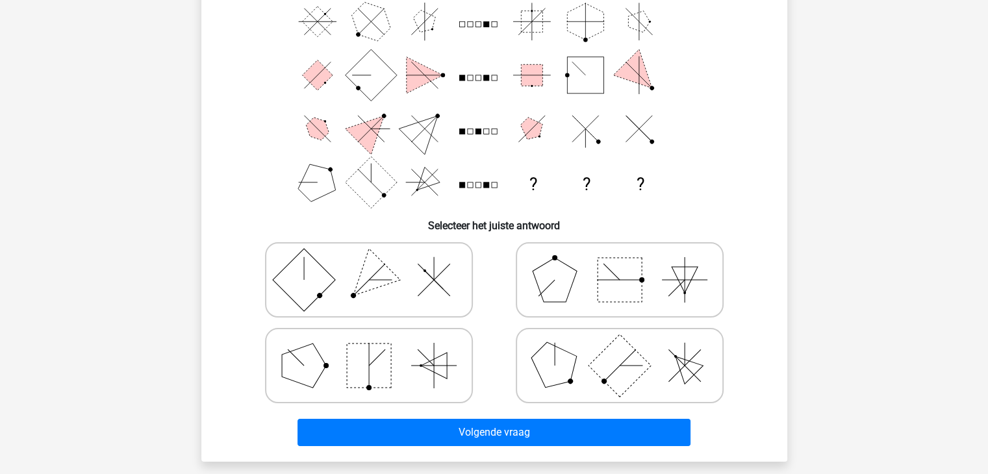
click at [413, 370] on icon at bounding box center [368, 365] width 195 height 65
click at [377, 349] on input "radio" at bounding box center [373, 345] width 8 height 8
radio input "true"
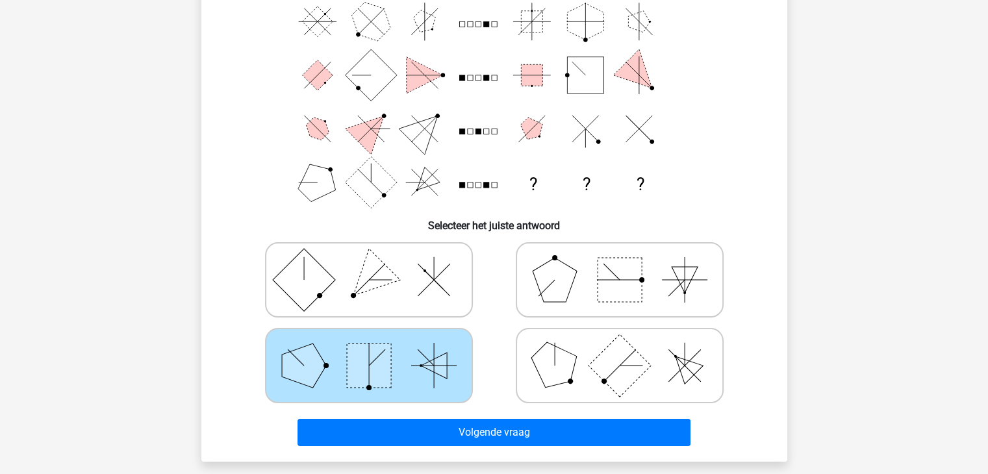
click at [581, 370] on icon at bounding box center [619, 365] width 195 height 65
click at [620, 349] on input "radio" at bounding box center [624, 345] width 8 height 8
radio input "true"
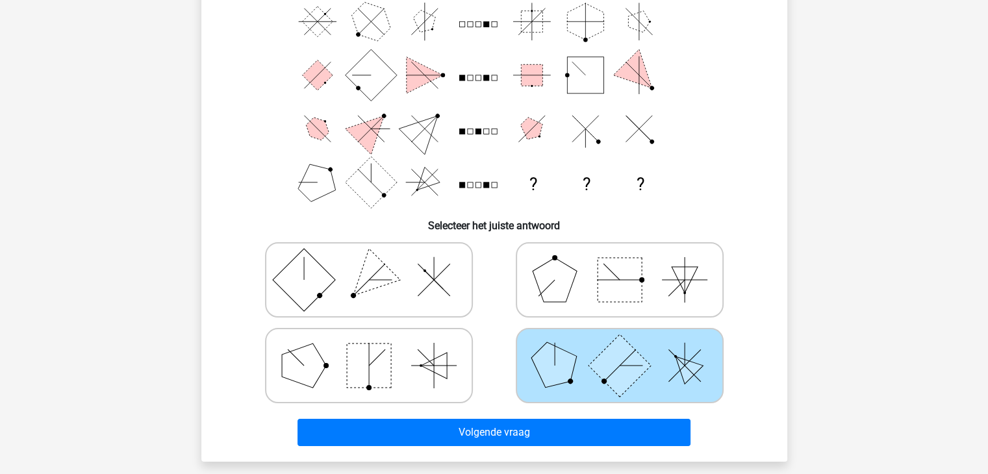
click at [403, 374] on icon at bounding box center [368, 365] width 195 height 65
click at [377, 349] on input "radio" at bounding box center [373, 345] width 8 height 8
radio input "true"
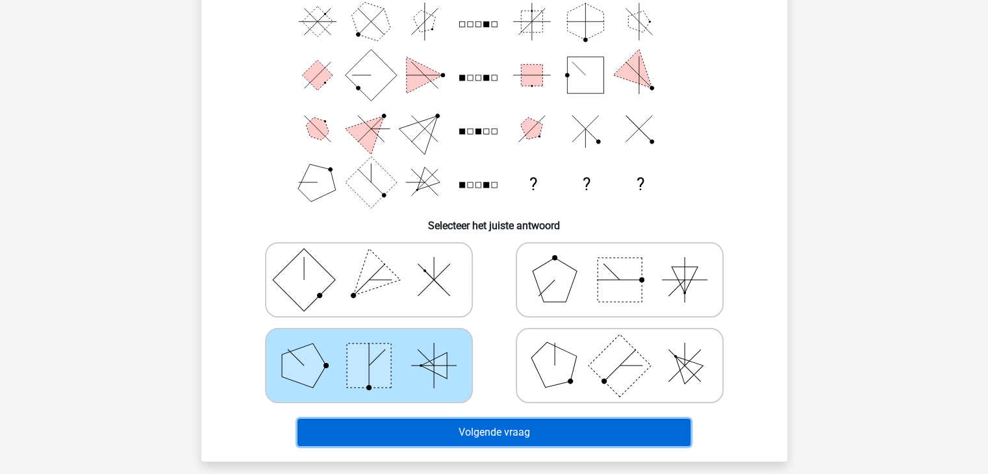
click at [488, 433] on button "Volgende vraag" at bounding box center [493, 432] width 393 height 27
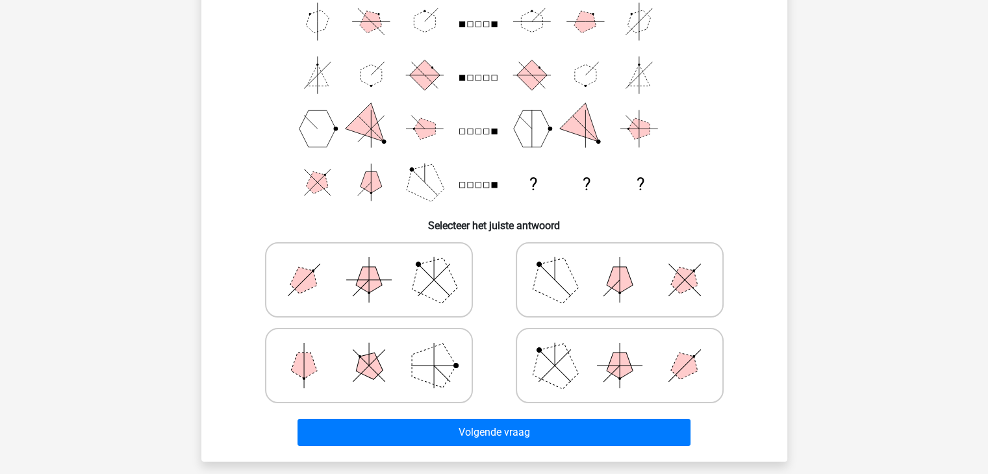
click at [405, 283] on icon at bounding box center [368, 279] width 195 height 65
click at [377, 264] on input "radio" at bounding box center [373, 259] width 8 height 8
radio input "true"
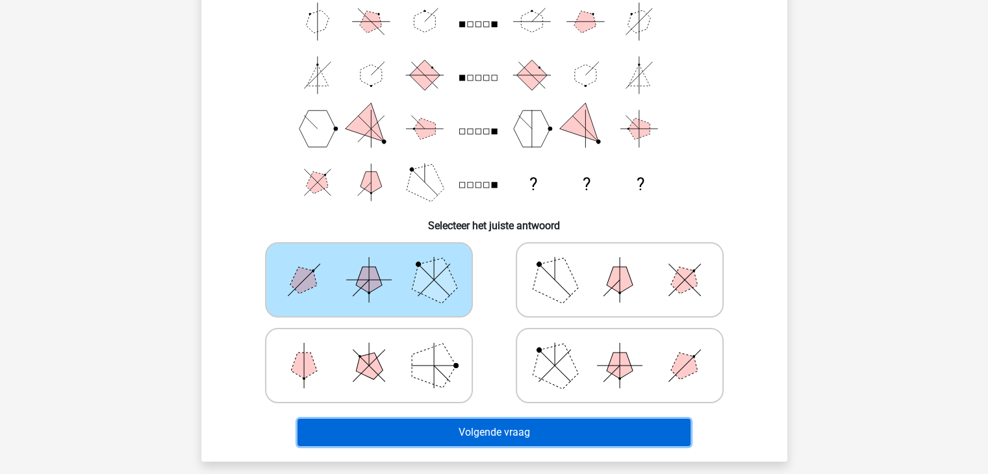
click at [519, 436] on button "Volgende vraag" at bounding box center [493, 432] width 393 height 27
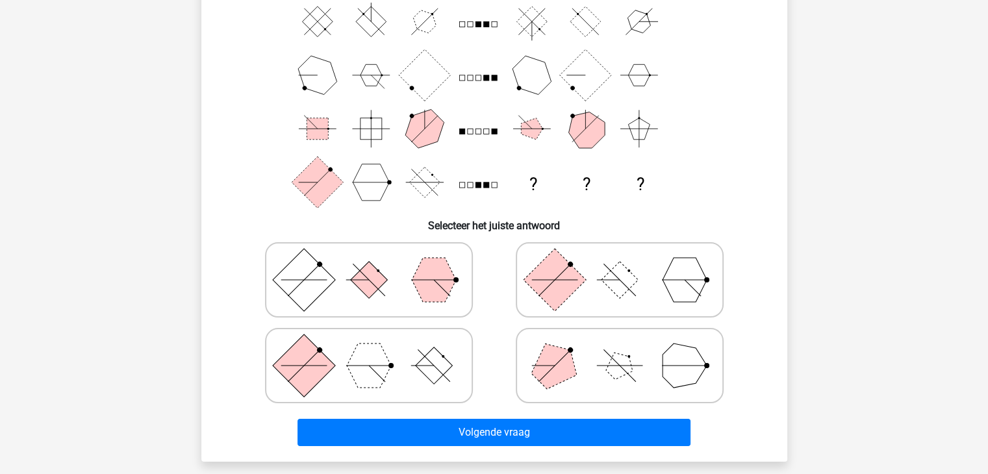
click at [416, 375] on icon at bounding box center [368, 365] width 195 height 65
click at [377, 349] on input "radio" at bounding box center [373, 345] width 8 height 8
radio input "true"
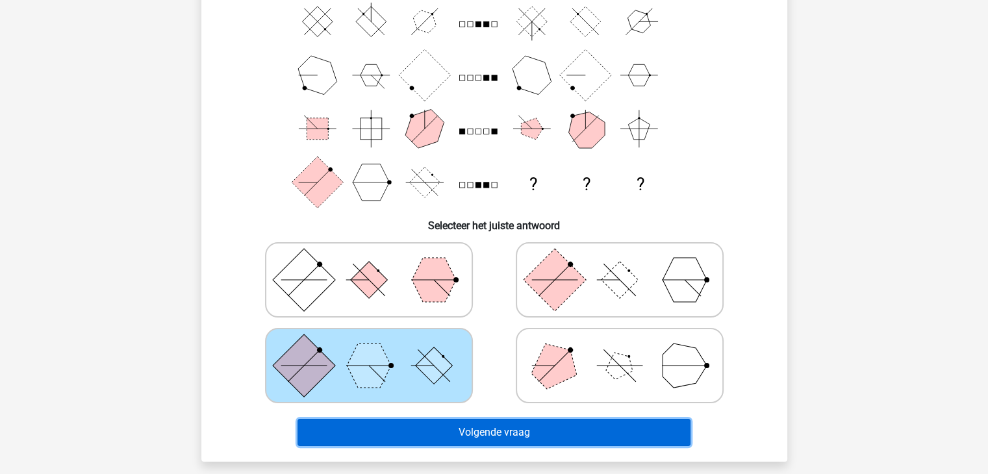
click at [481, 429] on button "Volgende vraag" at bounding box center [493, 432] width 393 height 27
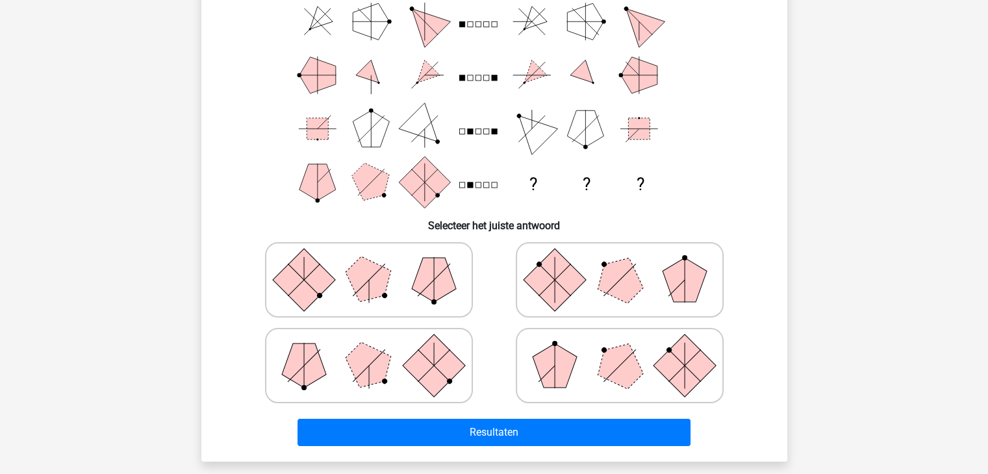
click at [569, 369] on polygon at bounding box center [555, 366] width 44 height 44
click at [620, 349] on input "radio" at bounding box center [624, 345] width 8 height 8
radio input "true"
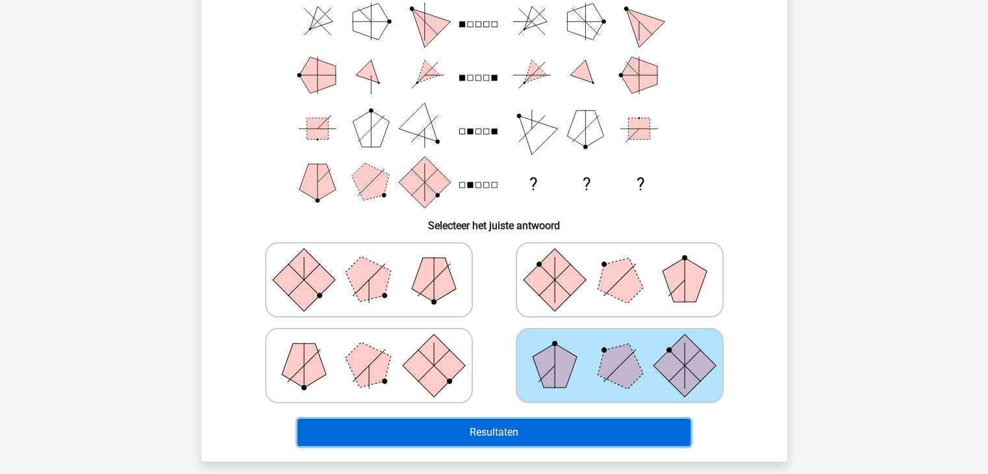
click at [514, 430] on button "Resultaten" at bounding box center [493, 432] width 393 height 27
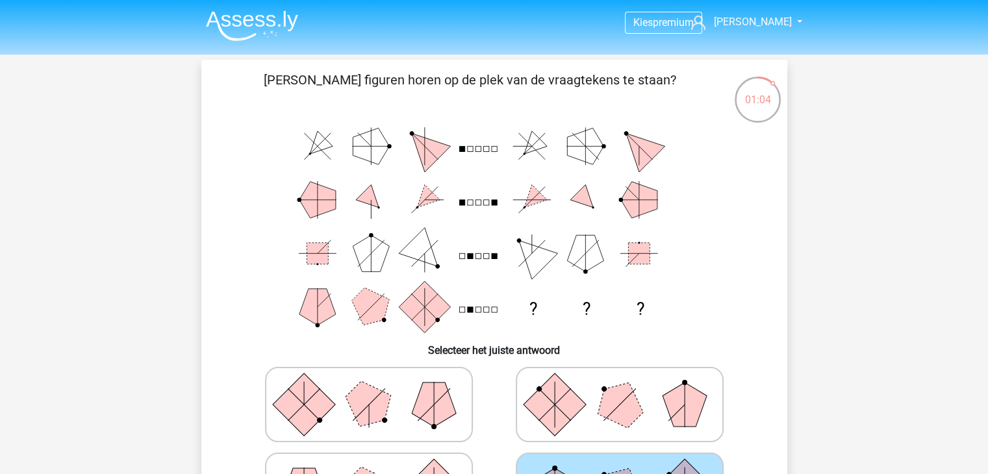
scroll to position [0, 0]
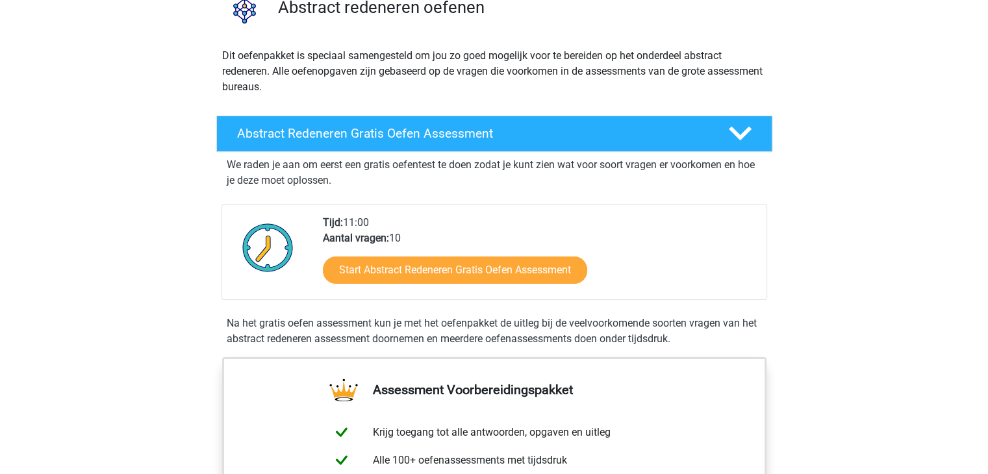
scroll to position [130, 0]
